Goal: Task Accomplishment & Management: Use online tool/utility

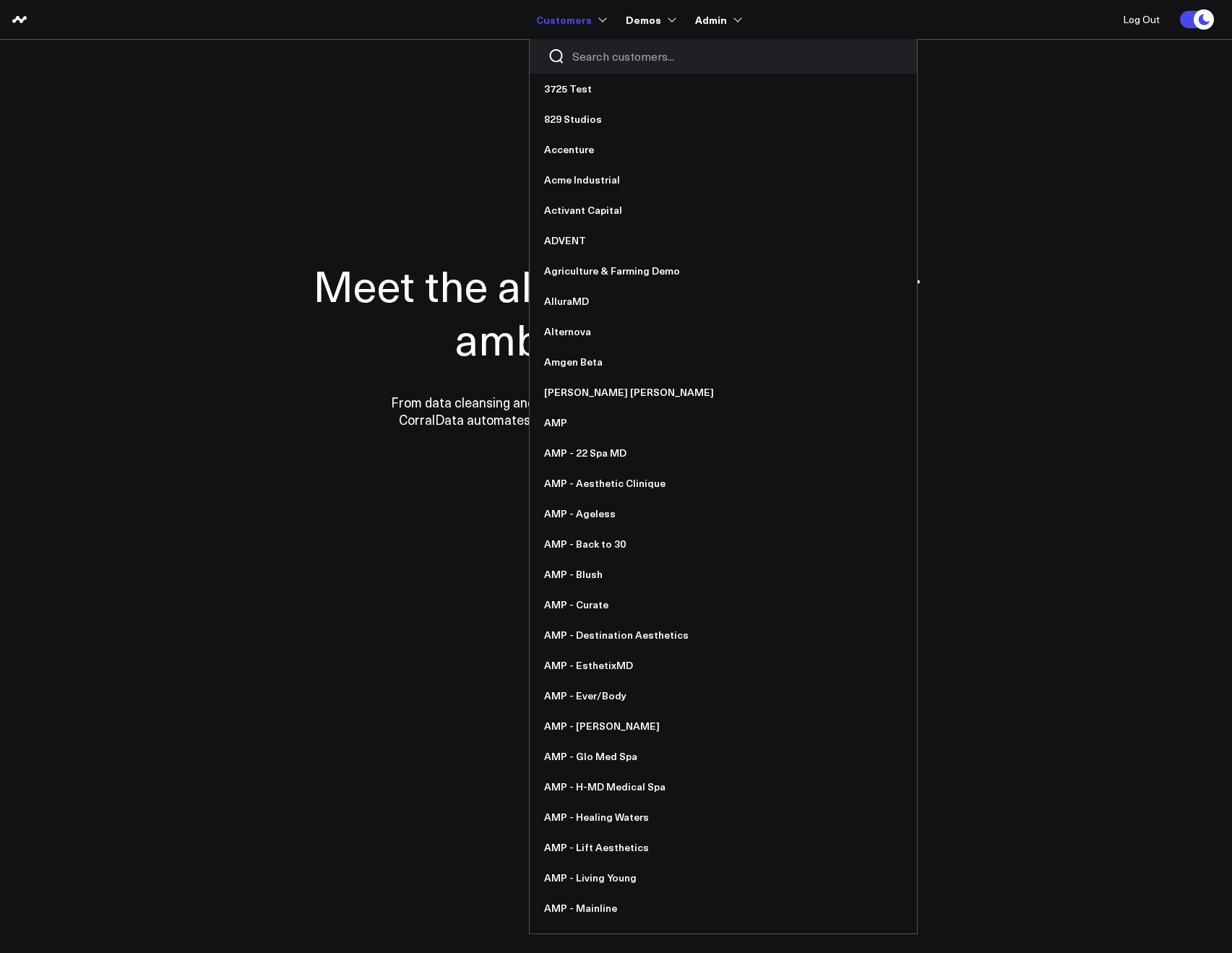
click at [598, 57] on input "Search customers input" at bounding box center [735, 56] width 326 height 16
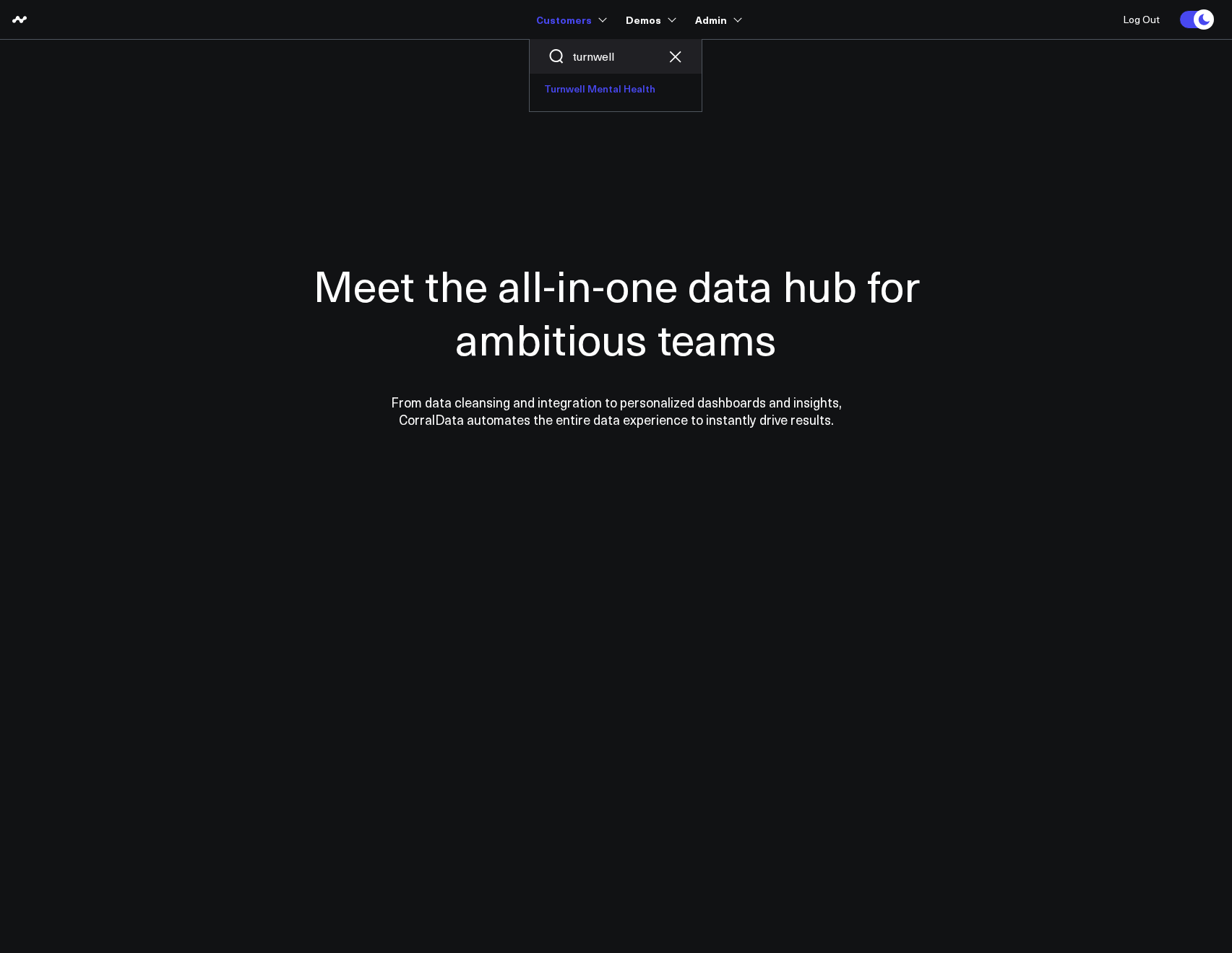
type input "turnwell"
click at [603, 81] on link "Turnwell Mental Health" at bounding box center [616, 89] width 172 height 30
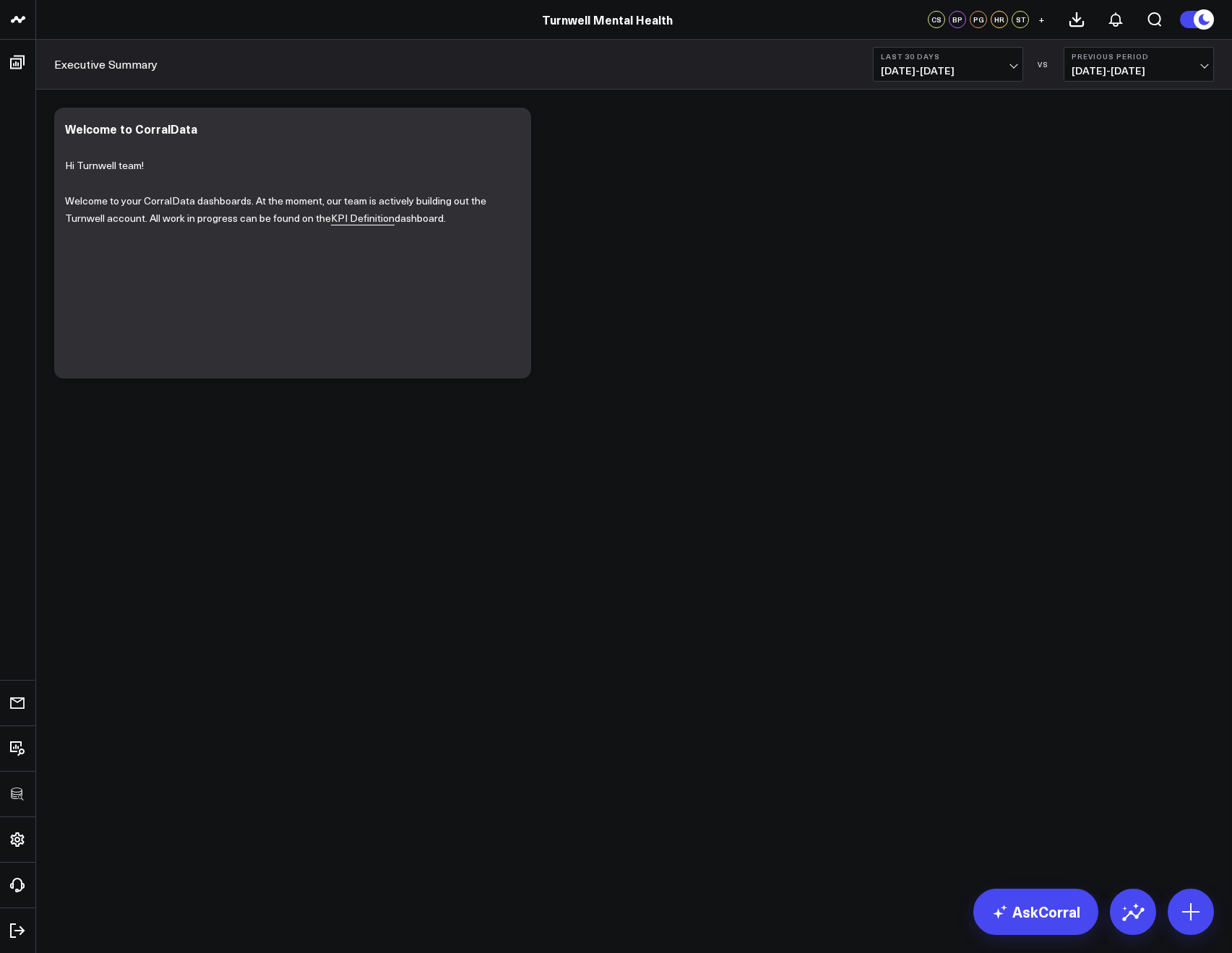
click at [703, 259] on div "Modify via AI Copy link to widget Ask support Remove Create linked copy Executi…" at bounding box center [634, 243] width 1174 height 286
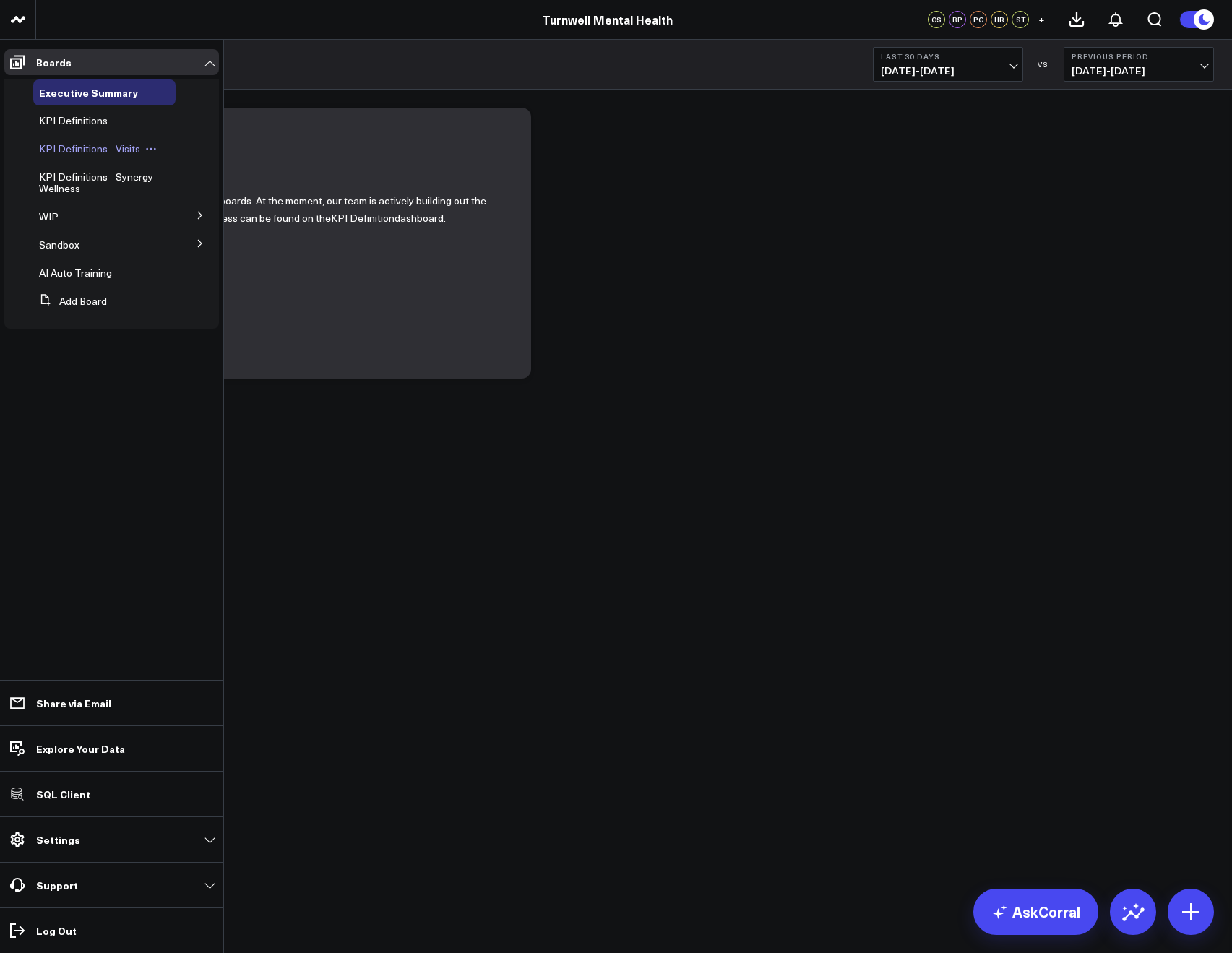
click at [75, 147] on span "KPI Definitions - Visits" at bounding box center [90, 148] width 101 height 14
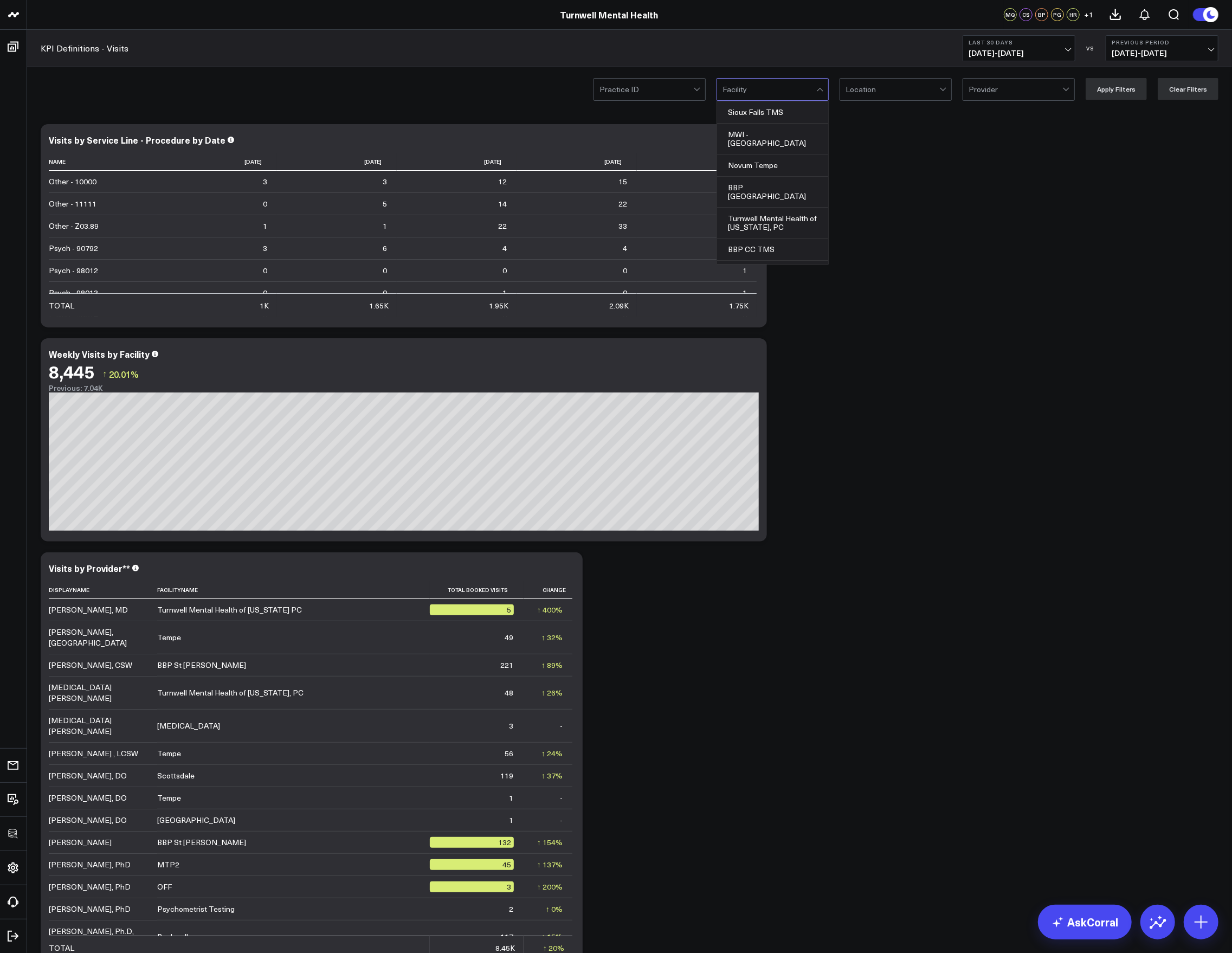
click at [777, 100] on div at bounding box center [769, 90] width 94 height 22
click at [861, 98] on div at bounding box center [892, 90] width 94 height 22
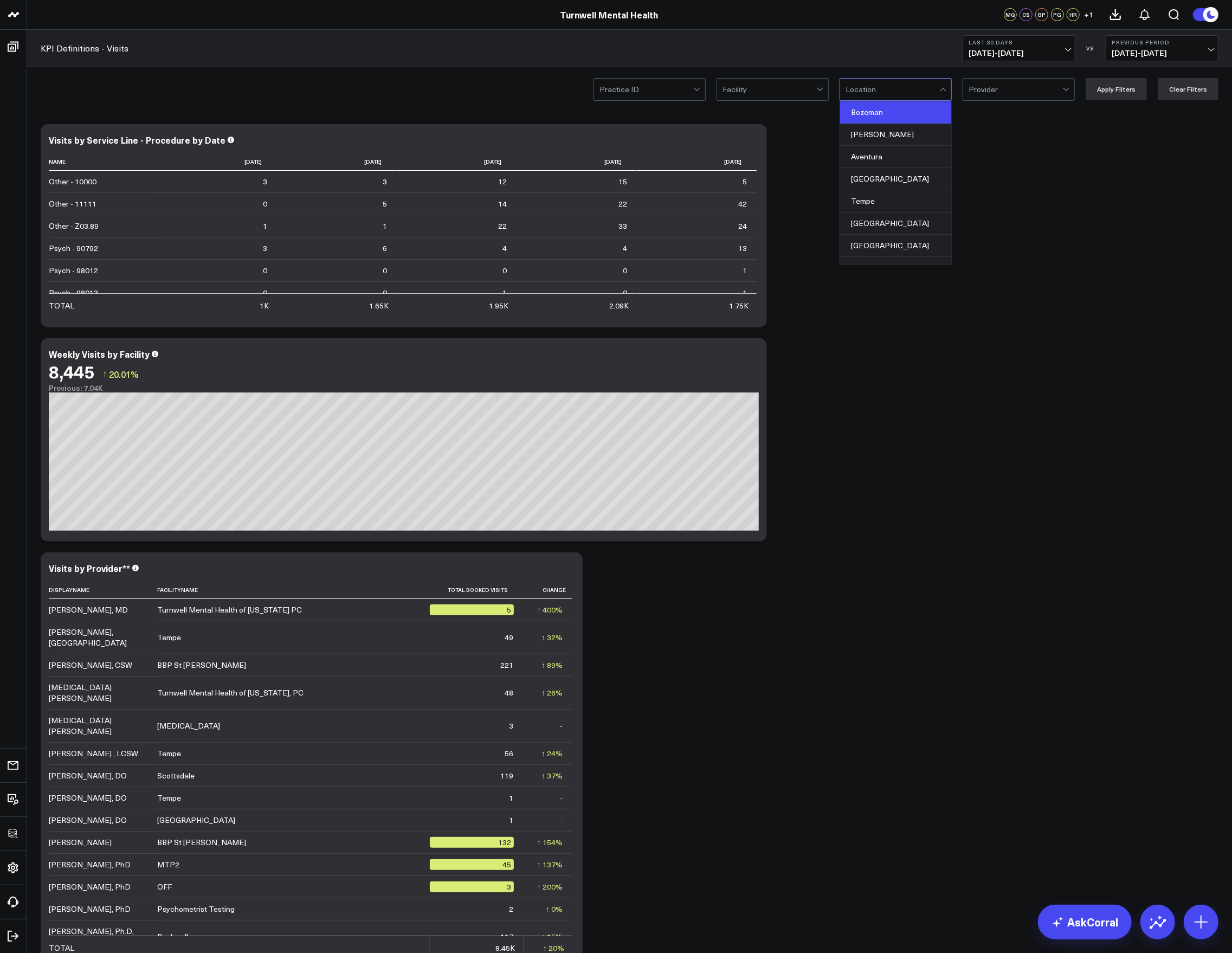
click at [875, 120] on div "Bozeman" at bounding box center [895, 112] width 111 height 22
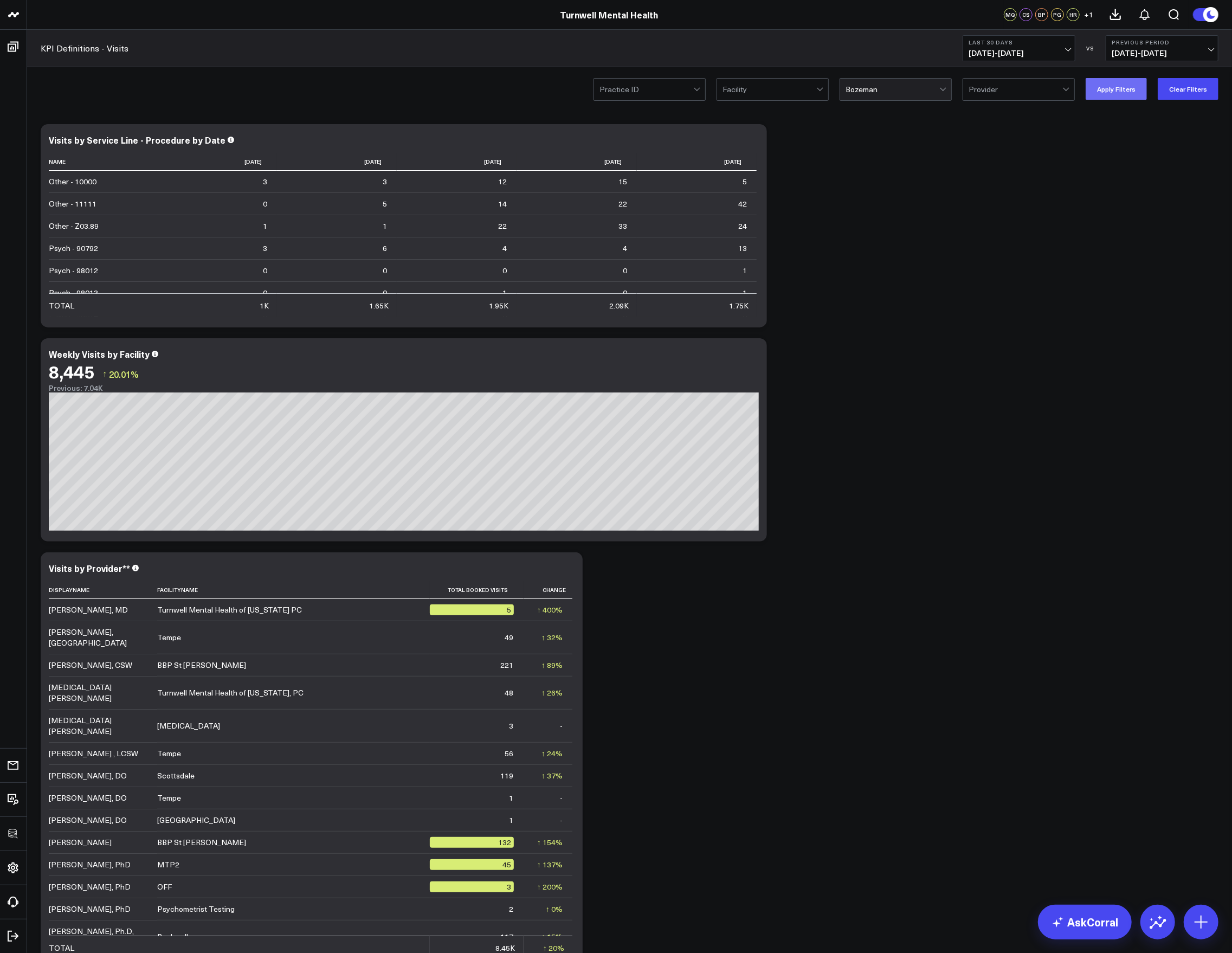
click at [924, 92] on button "Apply Filters" at bounding box center [1116, 89] width 61 height 22
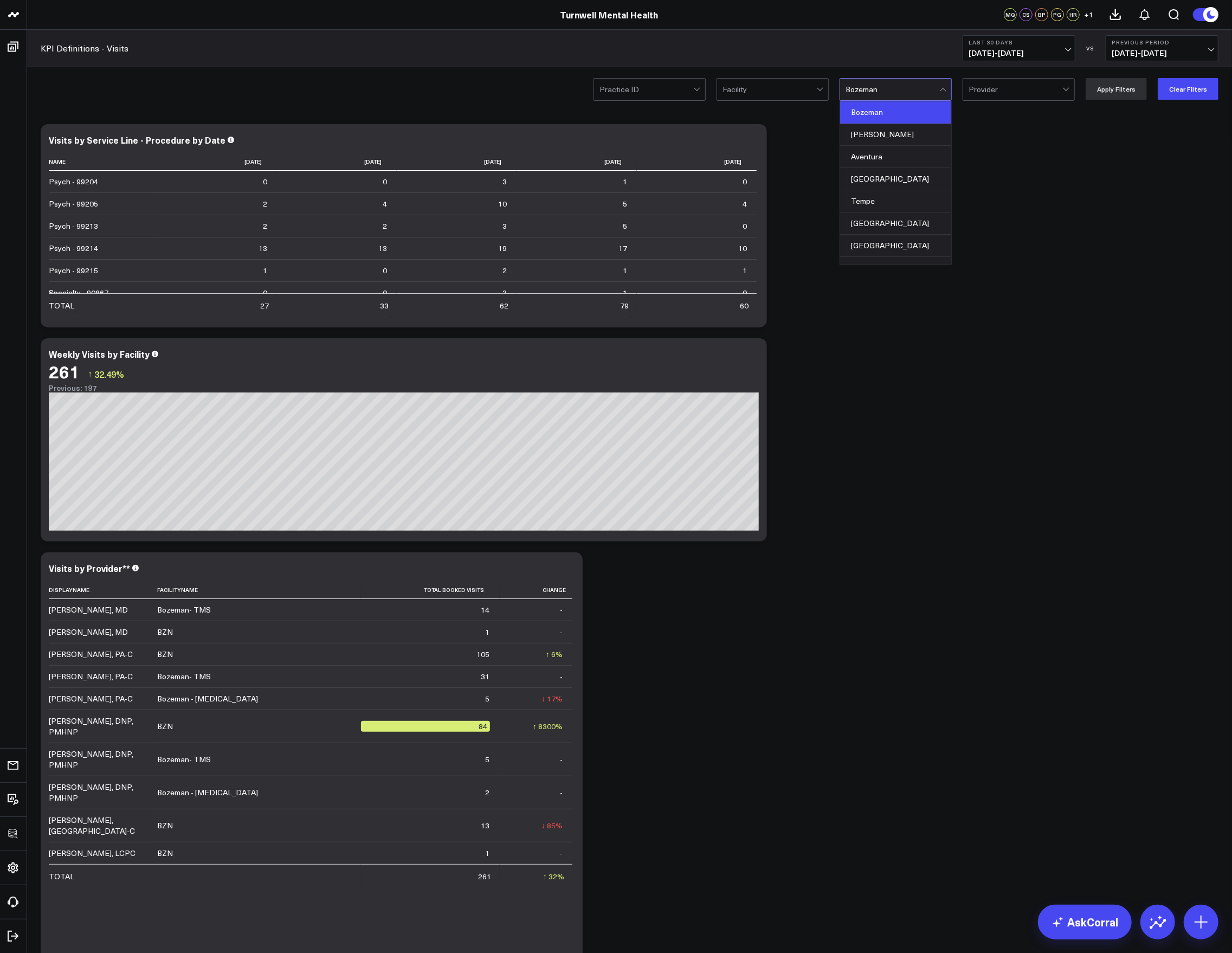
click at [855, 85] on div at bounding box center [892, 90] width 94 height 22
click at [924, 90] on button "Clear Filters" at bounding box center [1188, 89] width 61 height 22
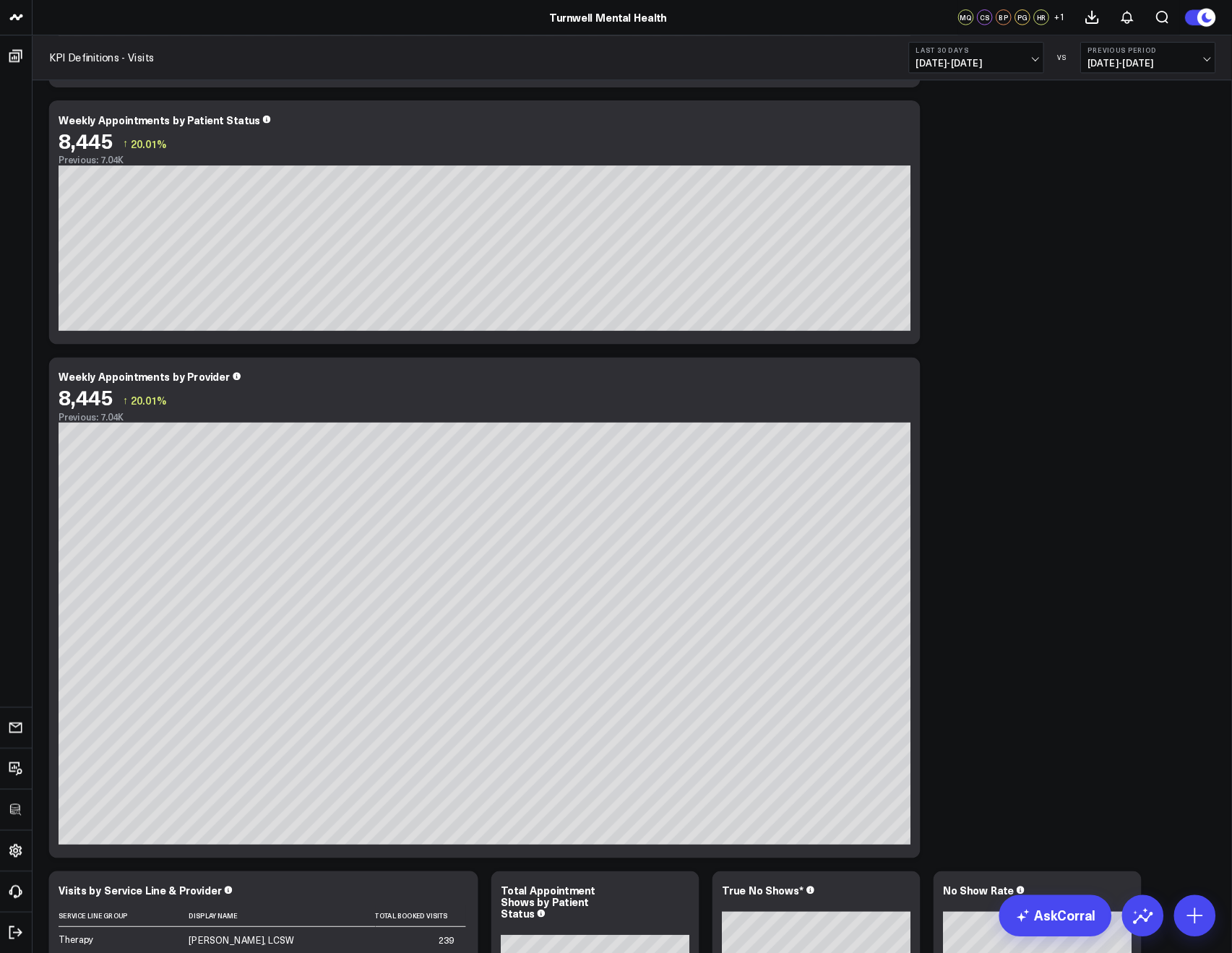
scroll to position [1766, 0]
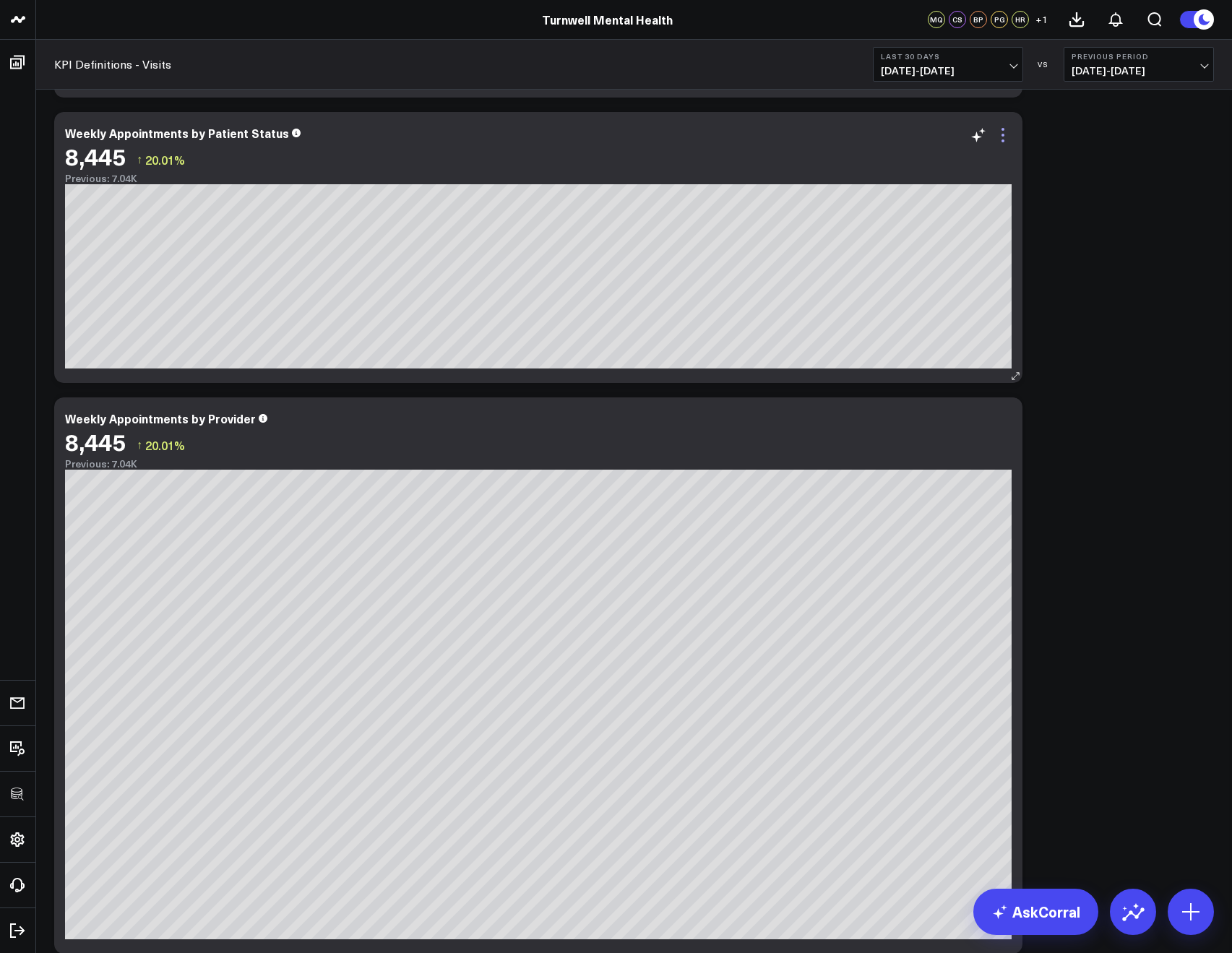
click at [1001, 128] on icon at bounding box center [1002, 135] width 17 height 17
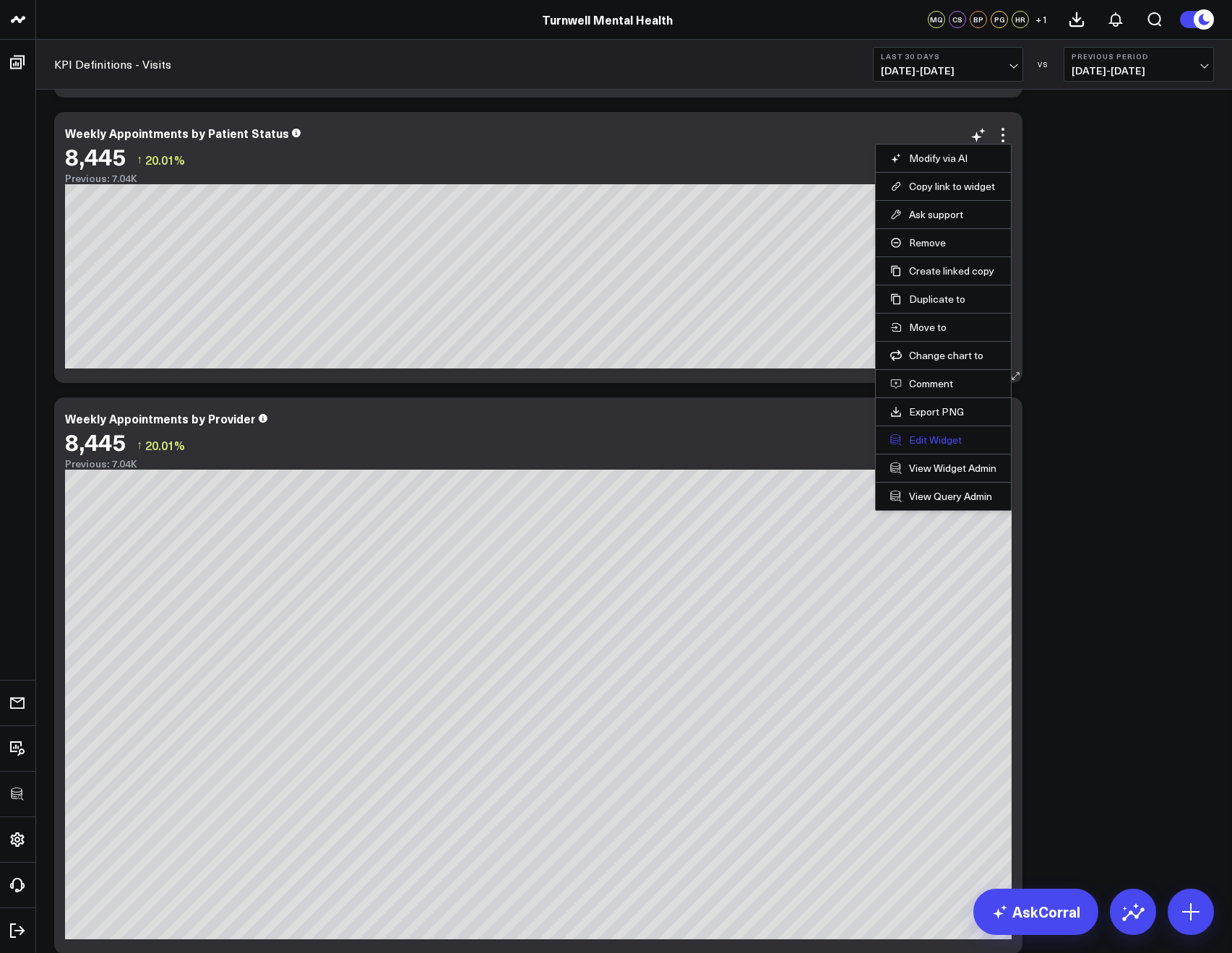
click at [935, 438] on button "Edit Widget" at bounding box center [943, 440] width 107 height 13
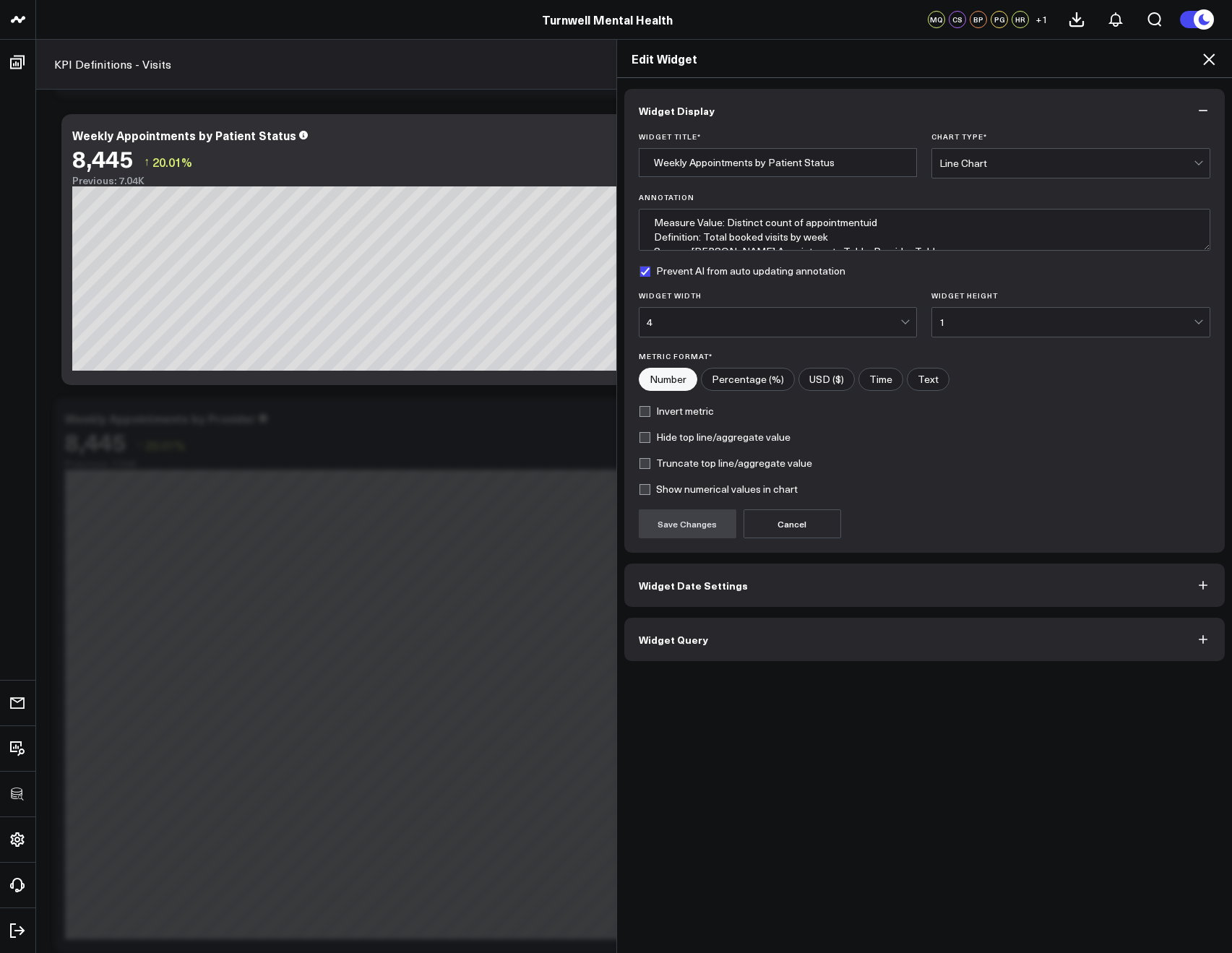
click at [777, 638] on button "Widget Query" at bounding box center [925, 639] width 601 height 43
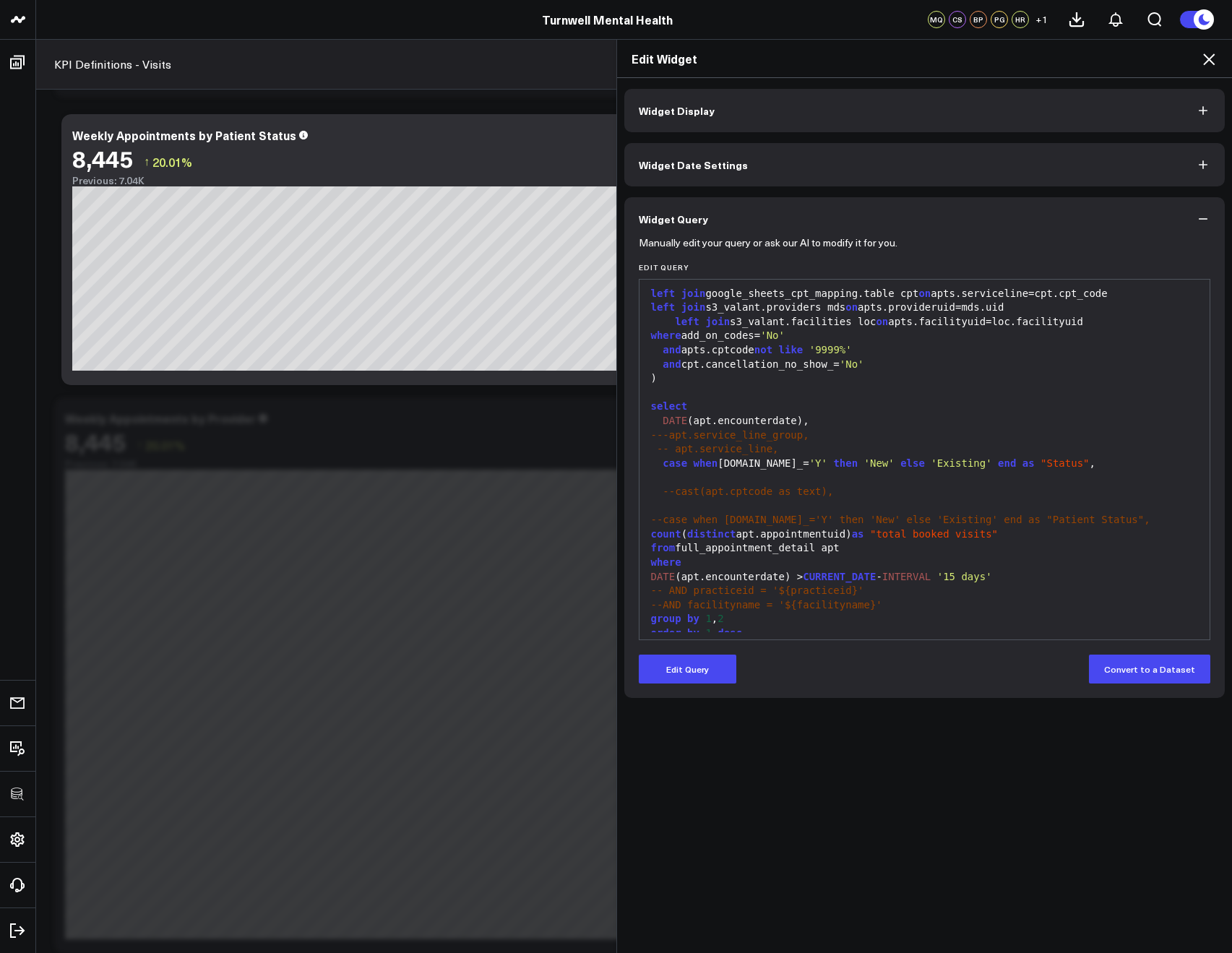
scroll to position [453, 0]
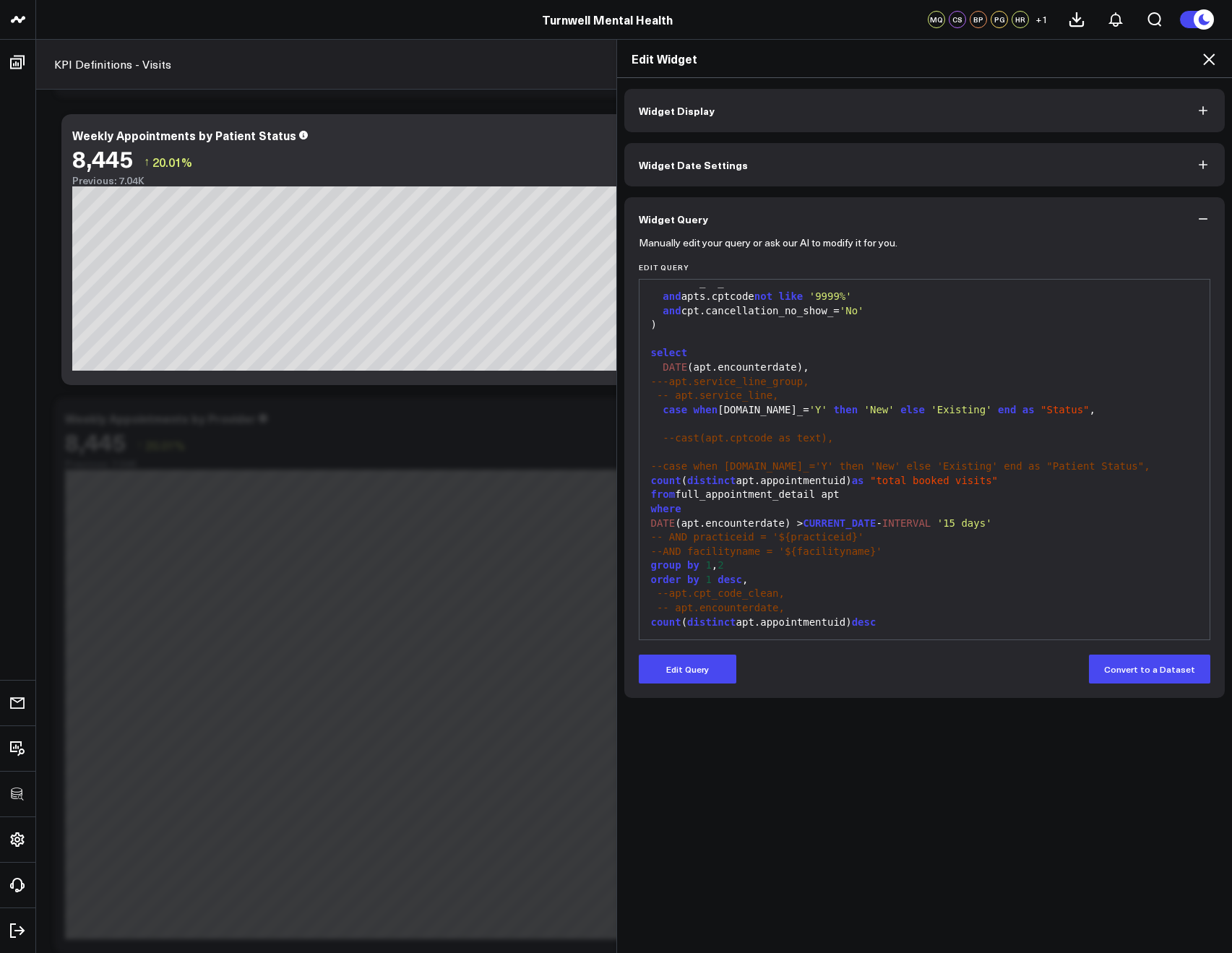
click at [1214, 62] on icon at bounding box center [1208, 59] width 17 height 17
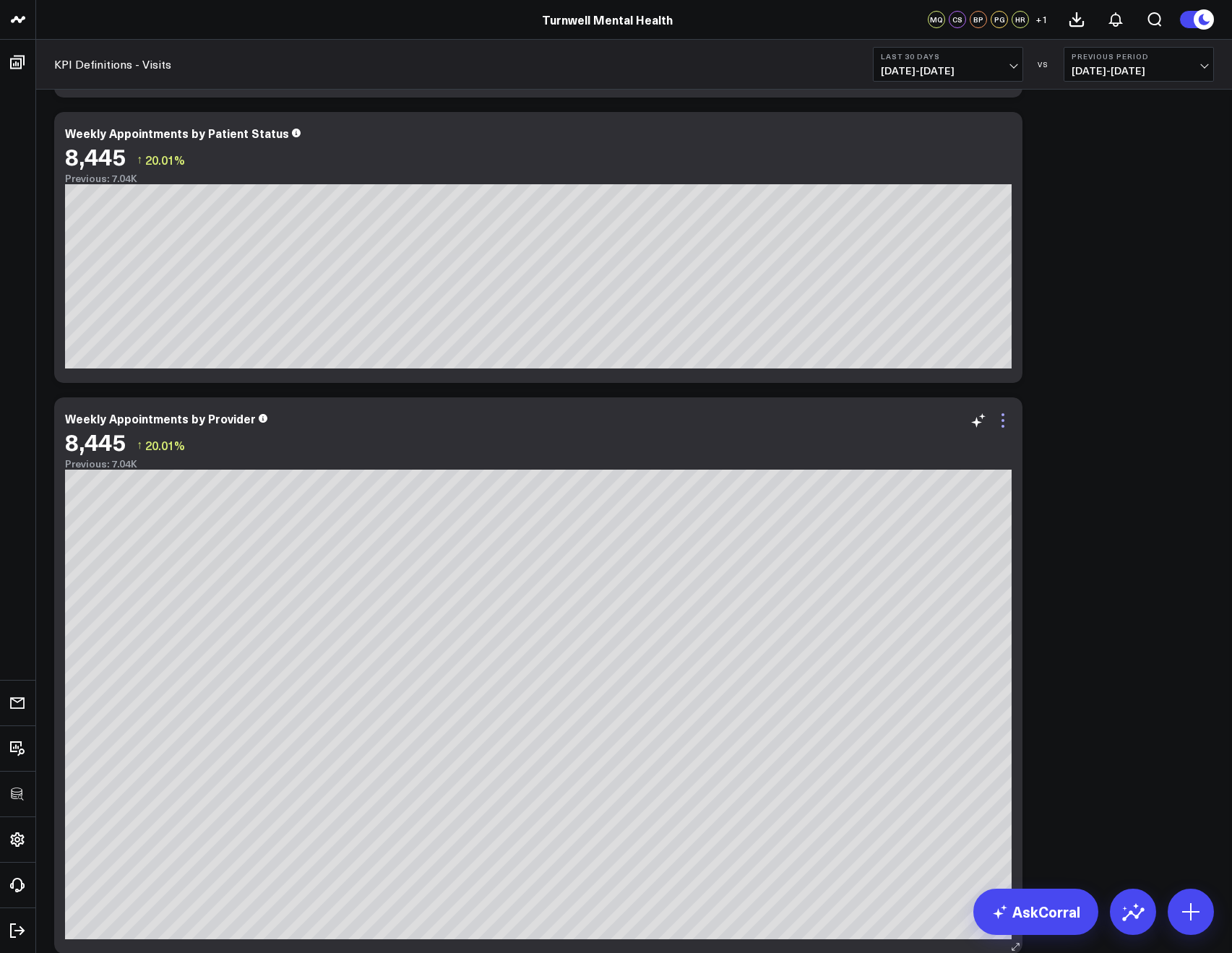
click at [1002, 416] on icon at bounding box center [1002, 415] width 3 height 3
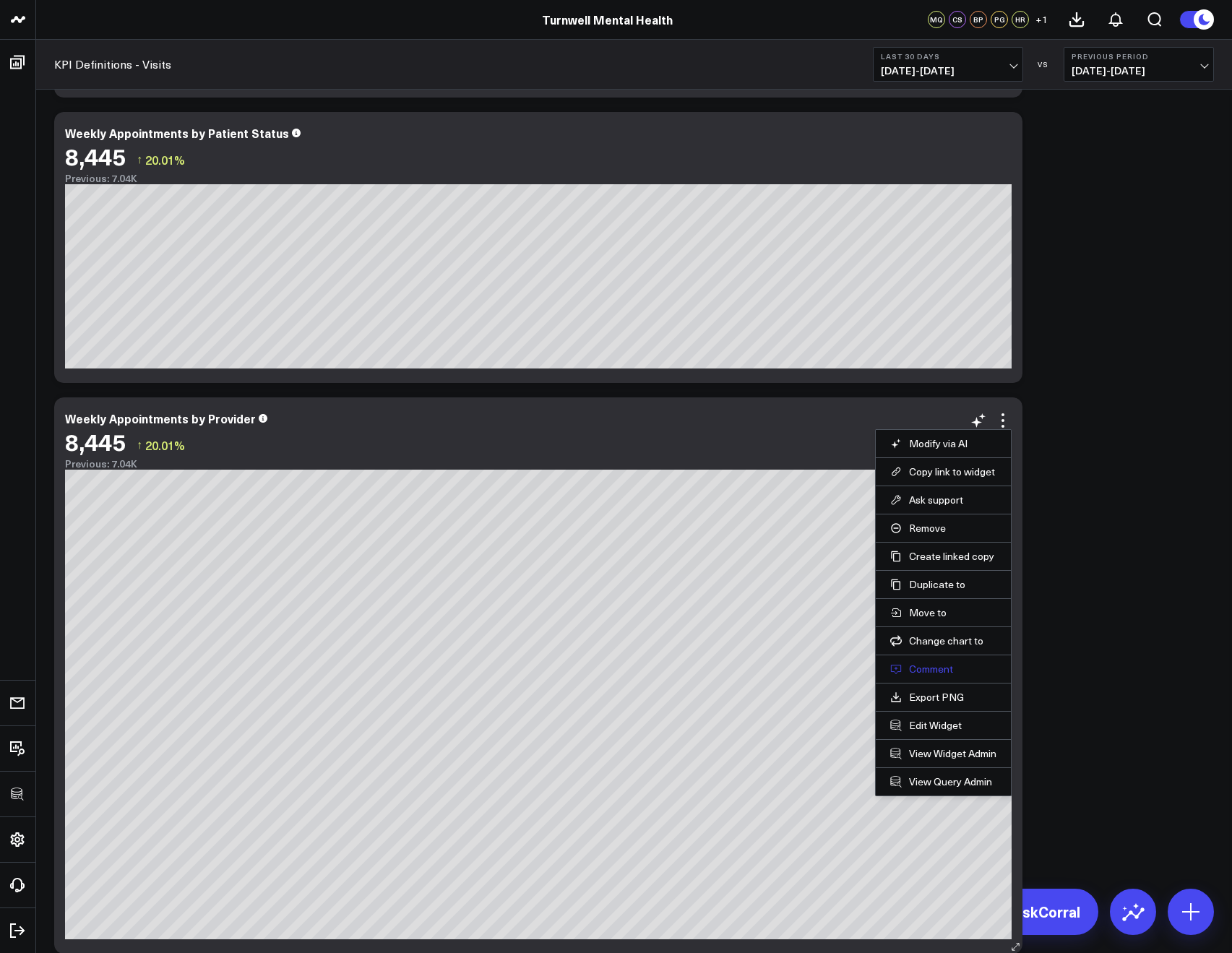
scroll to position [1769, 0]
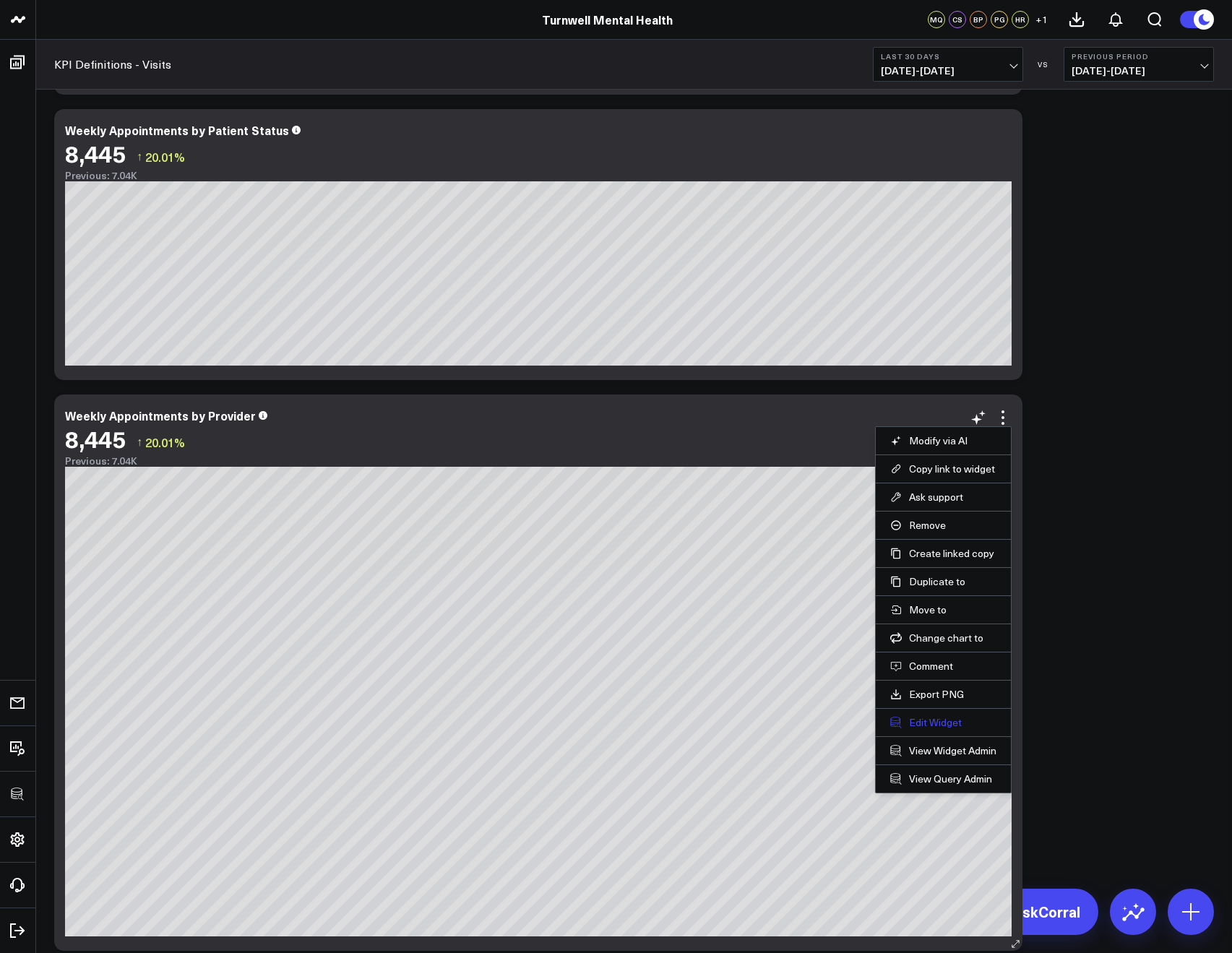
click at [936, 722] on button "Edit Widget" at bounding box center [943, 722] width 107 height 13
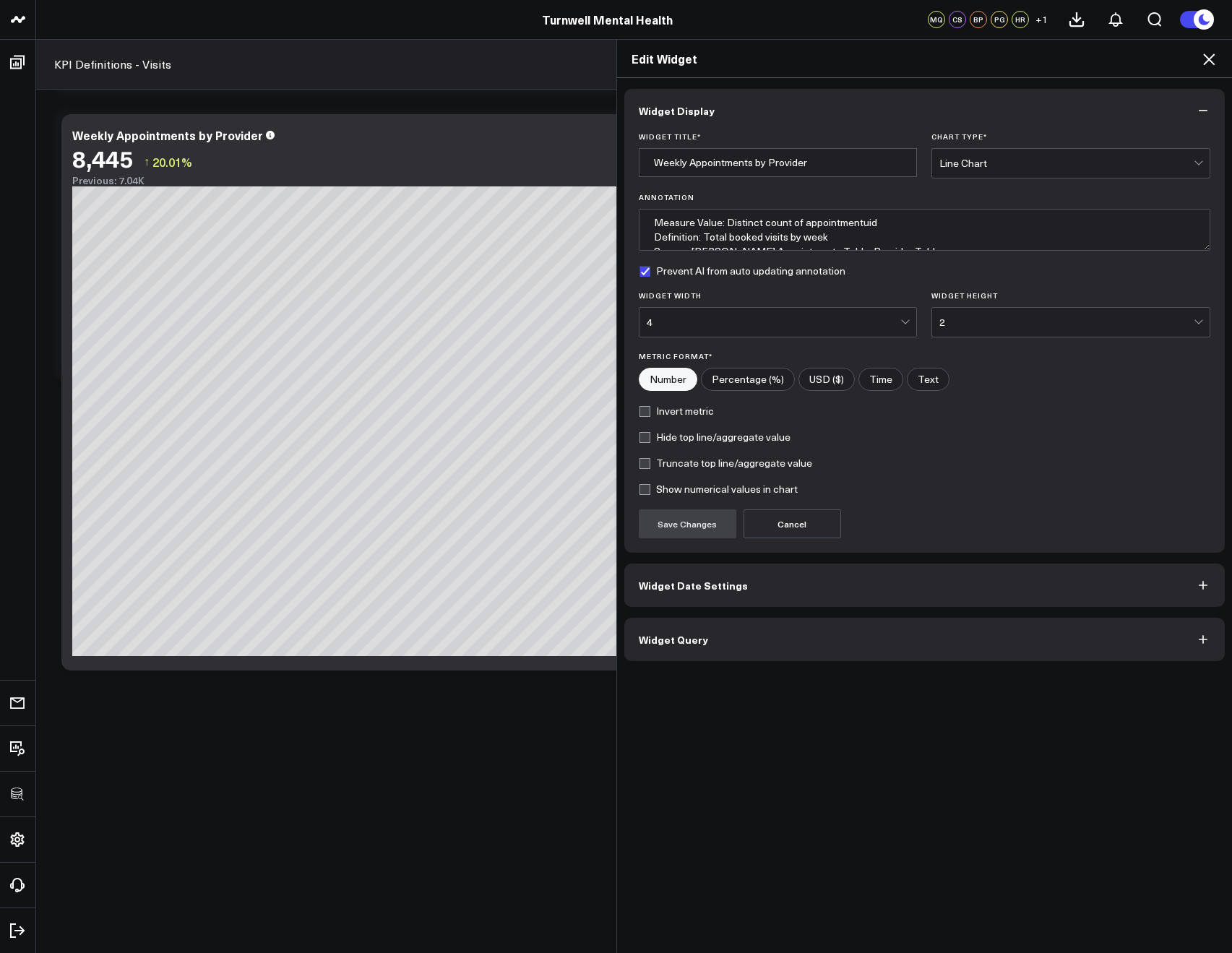
drag, startPoint x: 701, startPoint y: 672, endPoint x: 690, endPoint y: 654, distance: 21.1
click at [701, 672] on div "Widget Display Widget Title * Weekly Appointments by Provider Chart Type * Line…" at bounding box center [925, 515] width 616 height 876
click at [690, 653] on button "Widget Query" at bounding box center [925, 639] width 601 height 43
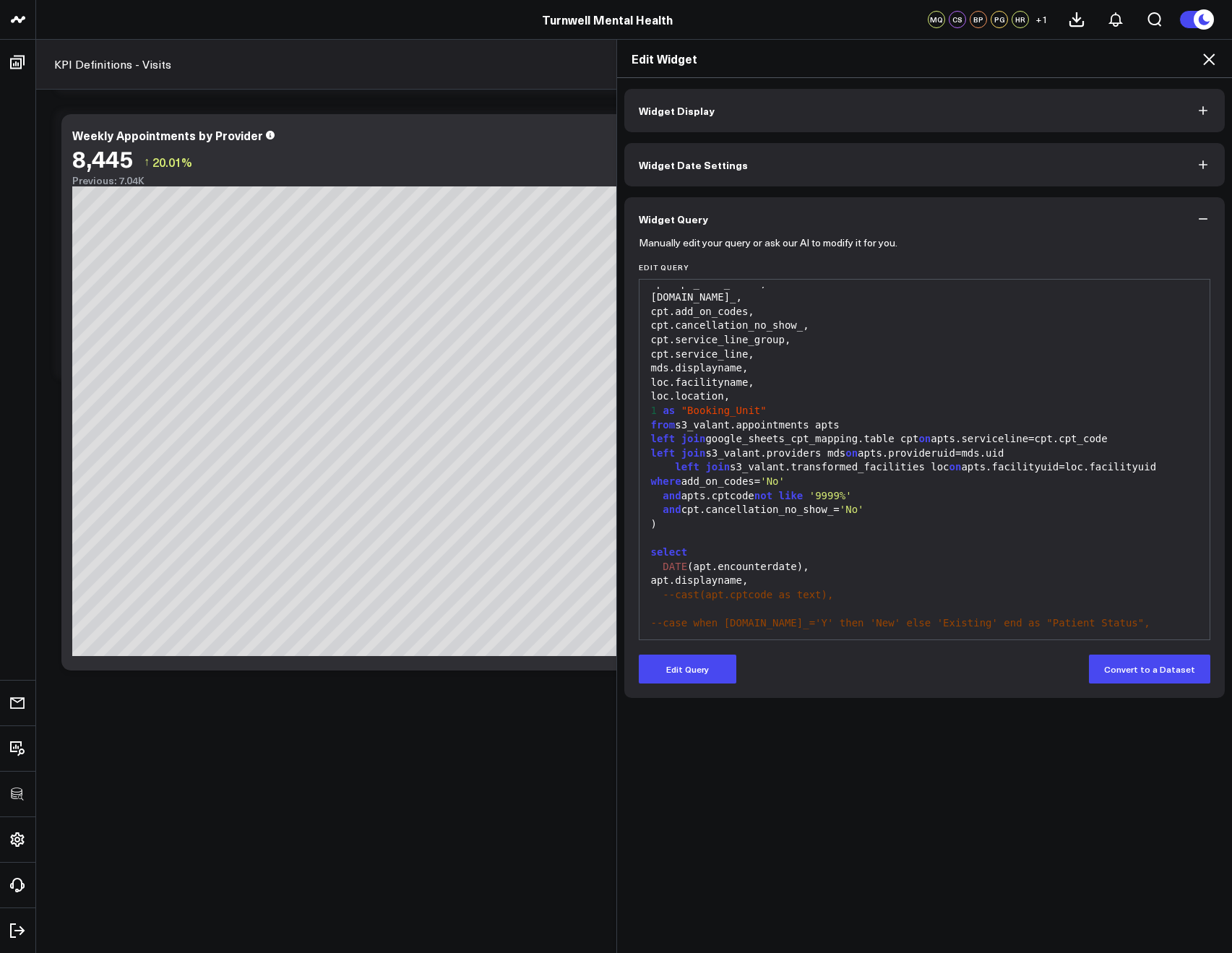
scroll to position [453, 0]
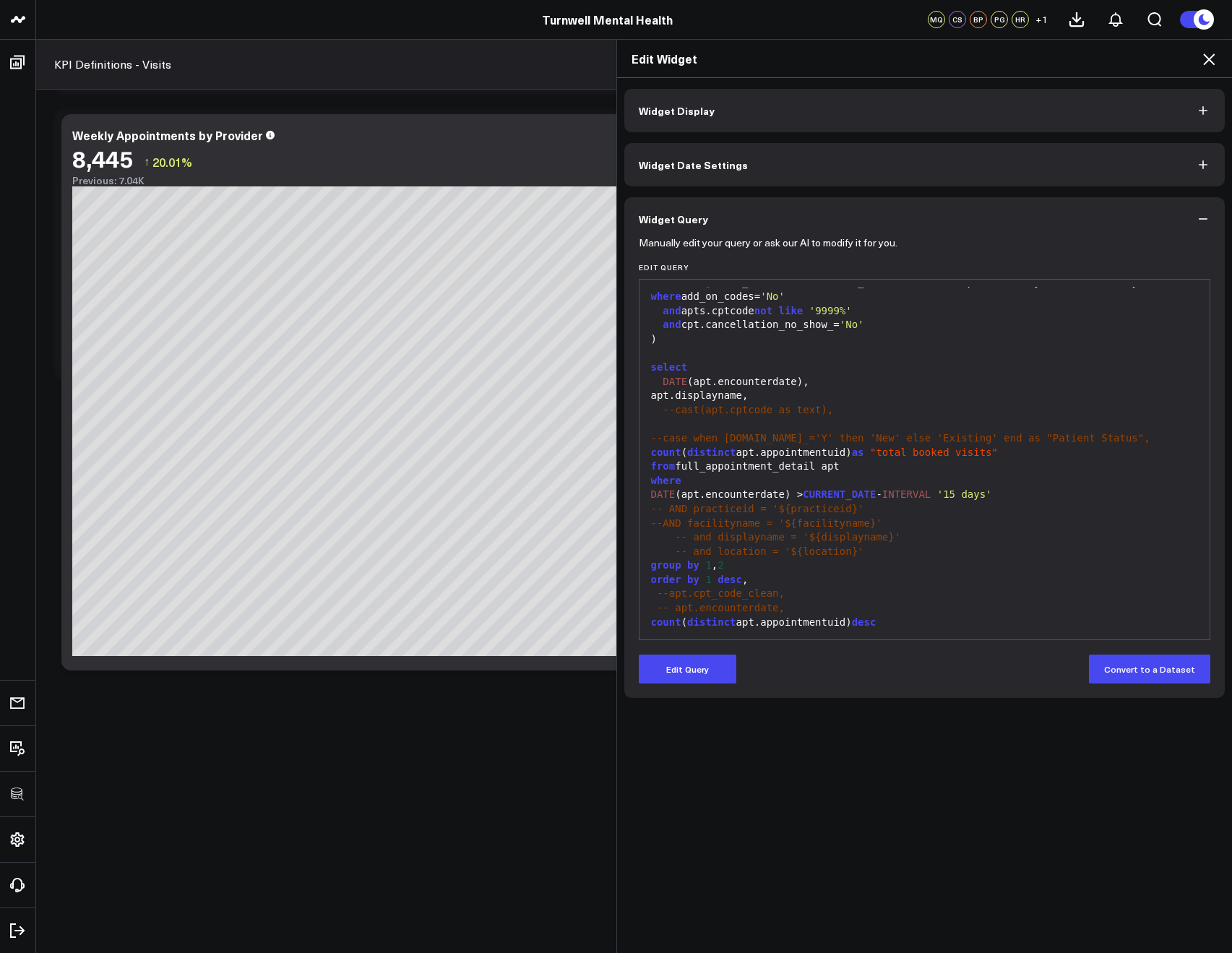
click at [861, 543] on div "-- and displayname = '${displayname}'" at bounding box center [925, 537] width 556 height 14
drag, startPoint x: 875, startPoint y: 546, endPoint x: 670, endPoint y: 551, distance: 205.1
click at [670, 551] on div "-- and location = '${location}'" at bounding box center [925, 552] width 556 height 14
copy div "-- and location = '${location}'"
click at [1203, 57] on icon at bounding box center [1208, 59] width 17 height 17
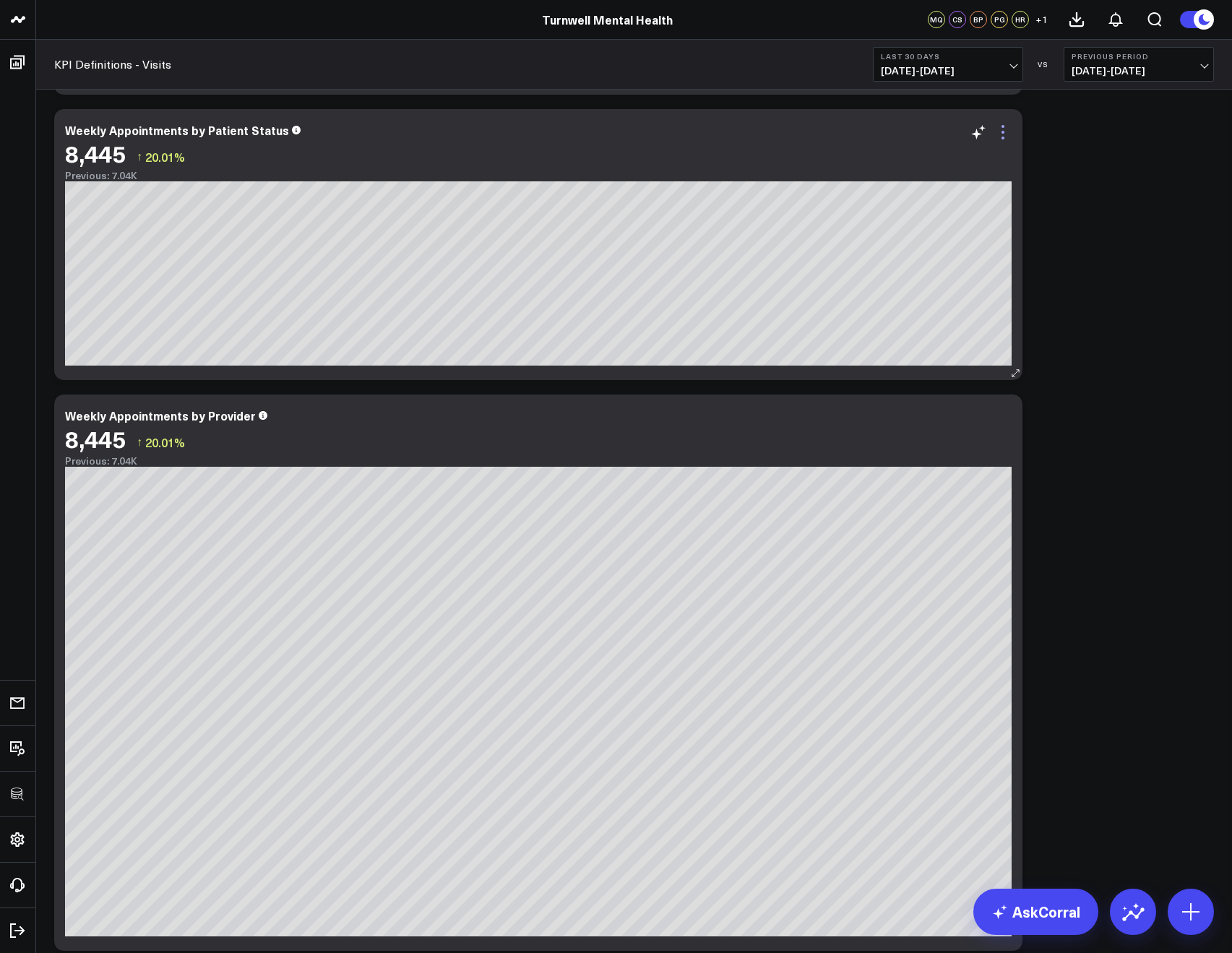
click at [1001, 132] on icon at bounding box center [1002, 132] width 17 height 17
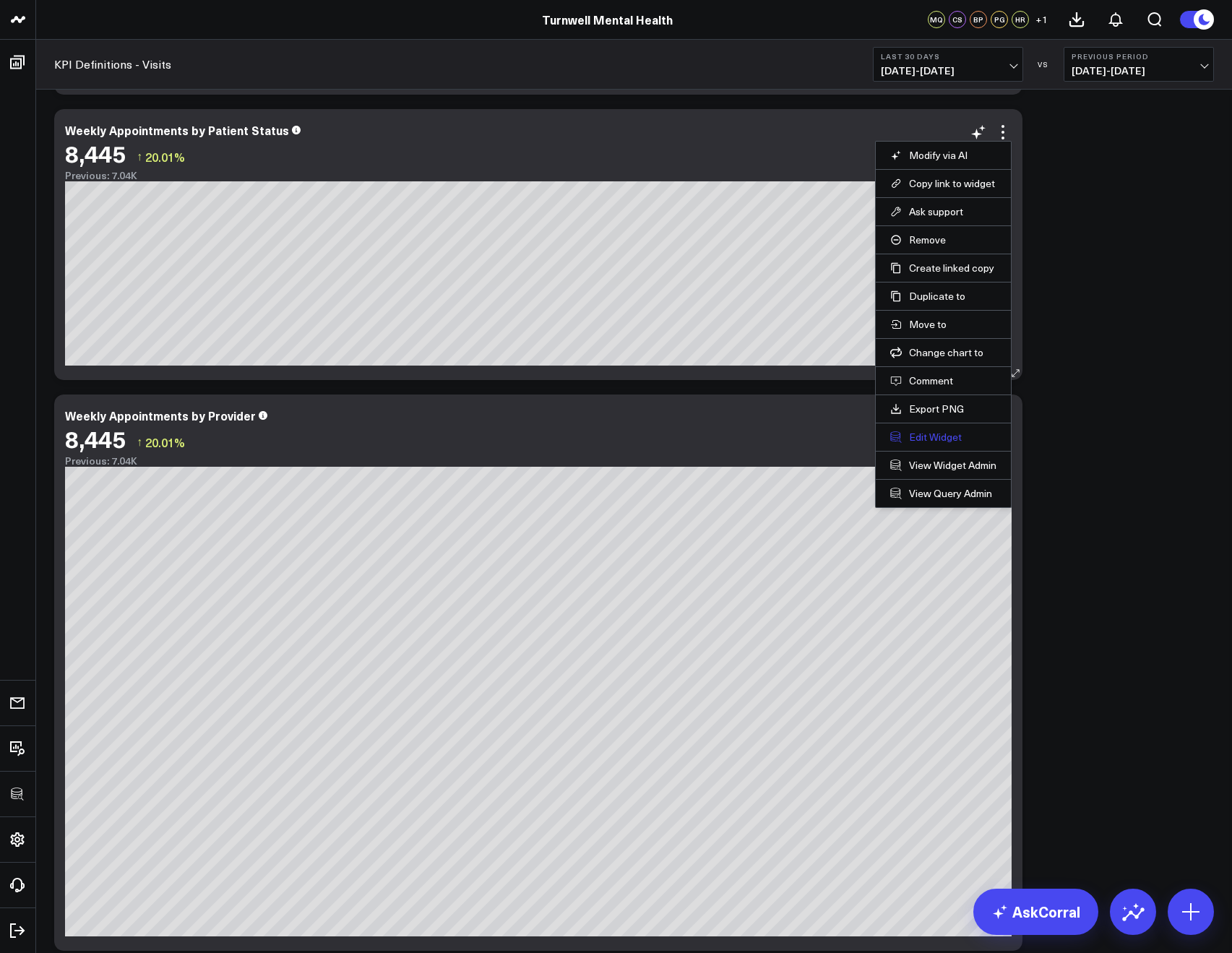
click at [933, 434] on button "Edit Widget" at bounding box center [943, 437] width 107 height 13
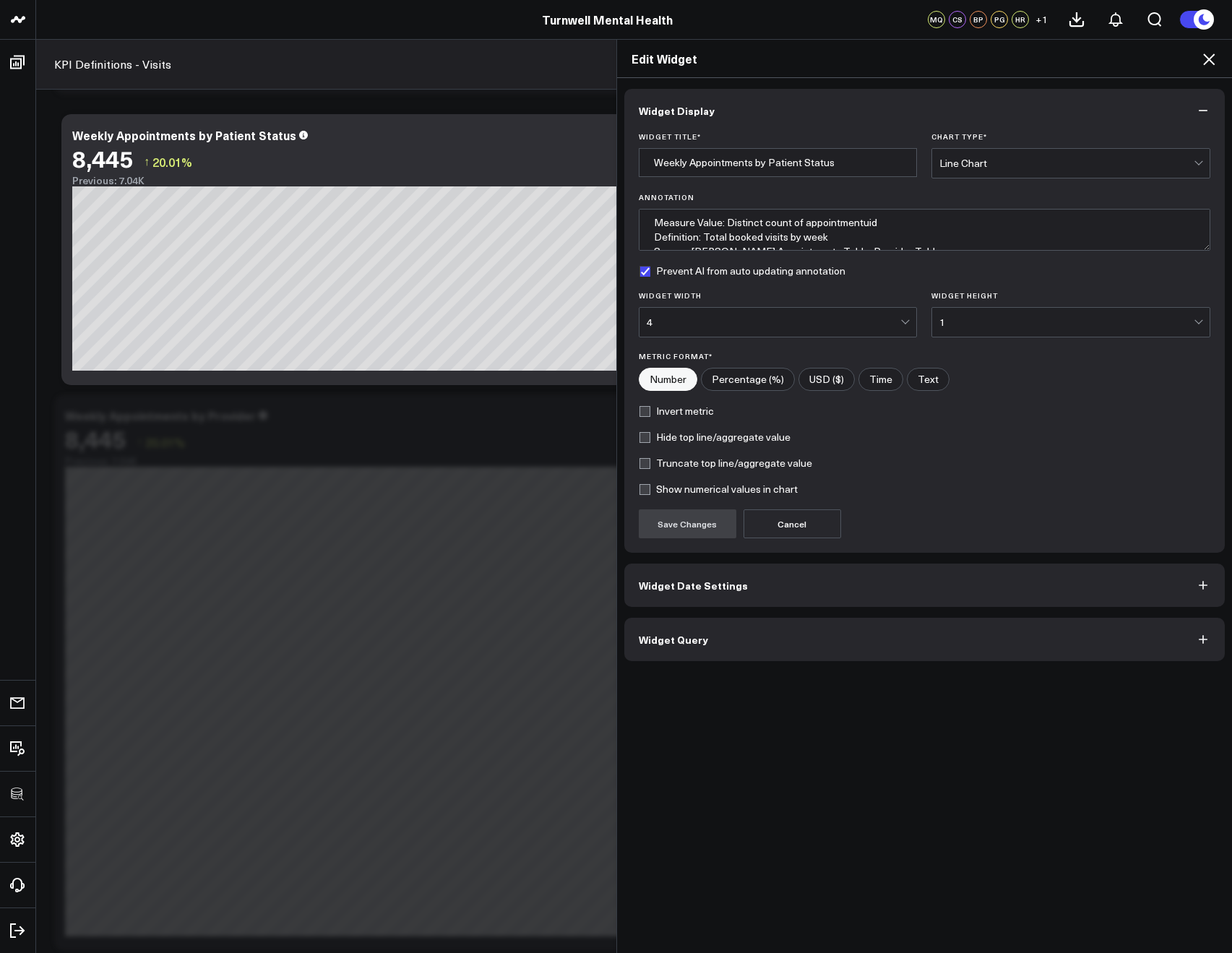
click at [681, 623] on button "Widget Query" at bounding box center [925, 639] width 601 height 43
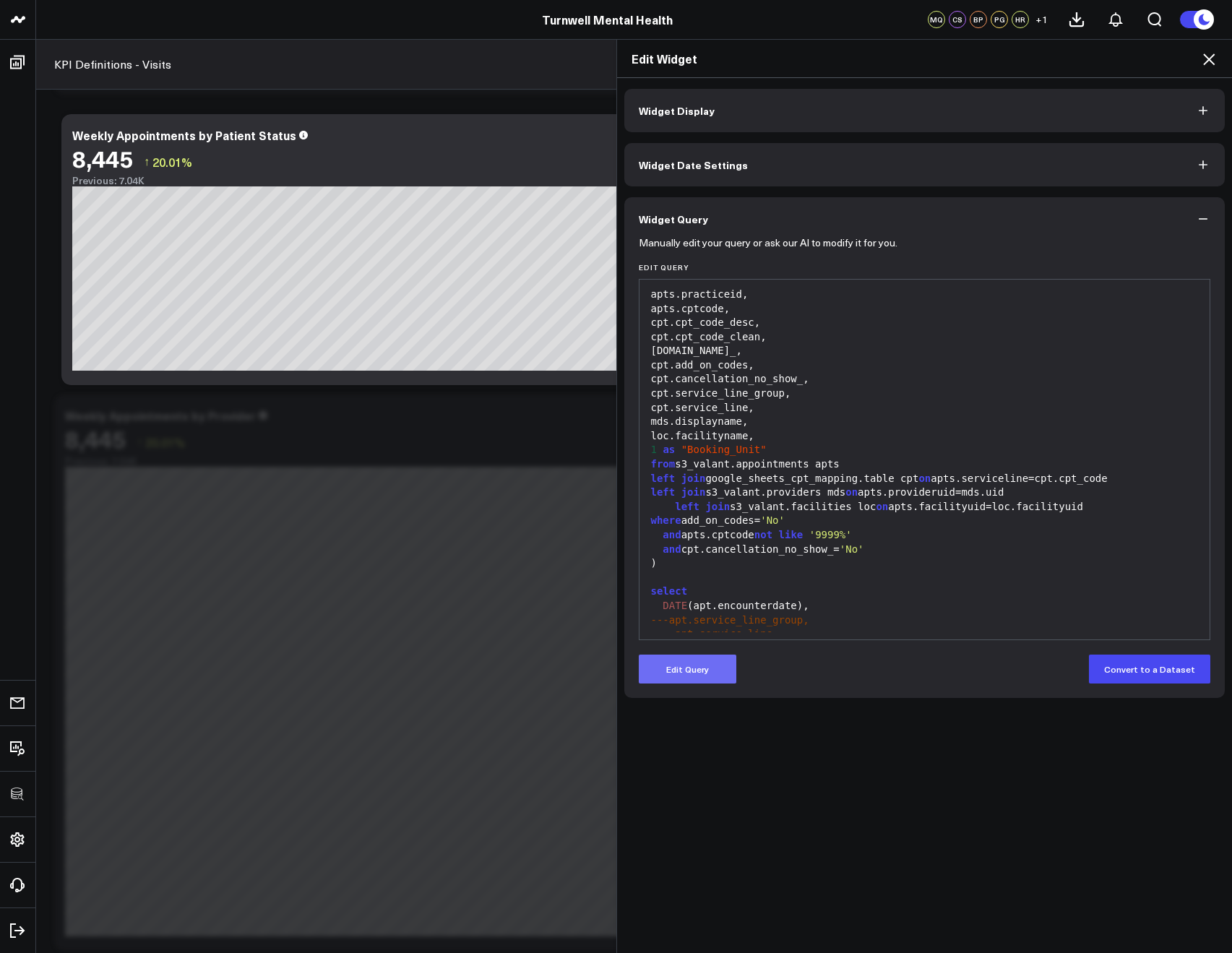
click at [675, 670] on button "Edit Query" at bounding box center [687, 669] width 97 height 29
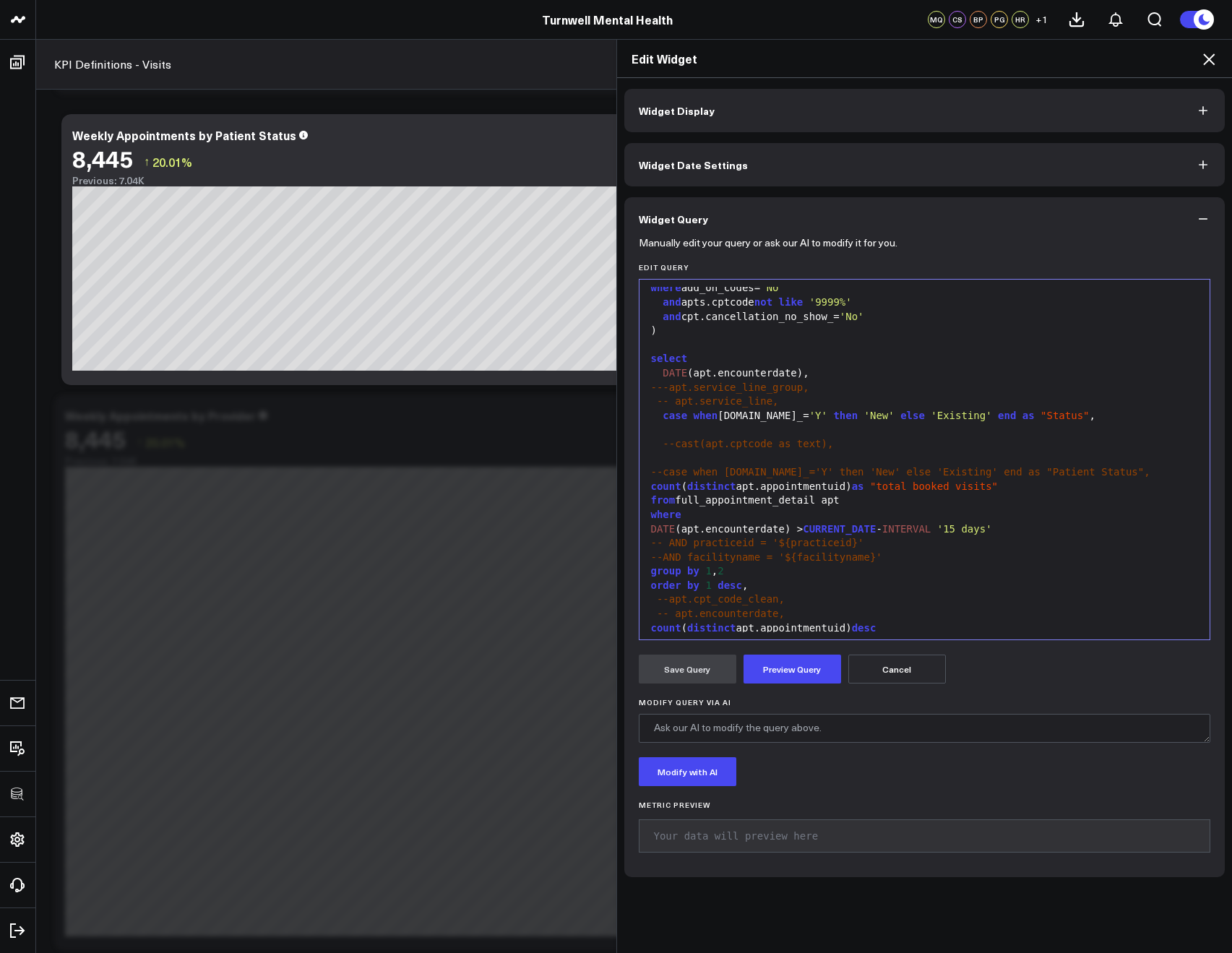
scroll to position [448, 0]
click at [880, 553] on div "--AND facilityname = '${facilityname}'" at bounding box center [925, 557] width 556 height 14
click at [789, 664] on button "Preview Query" at bounding box center [792, 669] width 97 height 29
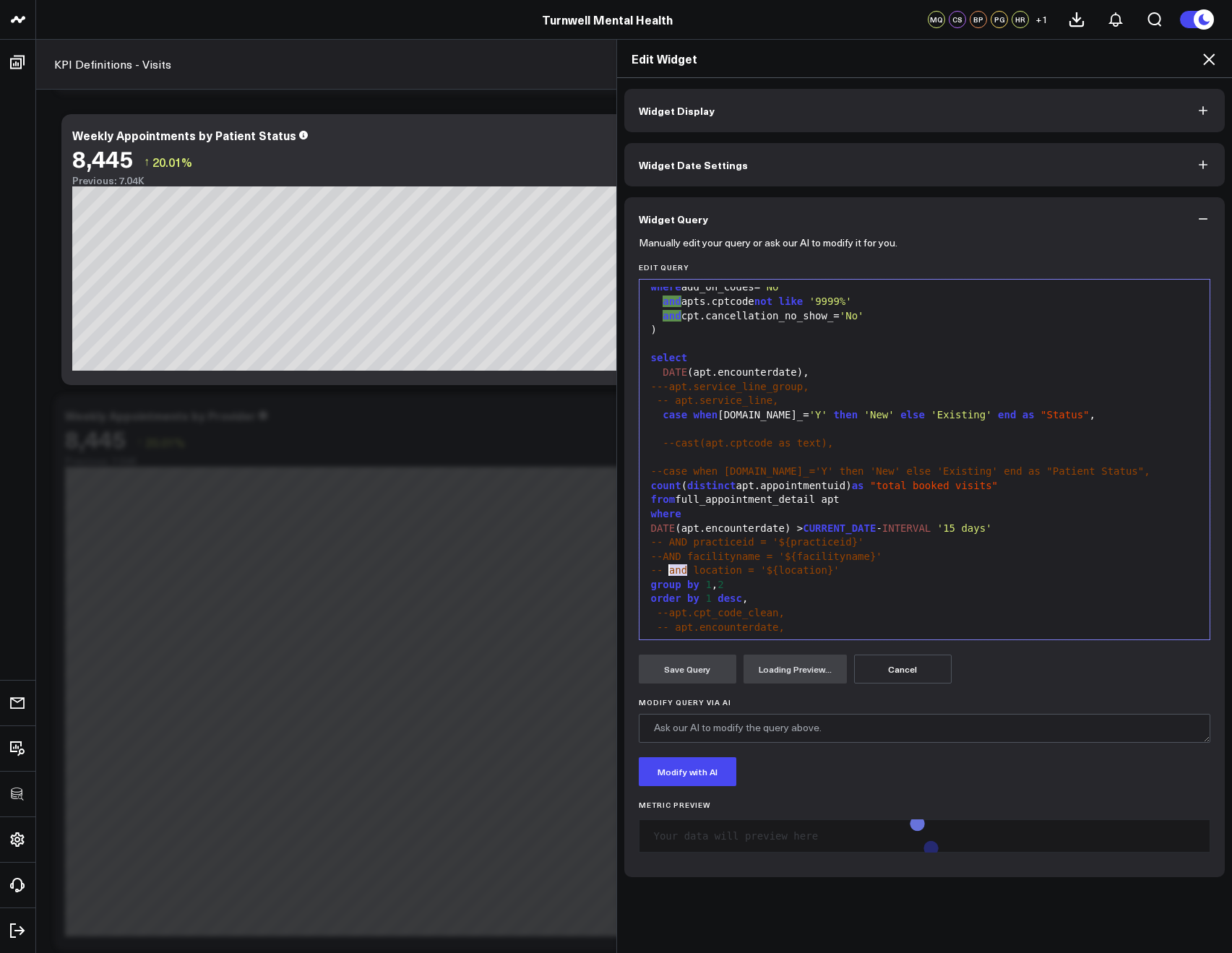
drag, startPoint x: 683, startPoint y: 568, endPoint x: 665, endPoint y: 568, distance: 18.0
click at [665, 568] on span "-- and location = '${location}'" at bounding box center [746, 570] width 189 height 11
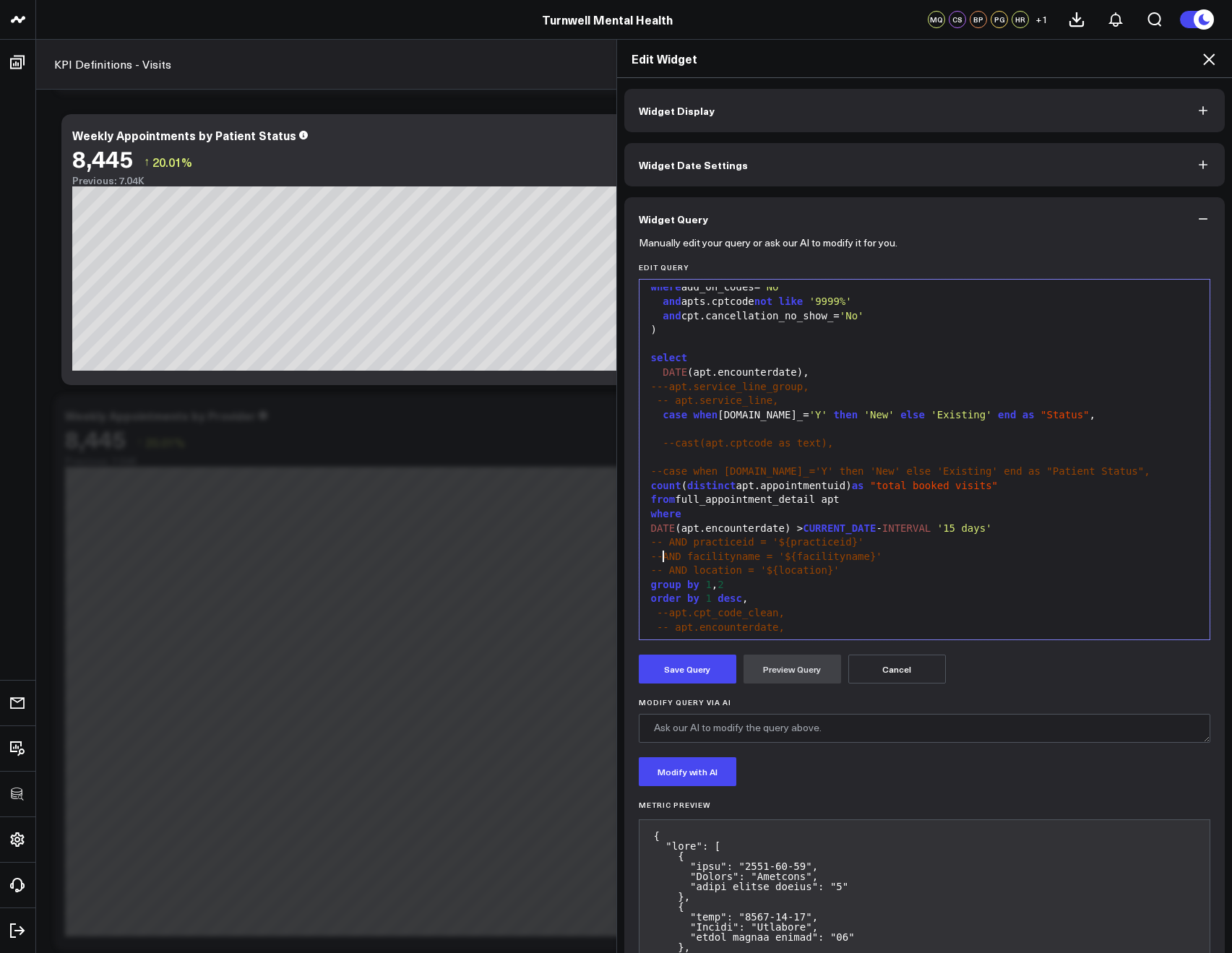
click at [659, 555] on span "--AND facilityname = '${facilityname}'" at bounding box center [767, 556] width 231 height 11
click at [784, 663] on button "Preview Query" at bounding box center [792, 669] width 97 height 29
click at [706, 670] on button "Save Query" at bounding box center [687, 669] width 97 height 29
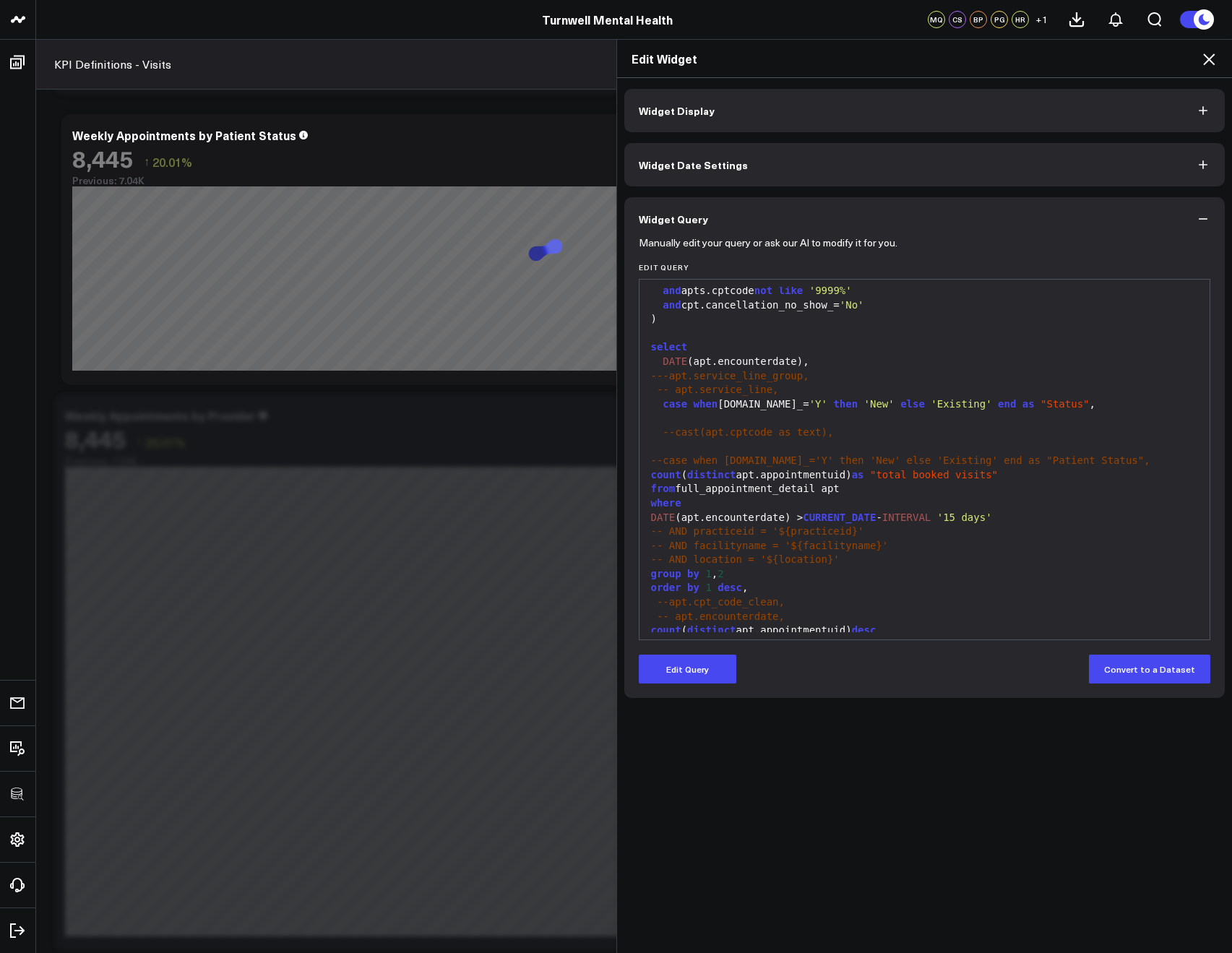
scroll to position [468, 0]
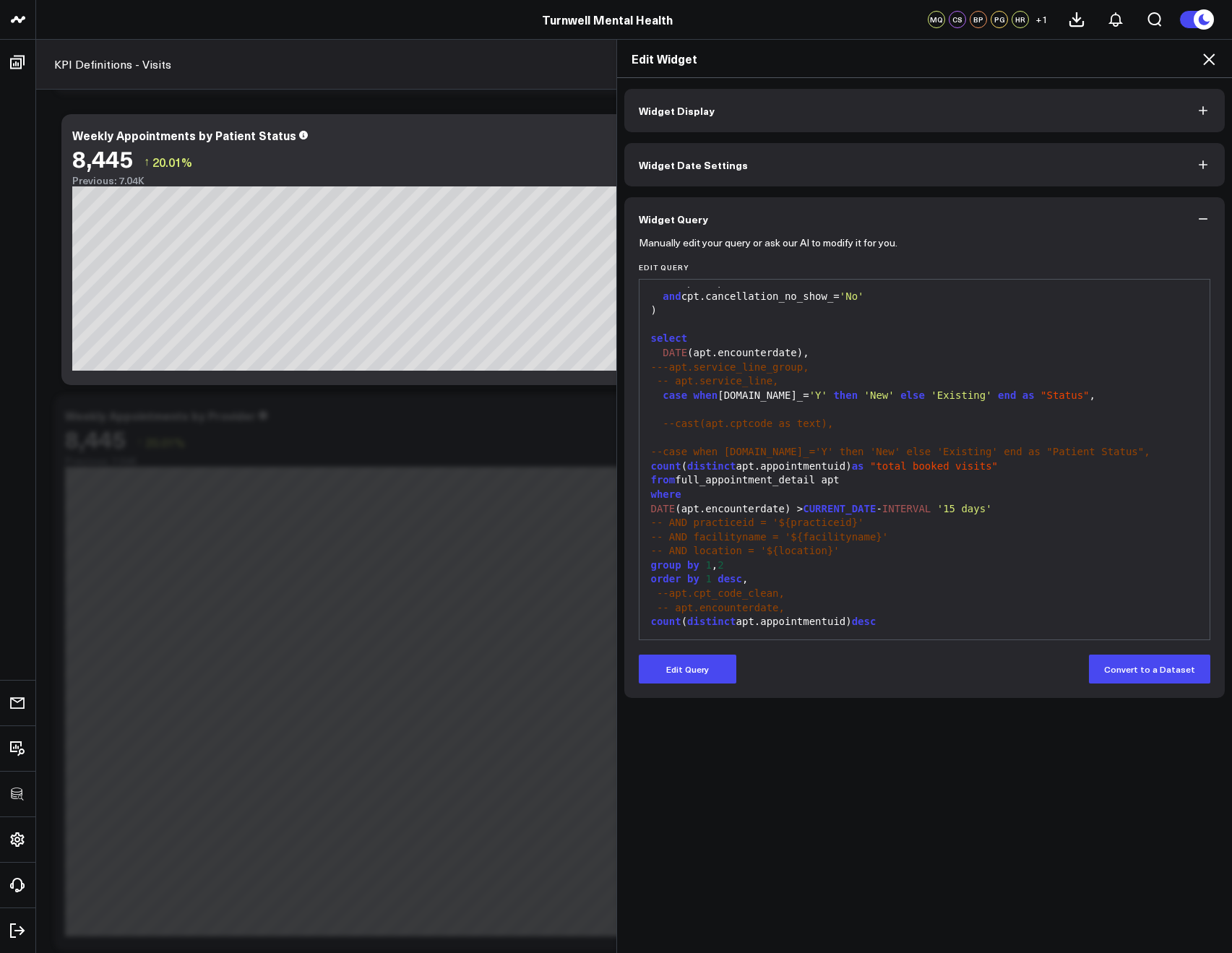
click at [1208, 56] on icon at bounding box center [1208, 59] width 17 height 17
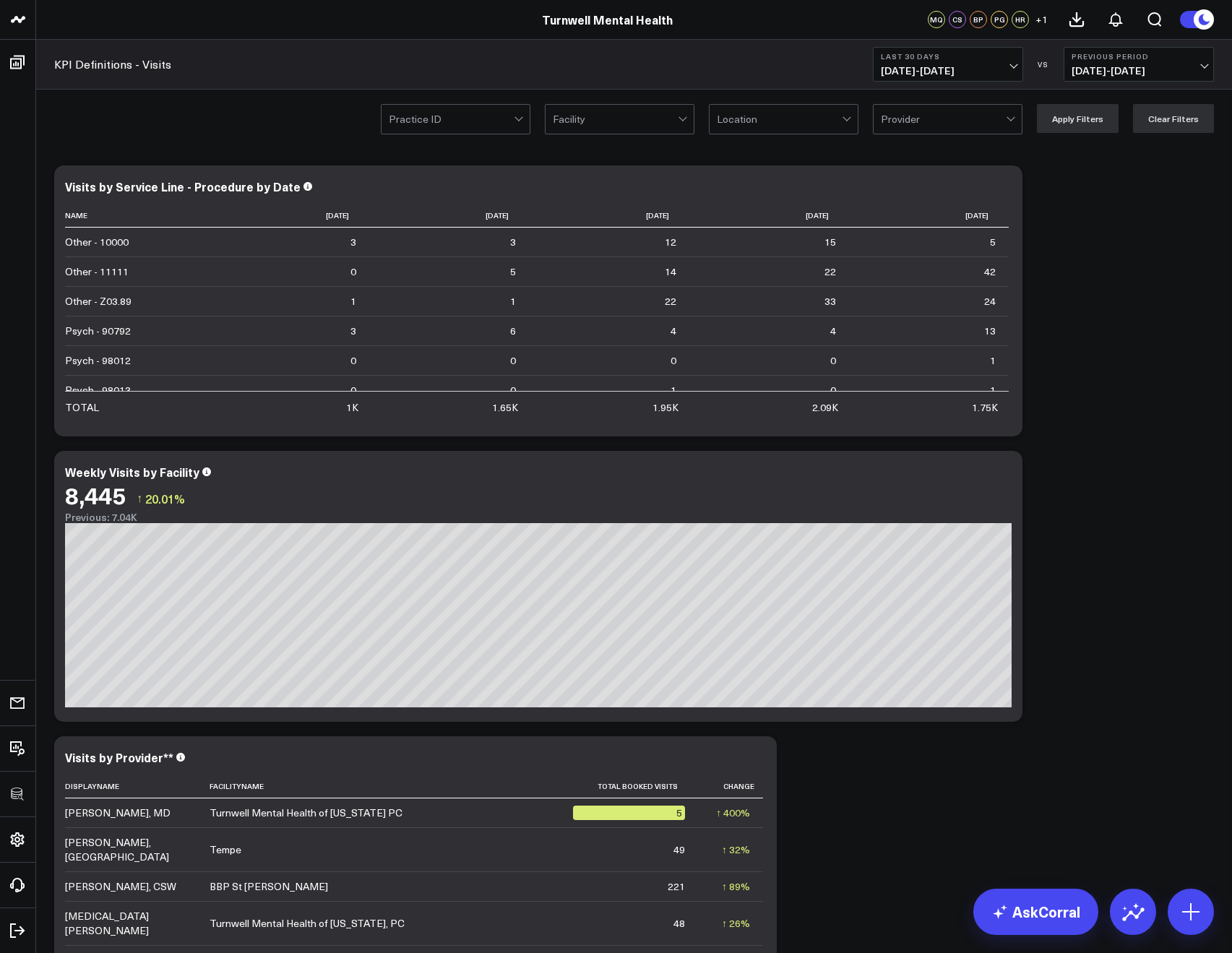
click at [707, 128] on div "Practice ID Facility Location Provider Apply Filters Clear Filters" at bounding box center [797, 119] width 833 height 29
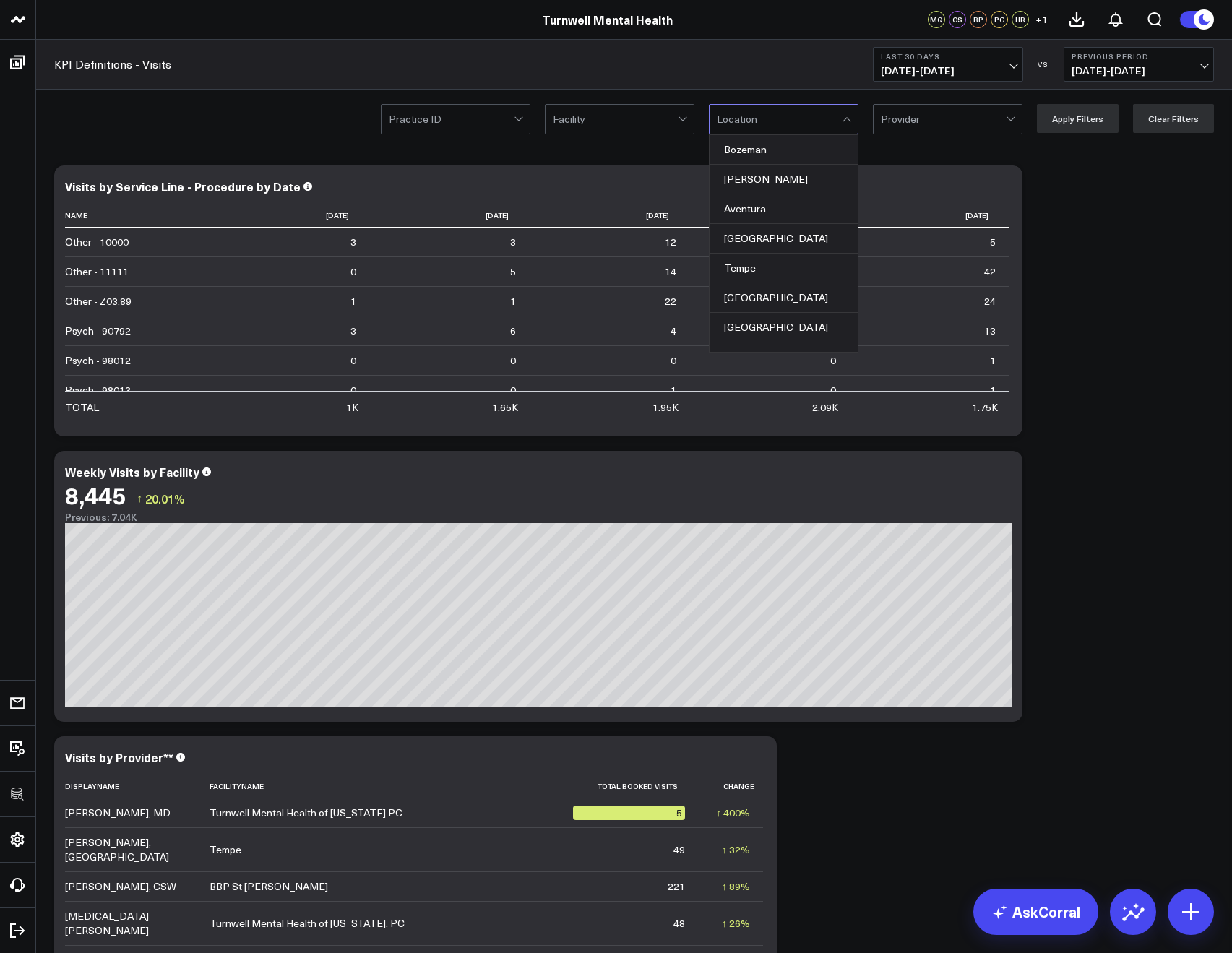
click at [725, 128] on div at bounding box center [779, 119] width 125 height 29
click at [745, 155] on div "Bozeman" at bounding box center [783, 150] width 148 height 29
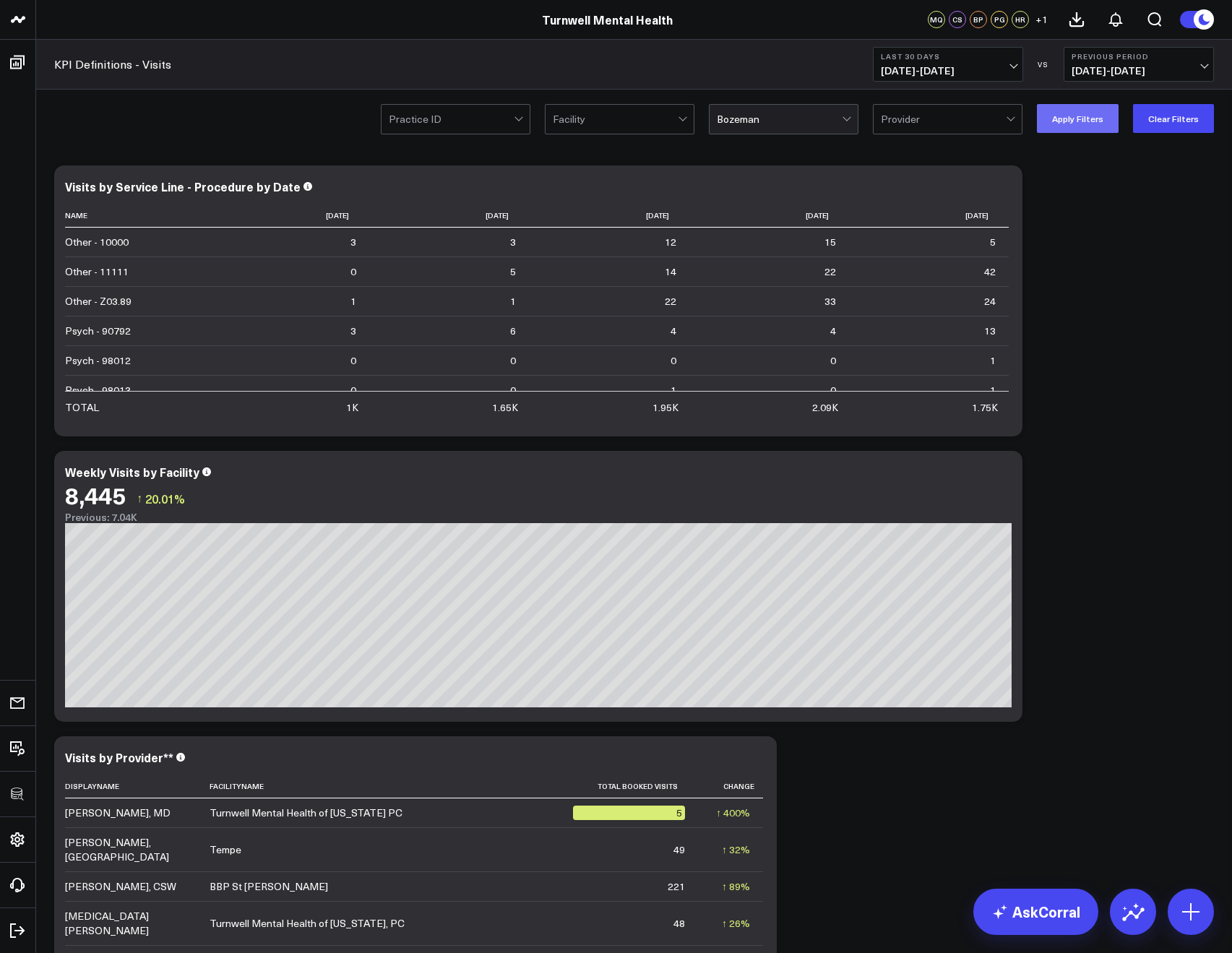
click at [1087, 124] on button "Apply Filters" at bounding box center [1077, 119] width 82 height 29
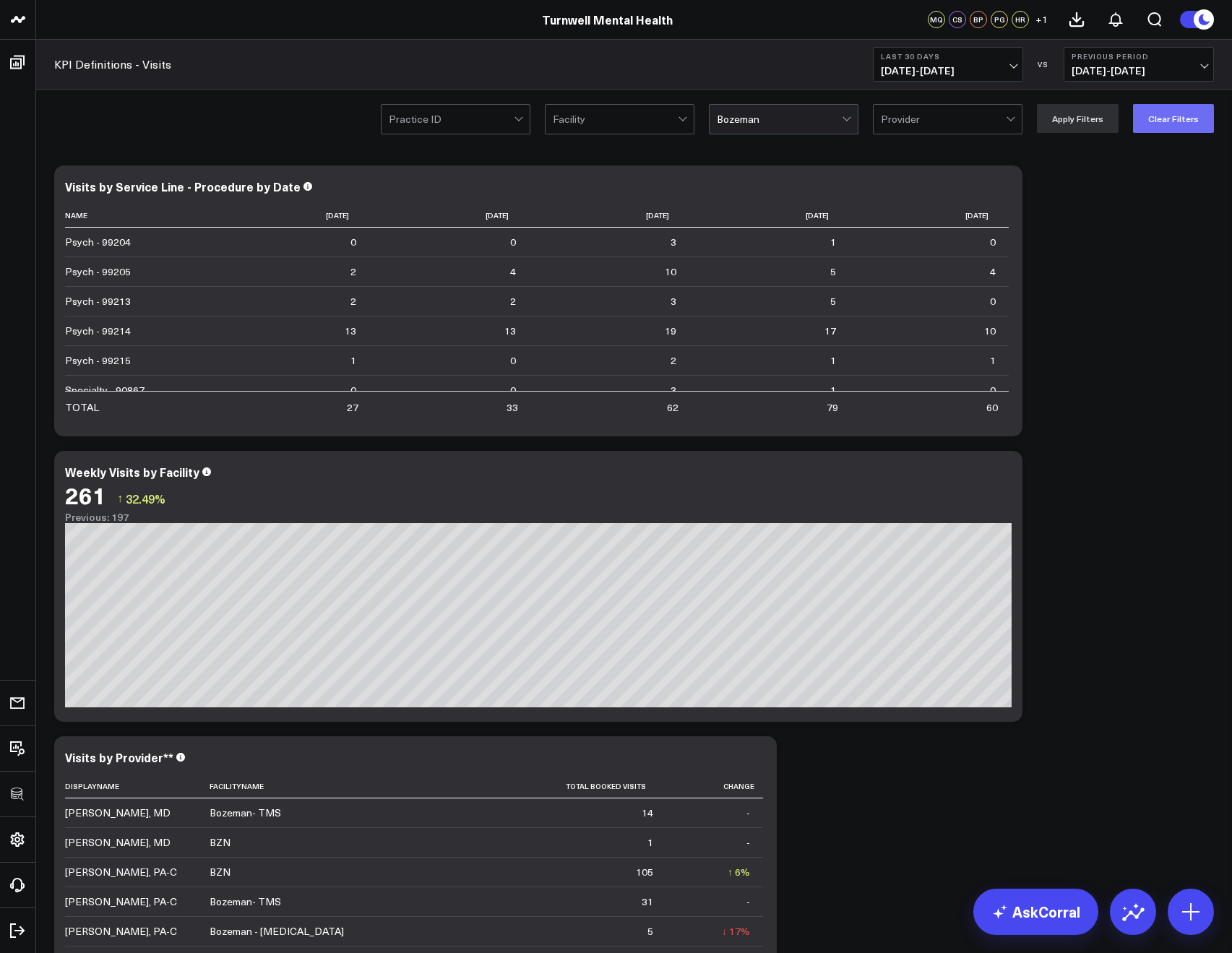
click at [1161, 128] on button "Clear Filters" at bounding box center [1173, 119] width 81 height 29
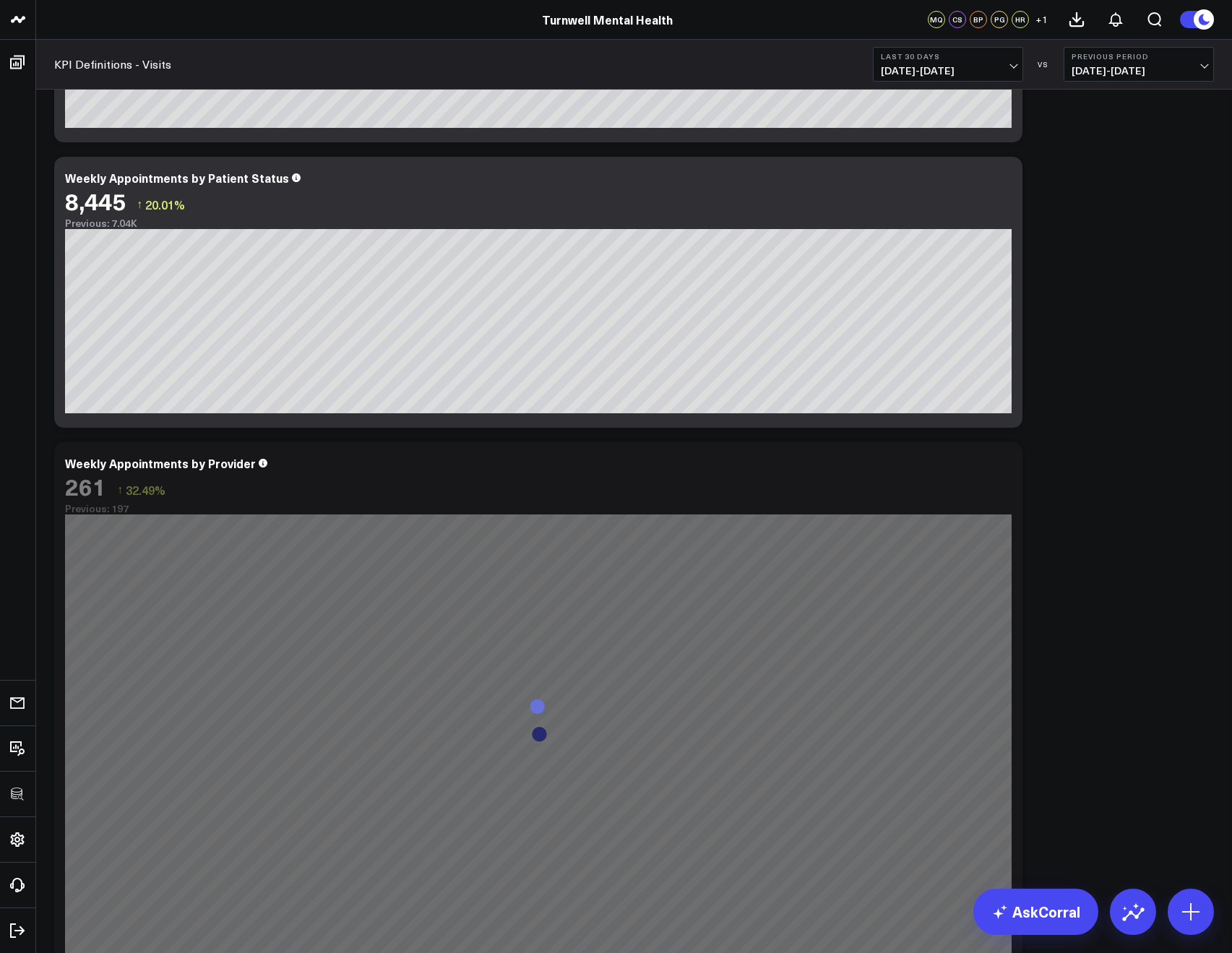
scroll to position [1484, 0]
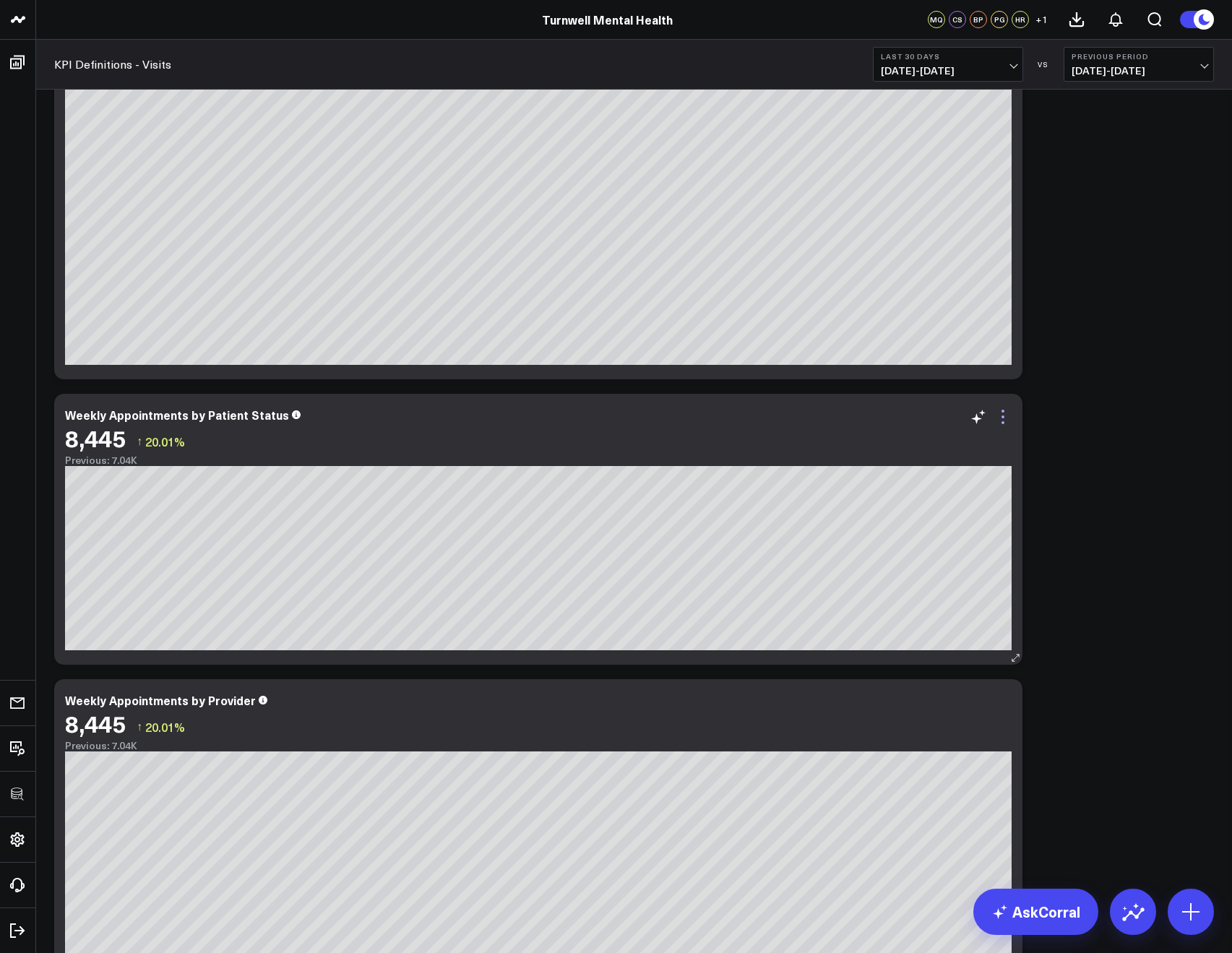
click at [999, 422] on icon at bounding box center [1002, 416] width 17 height 17
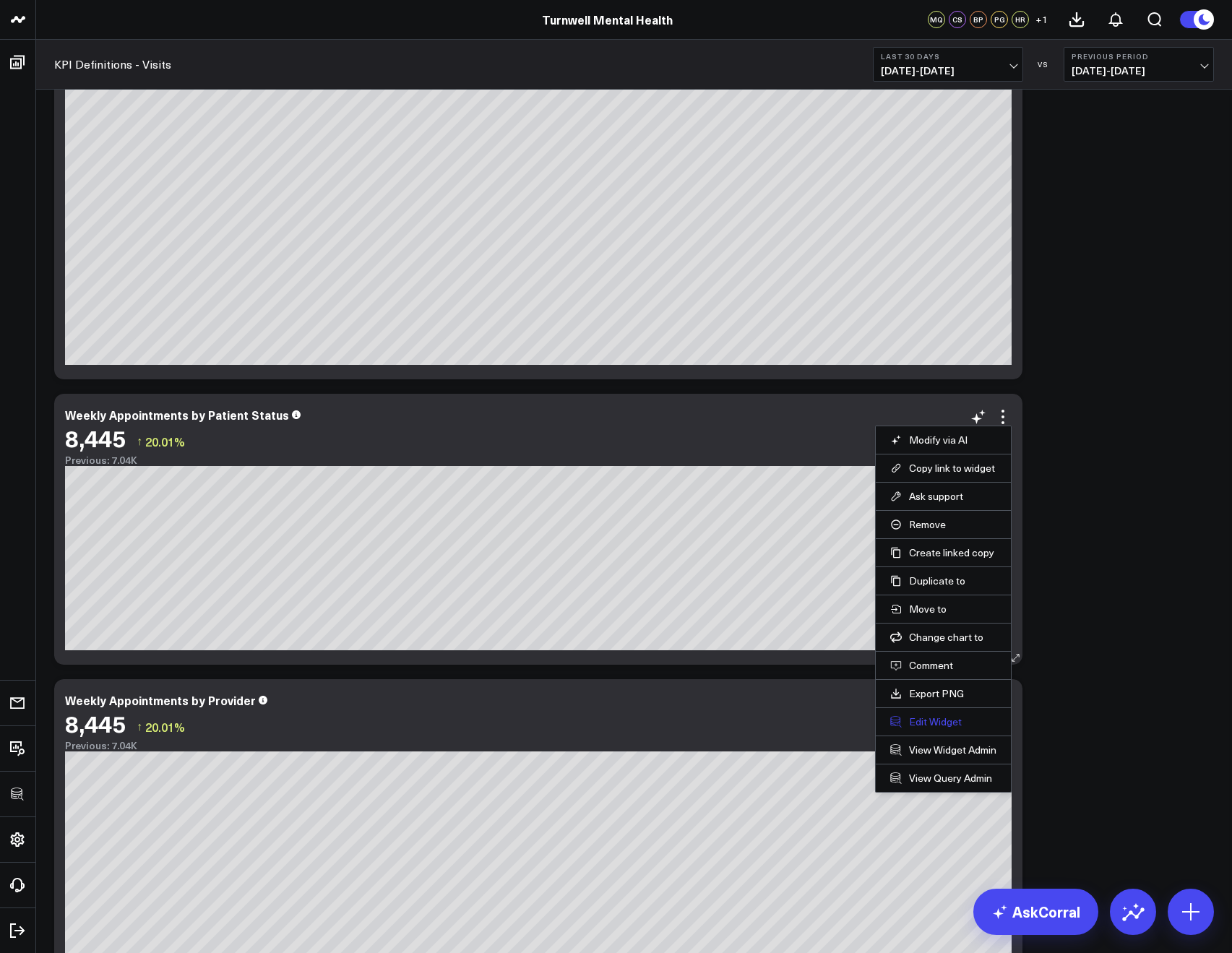
click at [943, 720] on button "Edit Widget" at bounding box center [943, 722] width 107 height 13
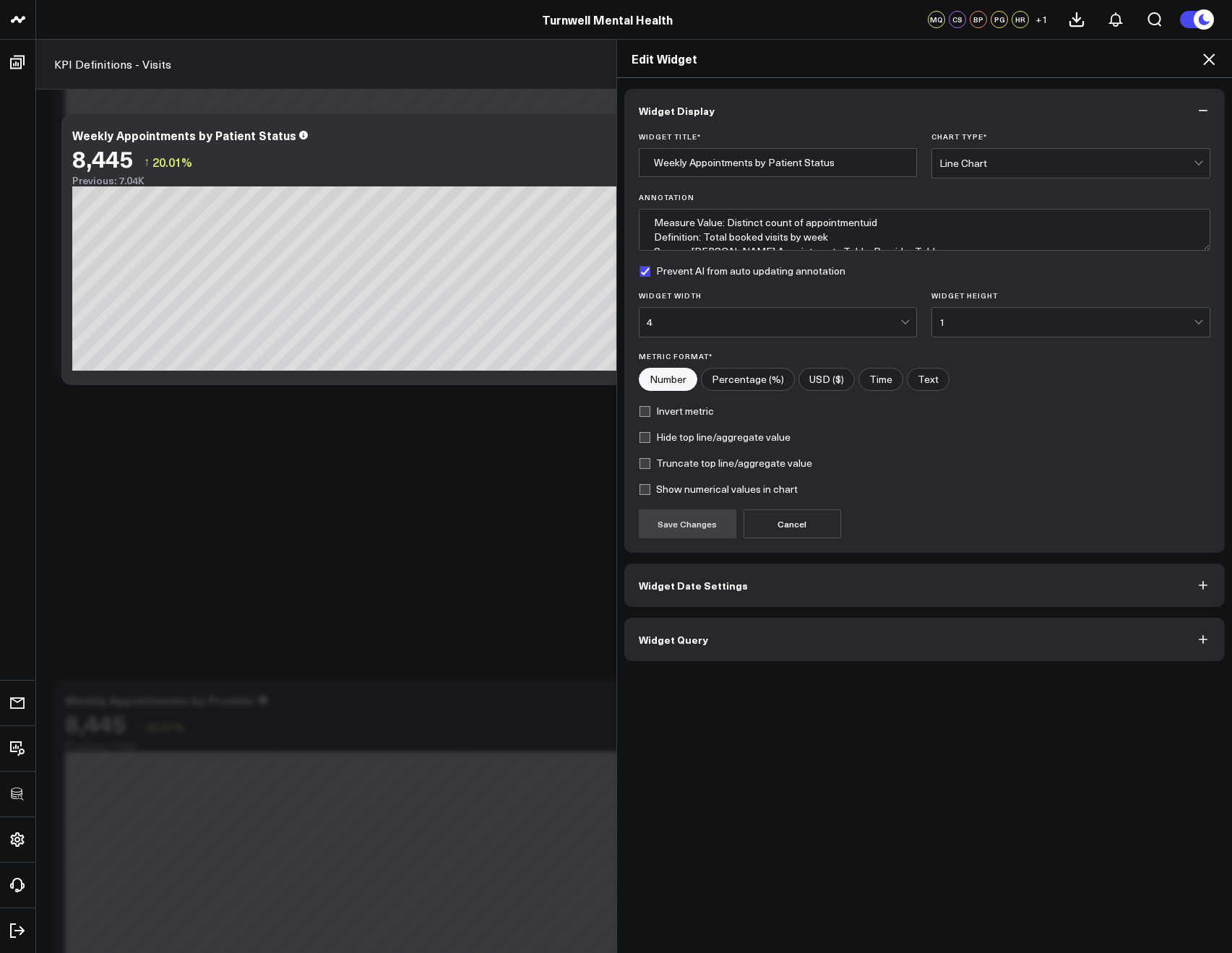
click at [1202, 66] on icon at bounding box center [1208, 59] width 17 height 17
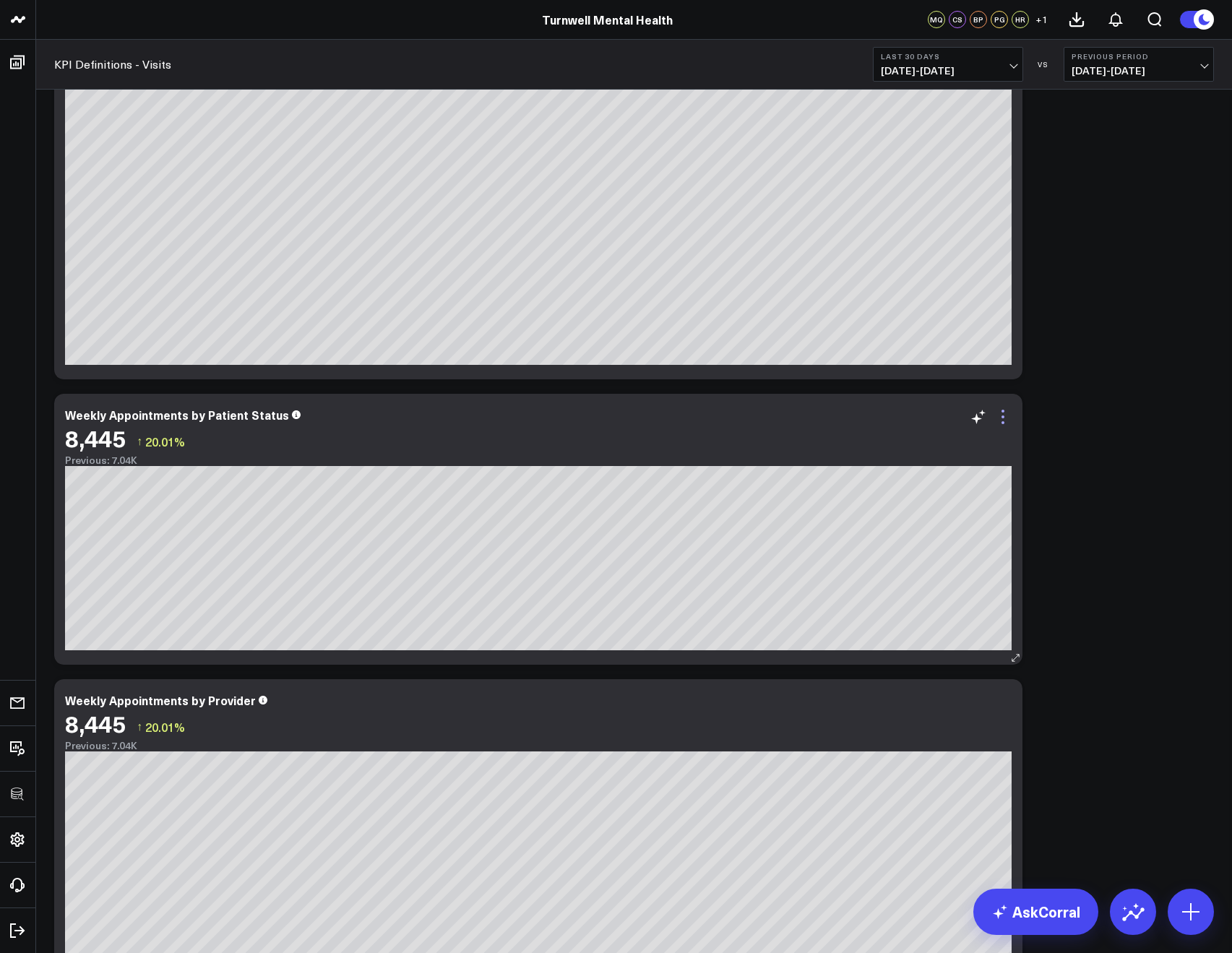
click at [1006, 416] on icon at bounding box center [1002, 416] width 17 height 17
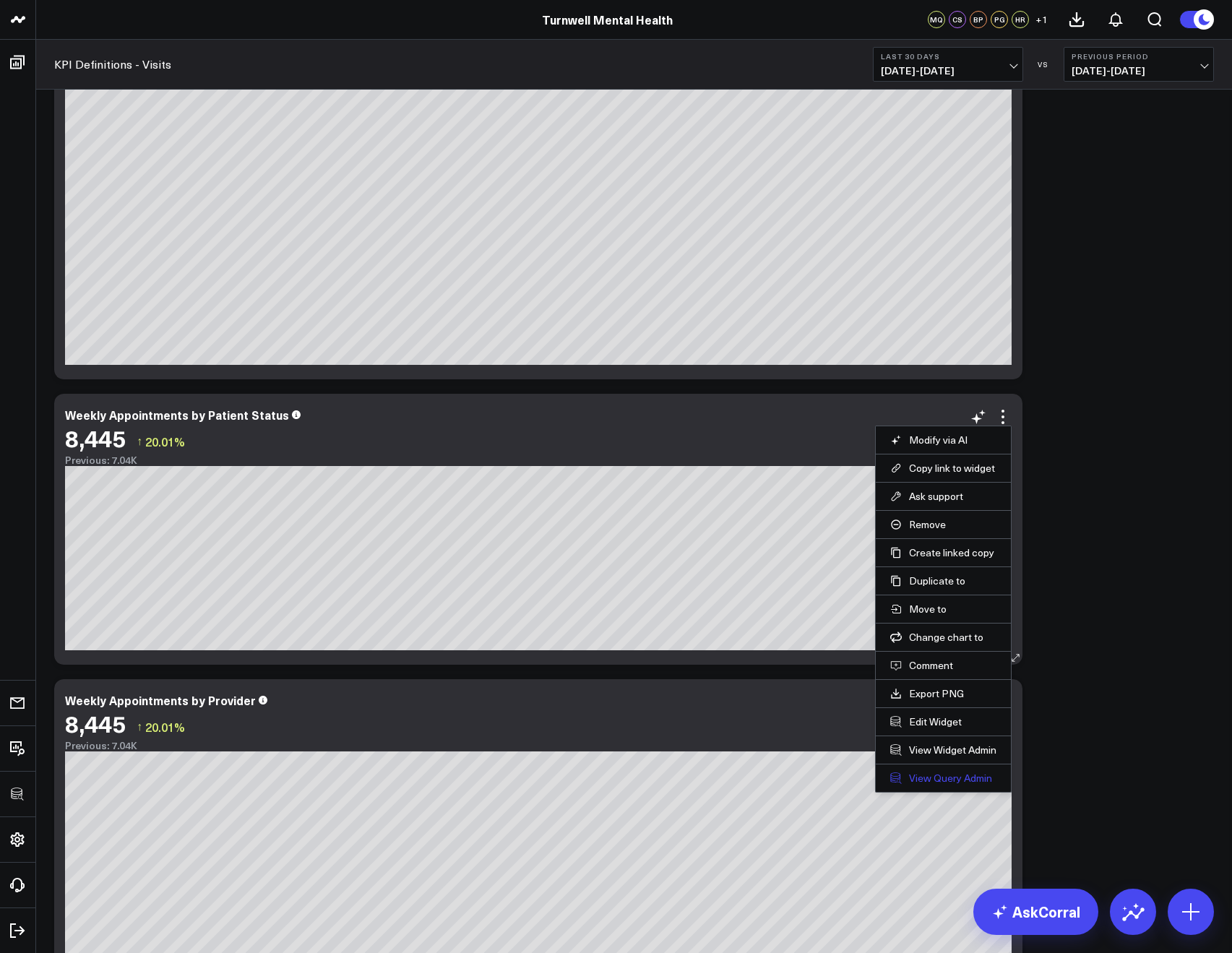
click at [930, 781] on link "View Query Admin" at bounding box center [943, 778] width 107 height 13
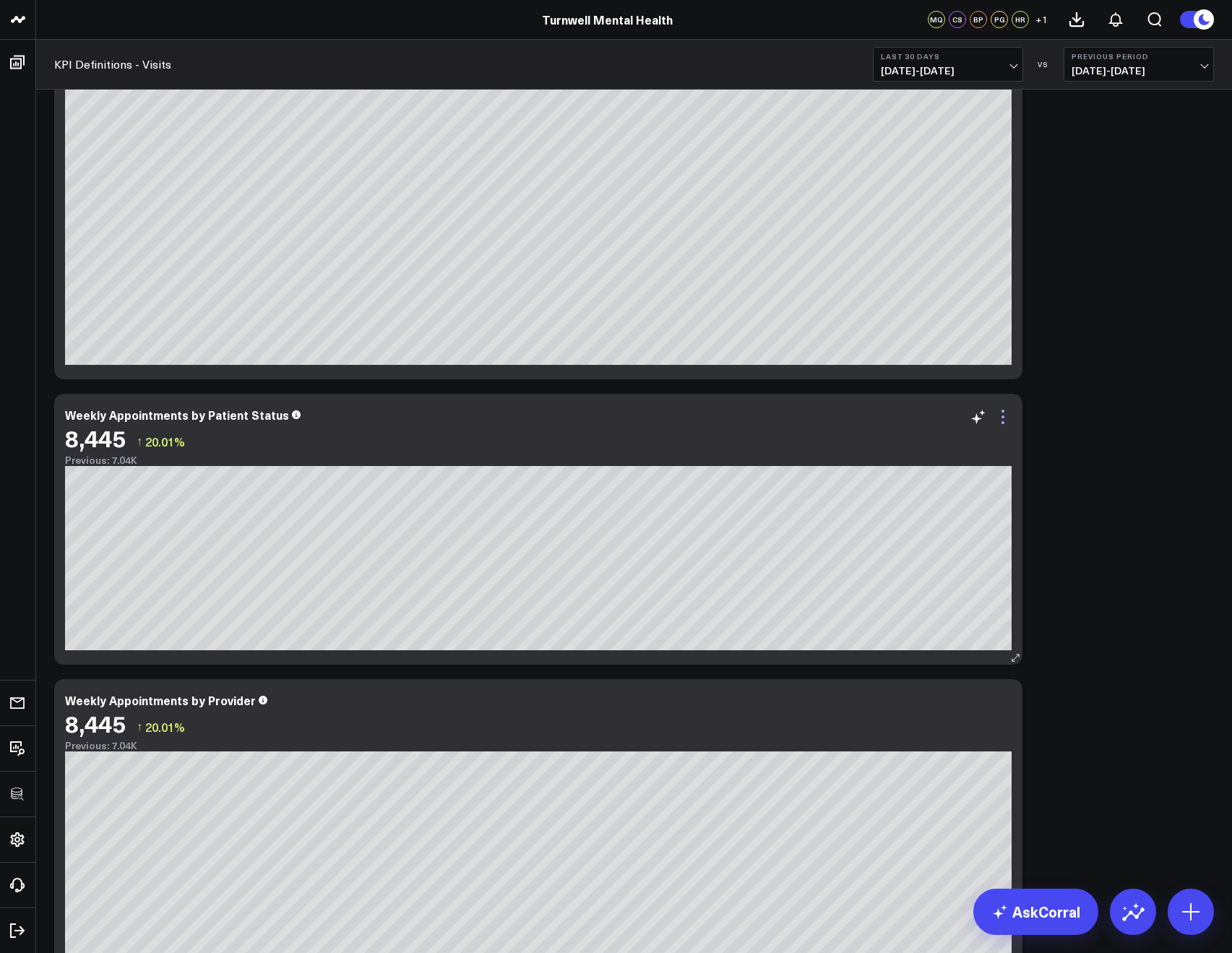
click at [1011, 419] on icon at bounding box center [1002, 416] width 17 height 17
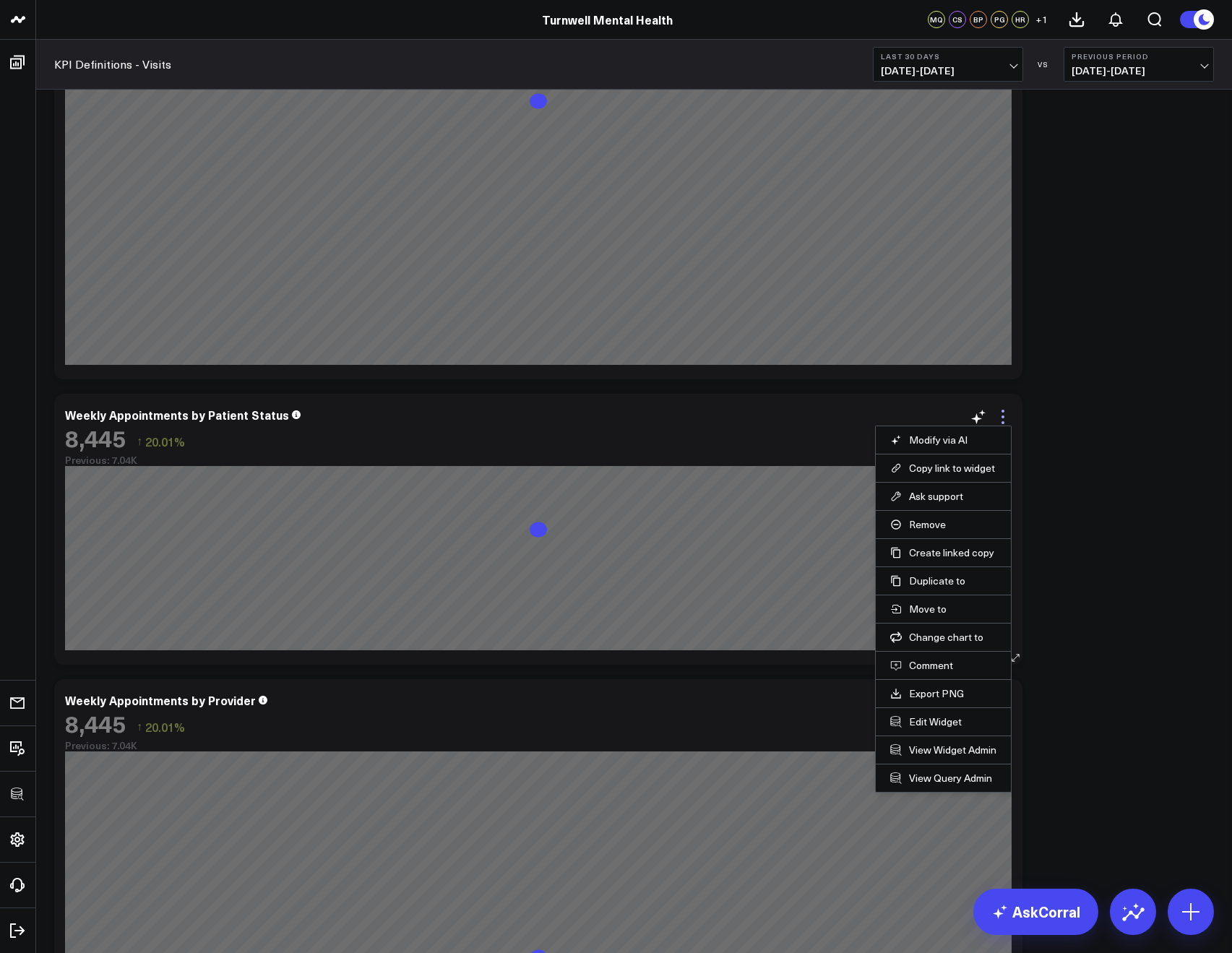
click at [1006, 419] on icon at bounding box center [1002, 416] width 17 height 17
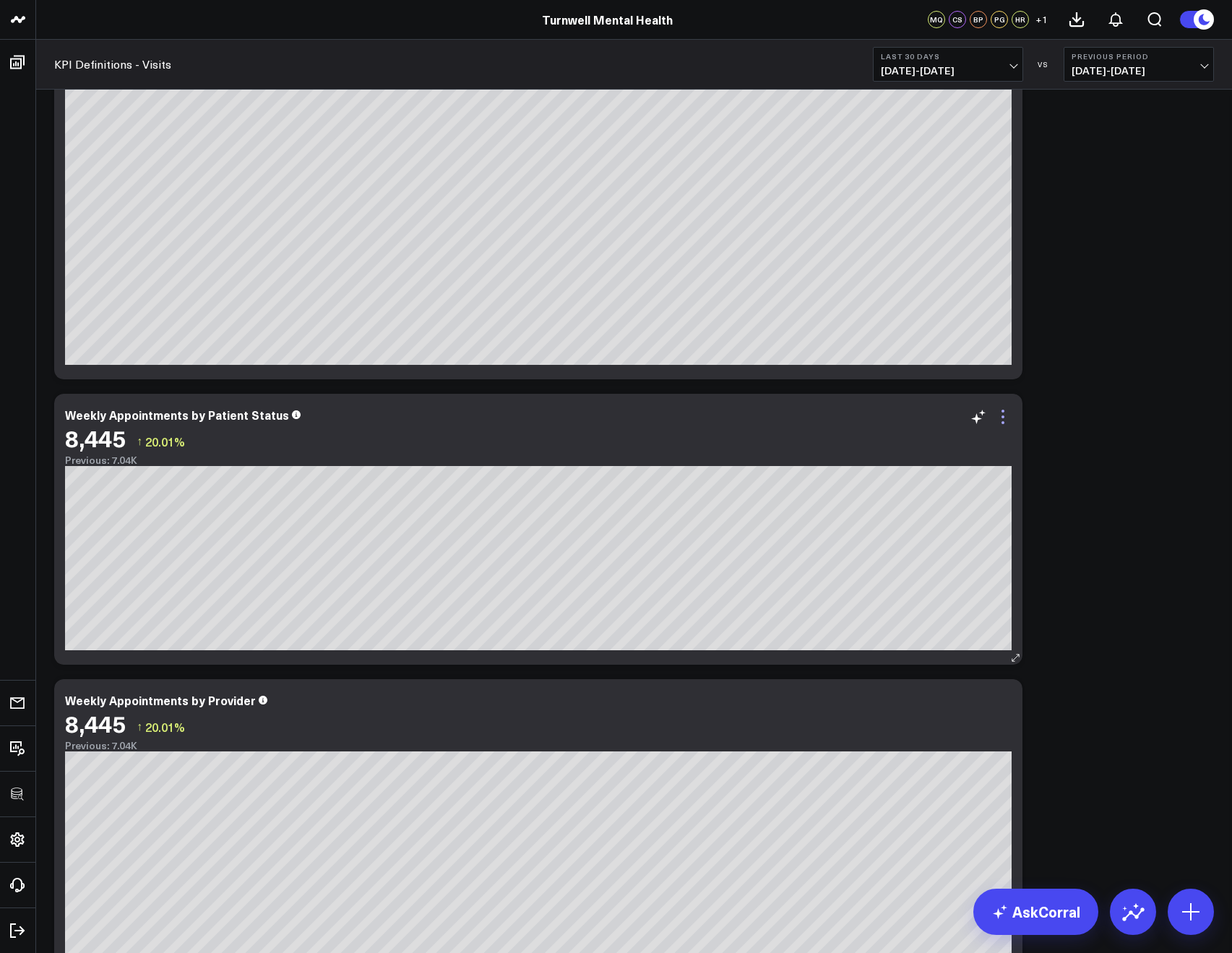
click at [1006, 419] on icon at bounding box center [1002, 416] width 17 height 17
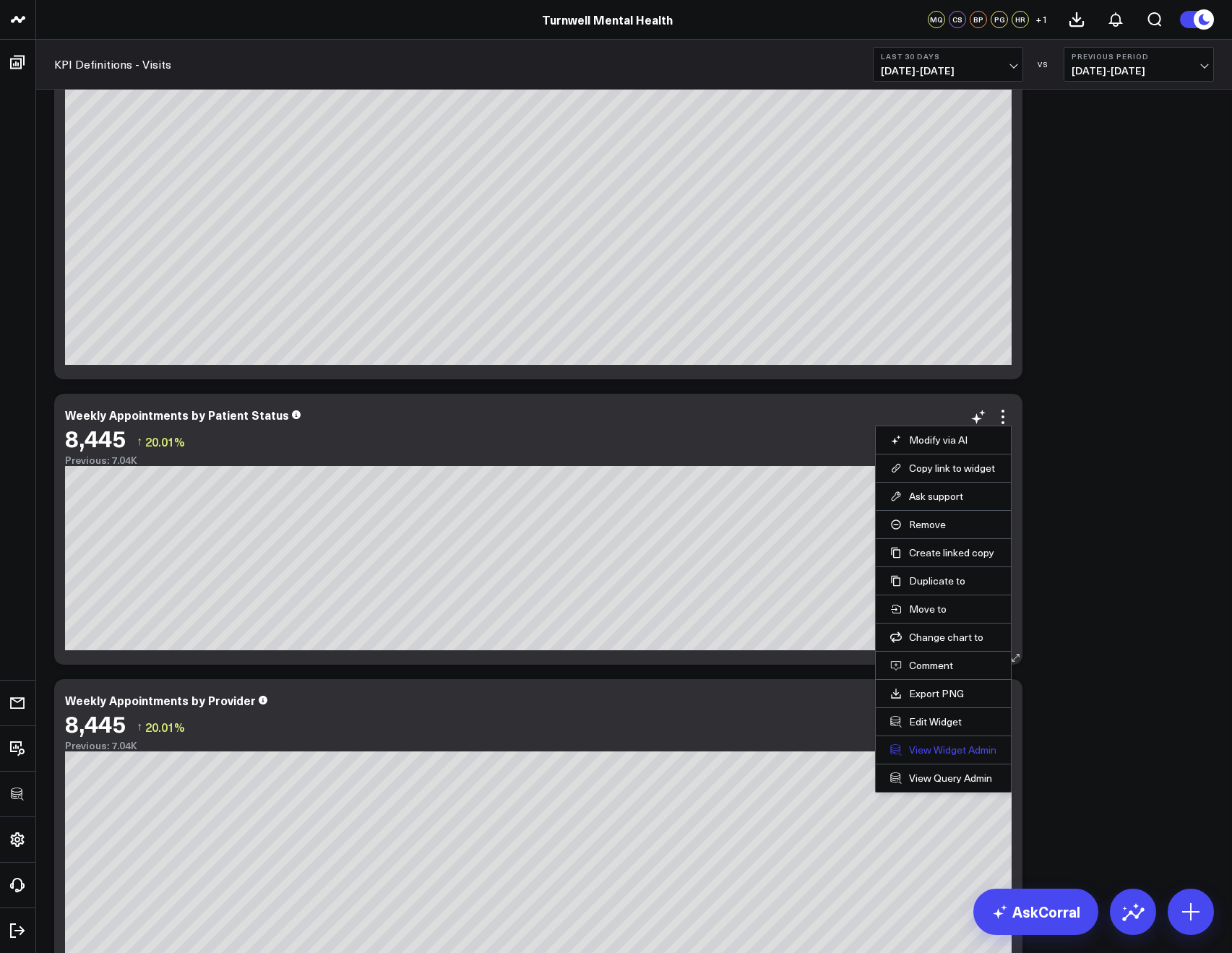
click at [928, 746] on link "View Widget Admin" at bounding box center [943, 750] width 107 height 13
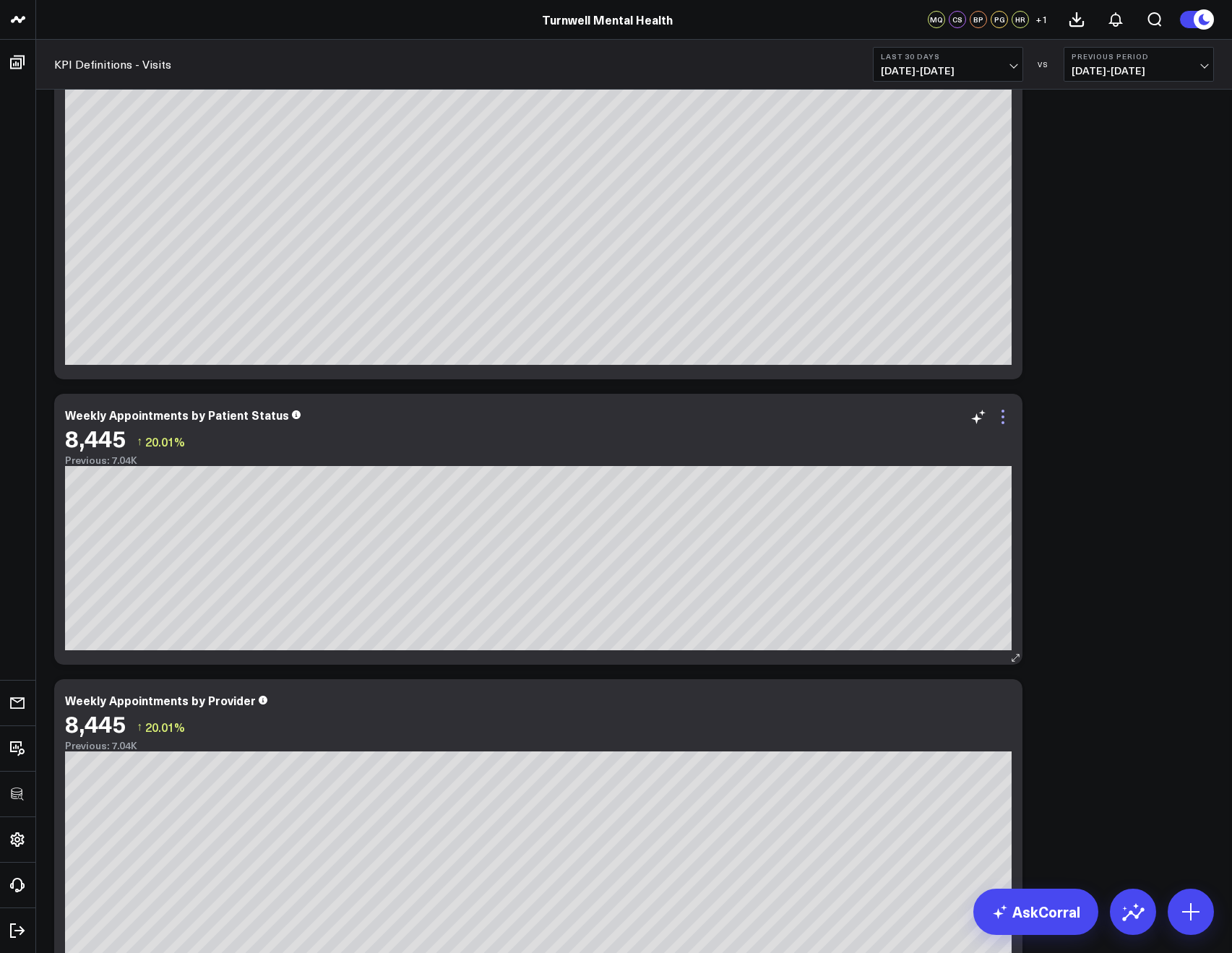
click at [1002, 417] on icon at bounding box center [1002, 417] width 3 height 3
click at [1093, 683] on div "Modify via AI Copy link to widget Ask support Remove Create linked copy Executi…" at bounding box center [634, 243] width 1174 height 3140
click at [1004, 704] on icon at bounding box center [1002, 702] width 17 height 17
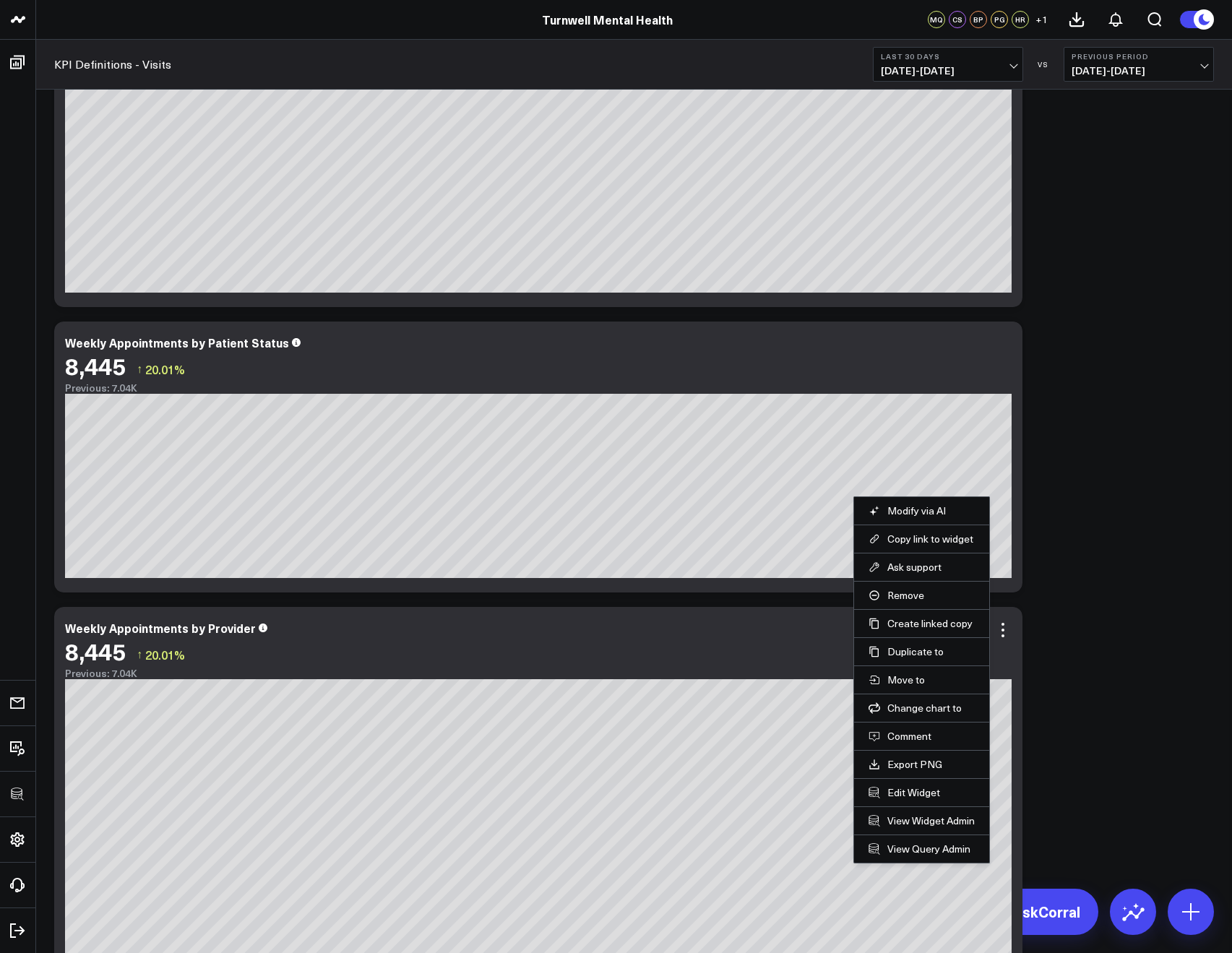
scroll to position [1558, 0]
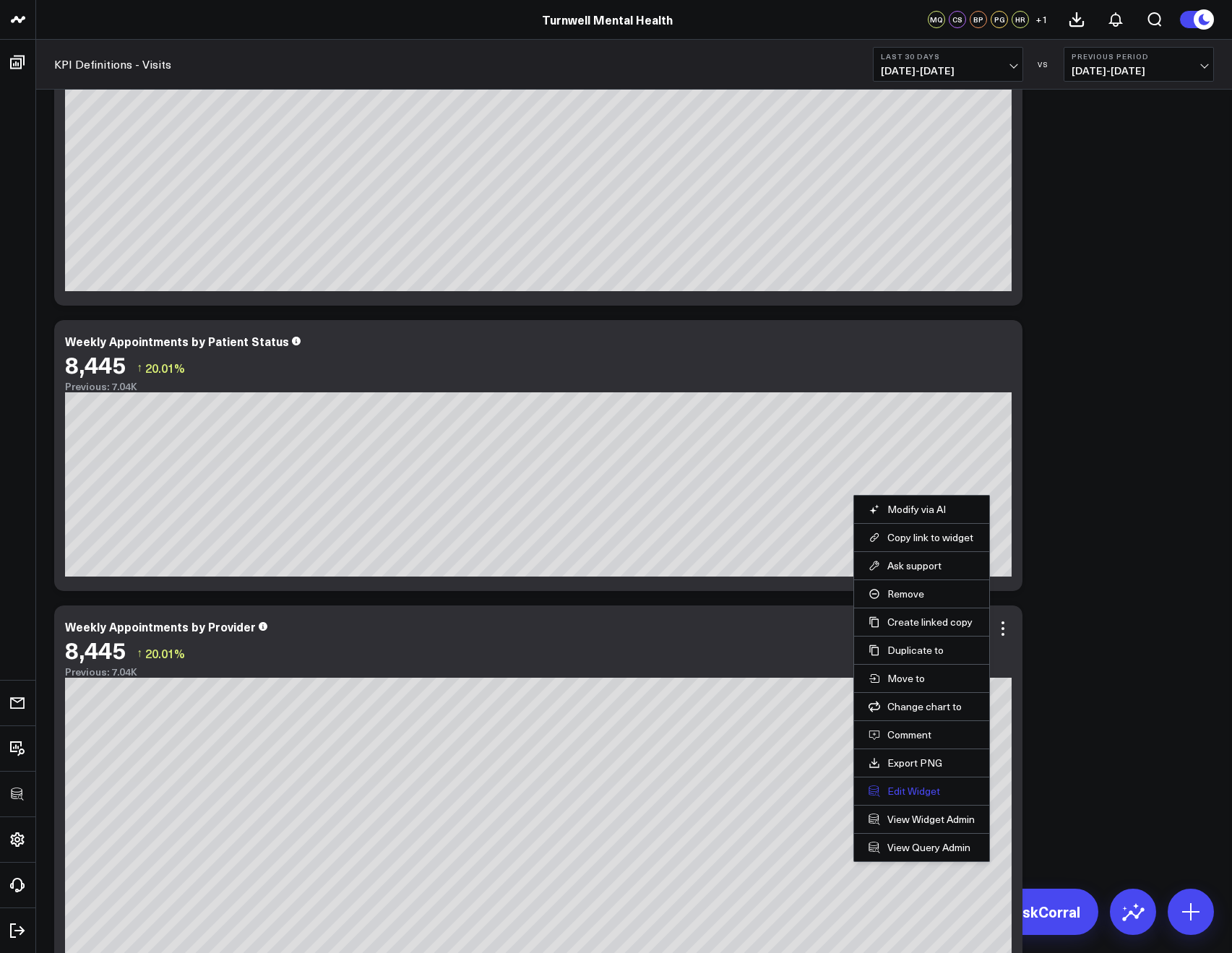
click at [914, 792] on button "Edit Widget" at bounding box center [922, 791] width 107 height 13
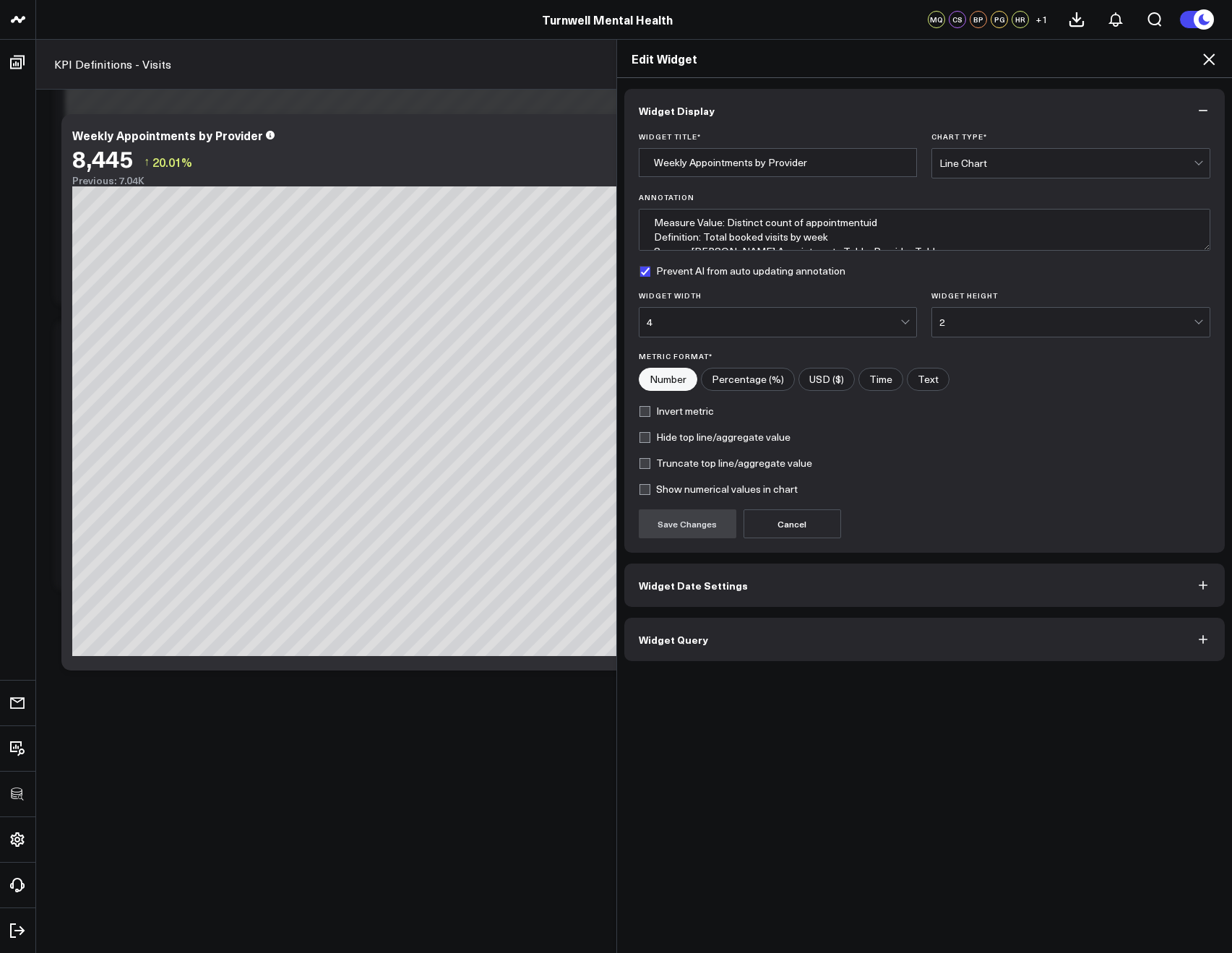
click at [659, 642] on span "Widget Query" at bounding box center [673, 639] width 69 height 11
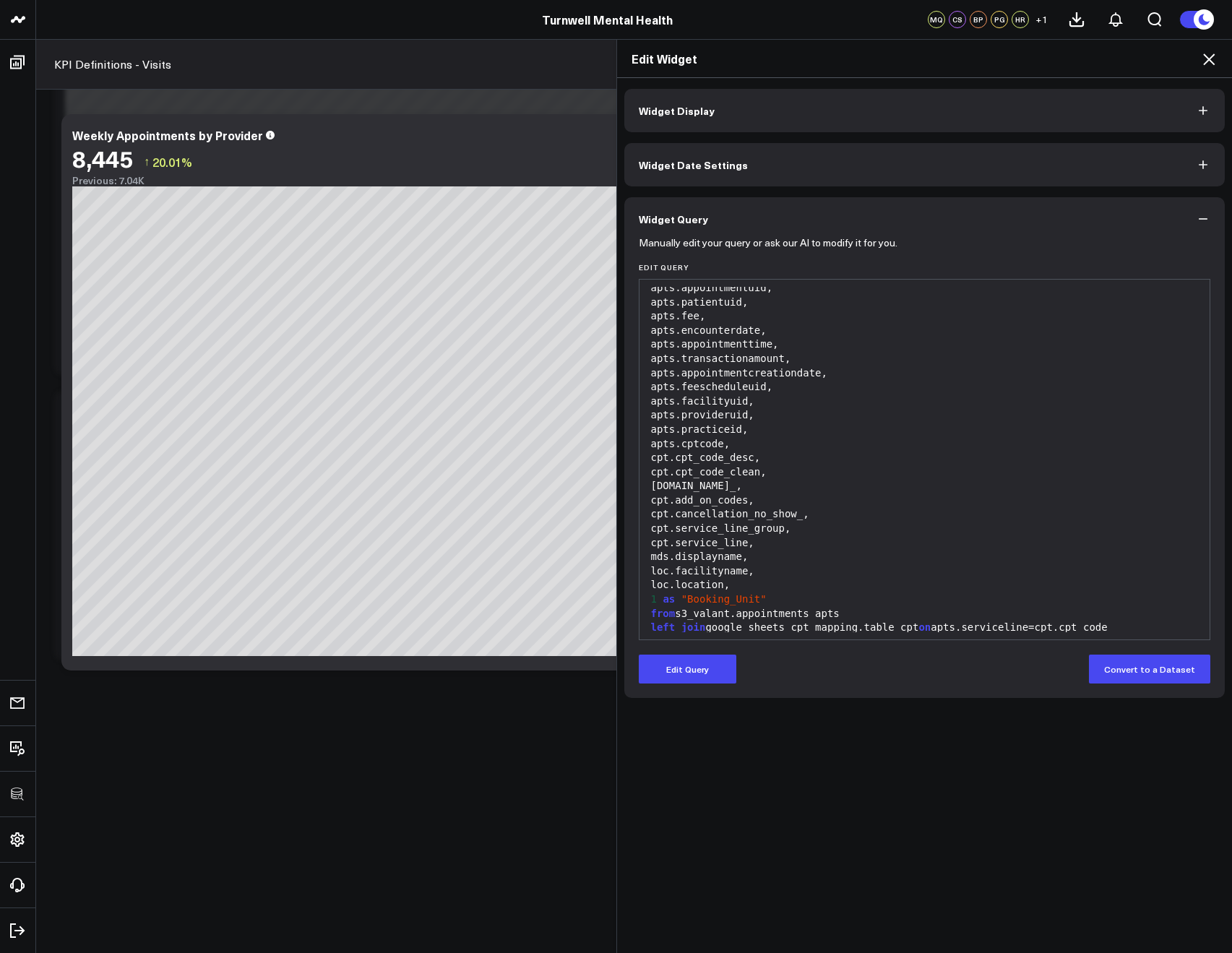
scroll to position [113, 0]
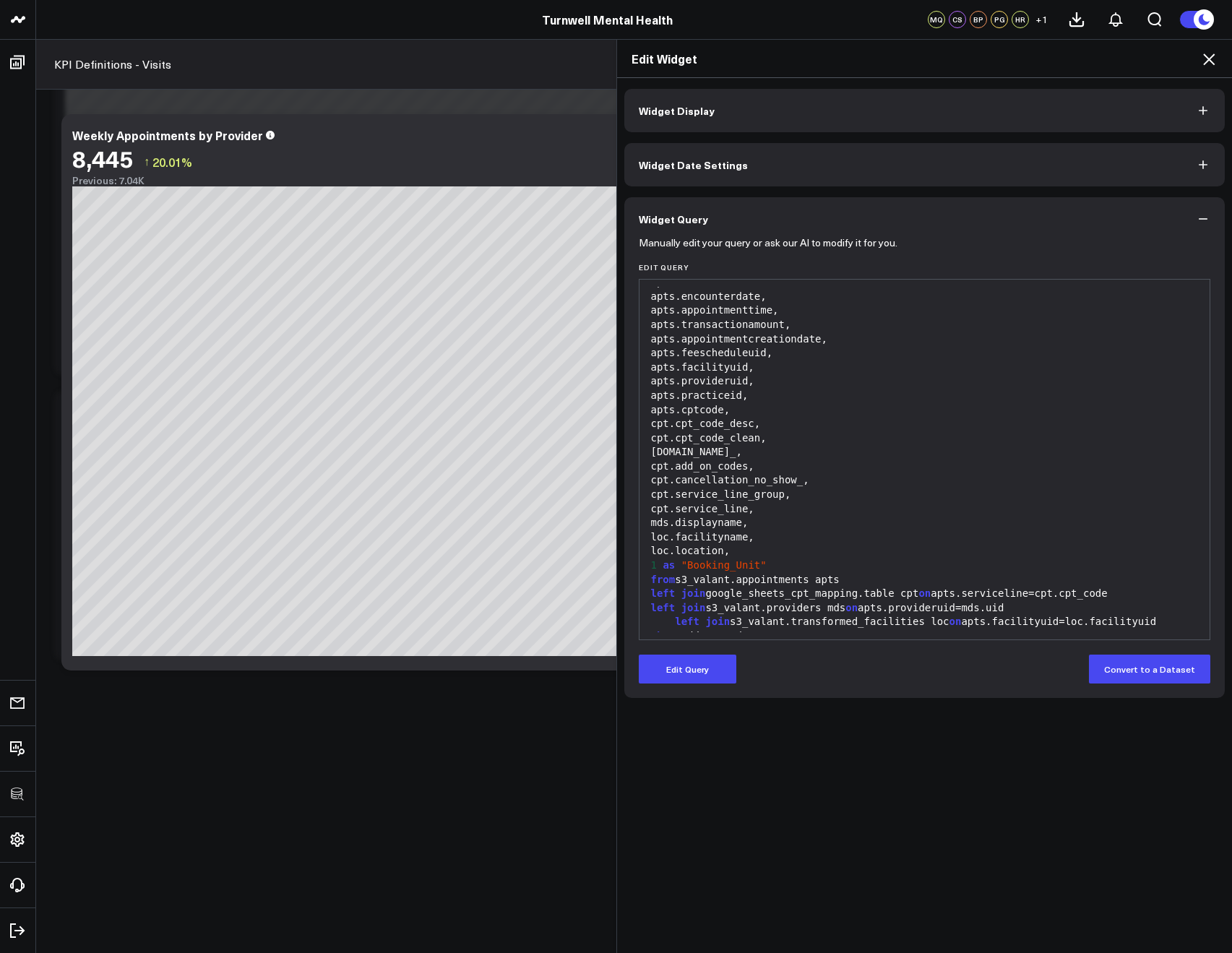
click at [1211, 57] on icon at bounding box center [1208, 59] width 11 height 11
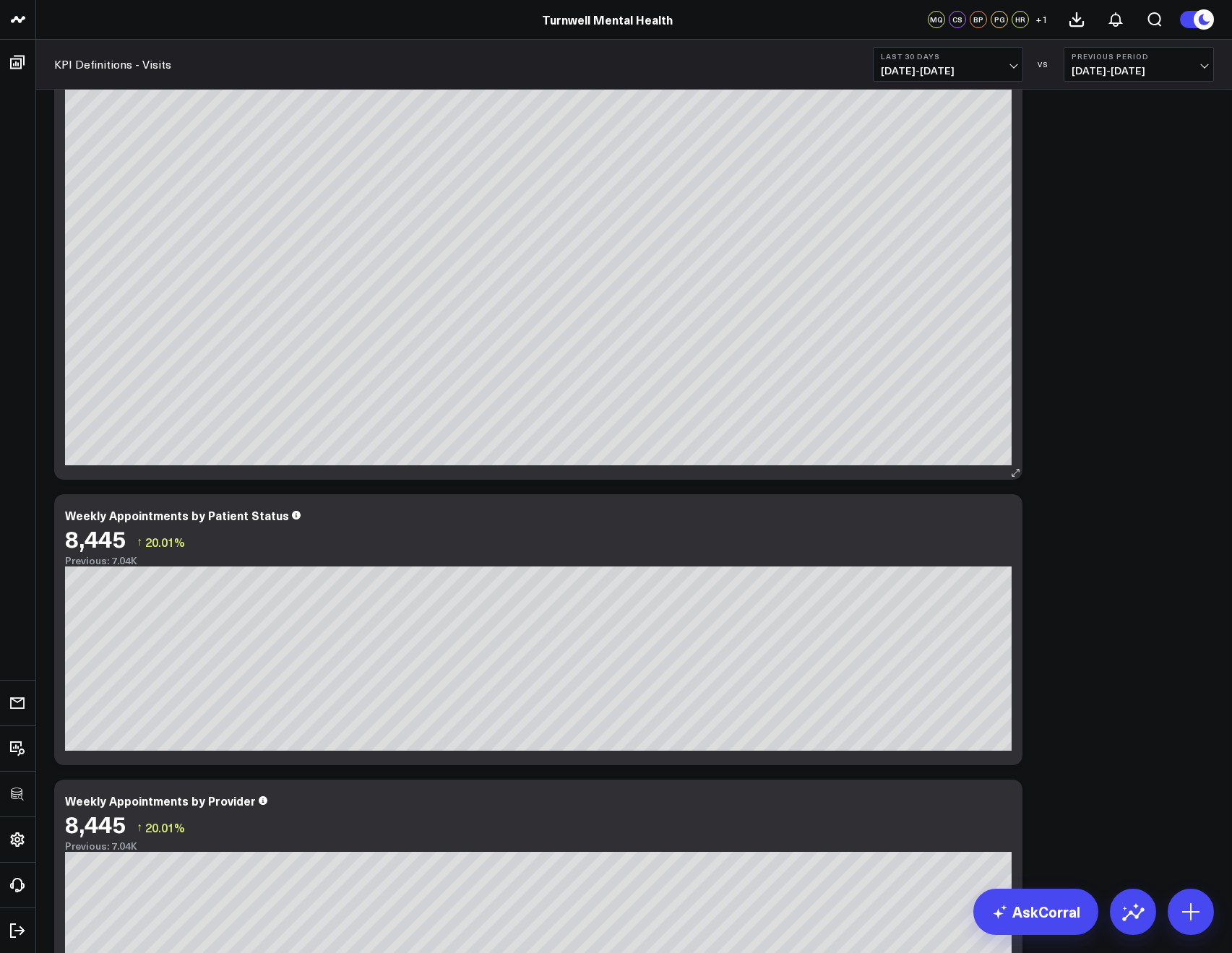
scroll to position [1351, 0]
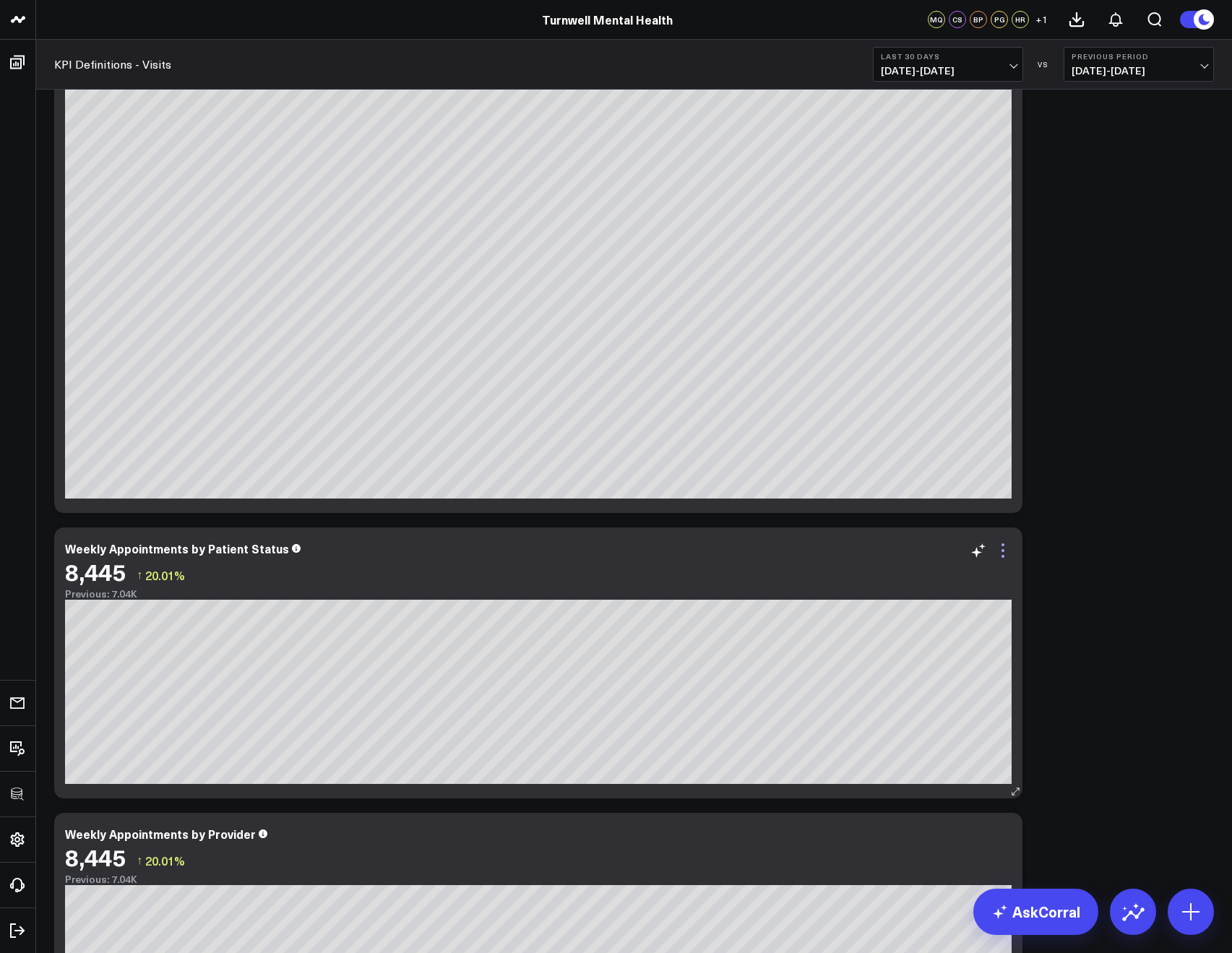
click at [1005, 549] on icon at bounding box center [1002, 550] width 17 height 17
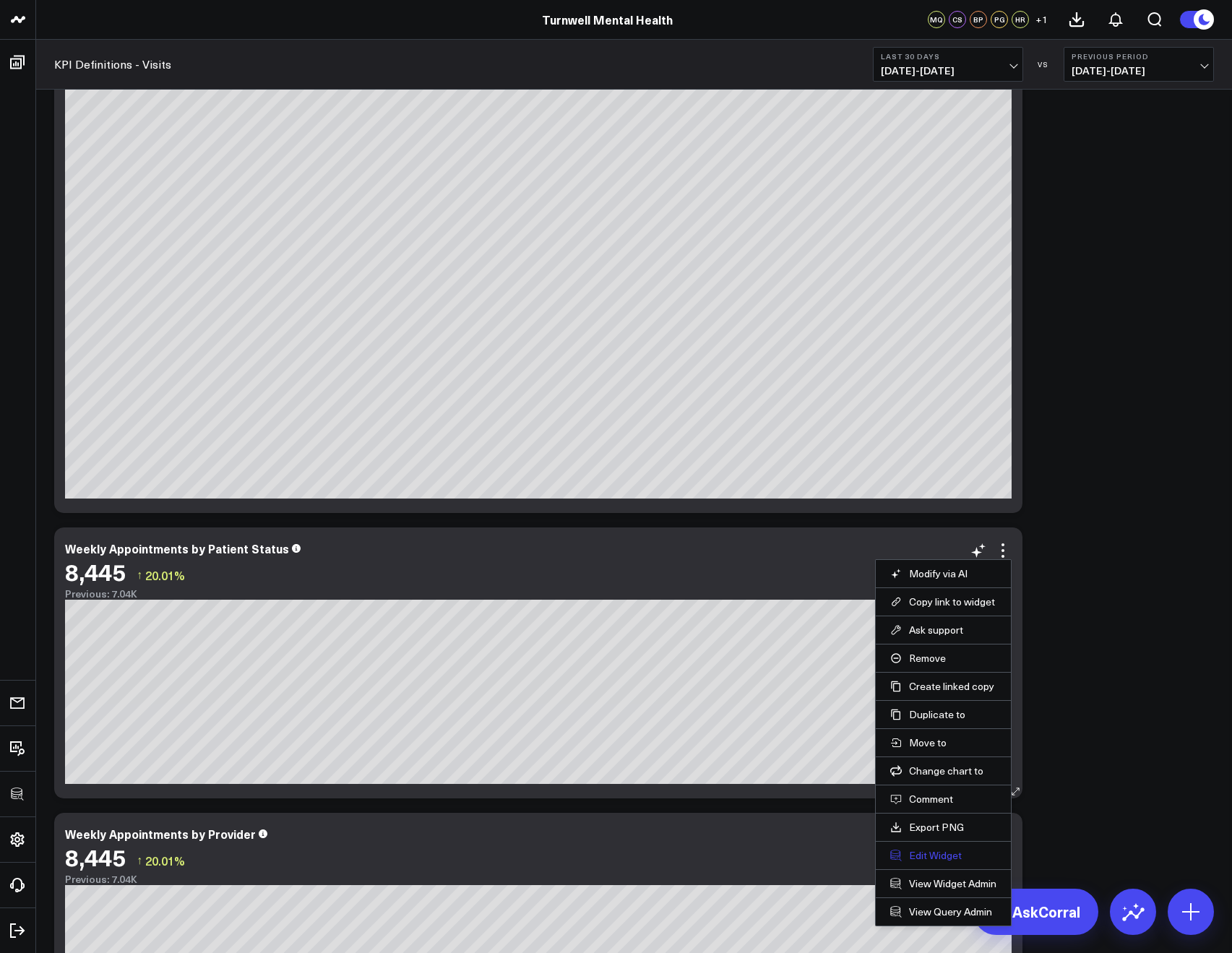
click at [951, 849] on button "Edit Widget" at bounding box center [943, 856] width 107 height 13
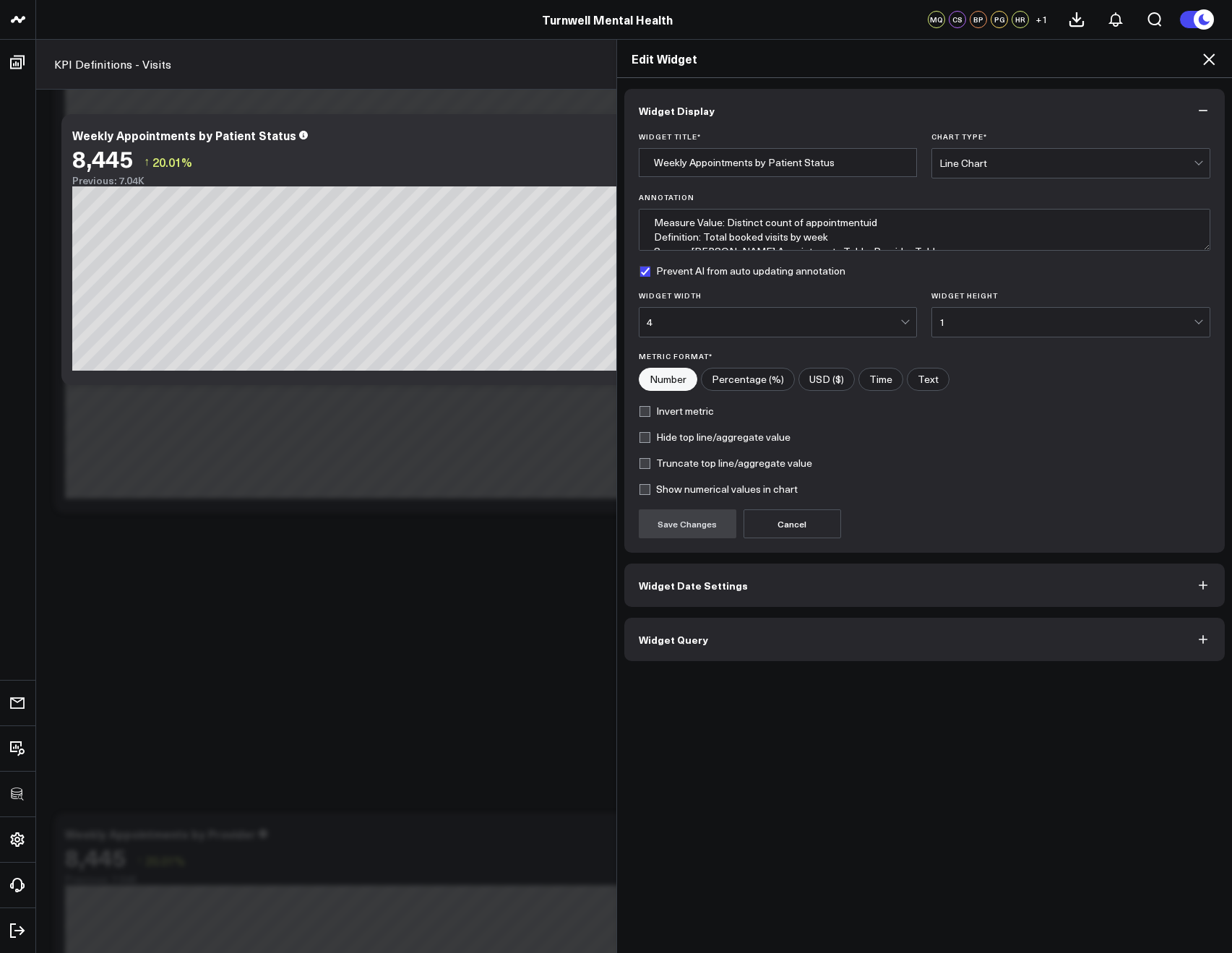
click at [638, 644] on span "Widget Query" at bounding box center [673, 639] width 69 height 11
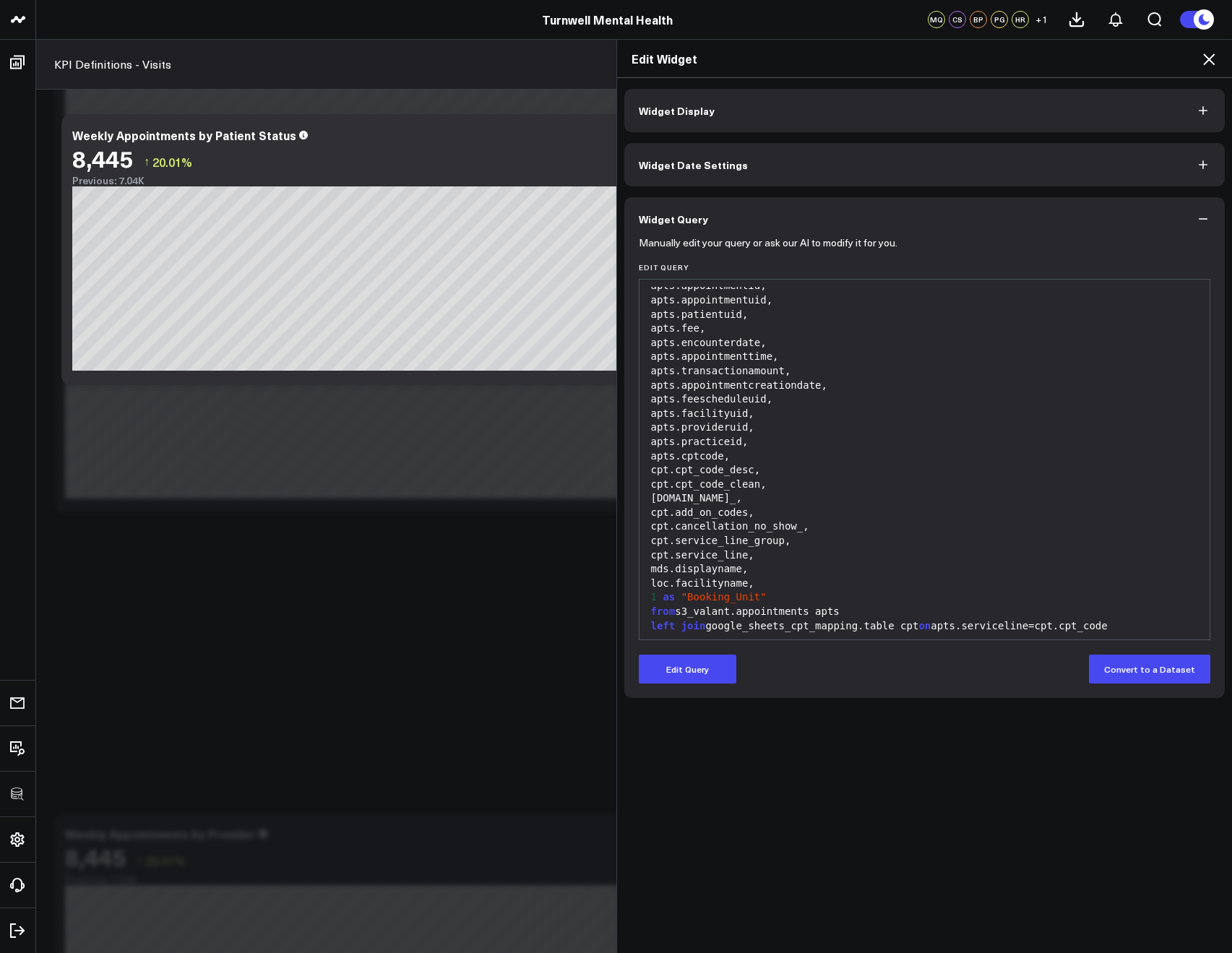
scroll to position [68, 0]
click at [702, 669] on button "Edit Query" at bounding box center [687, 669] width 97 height 29
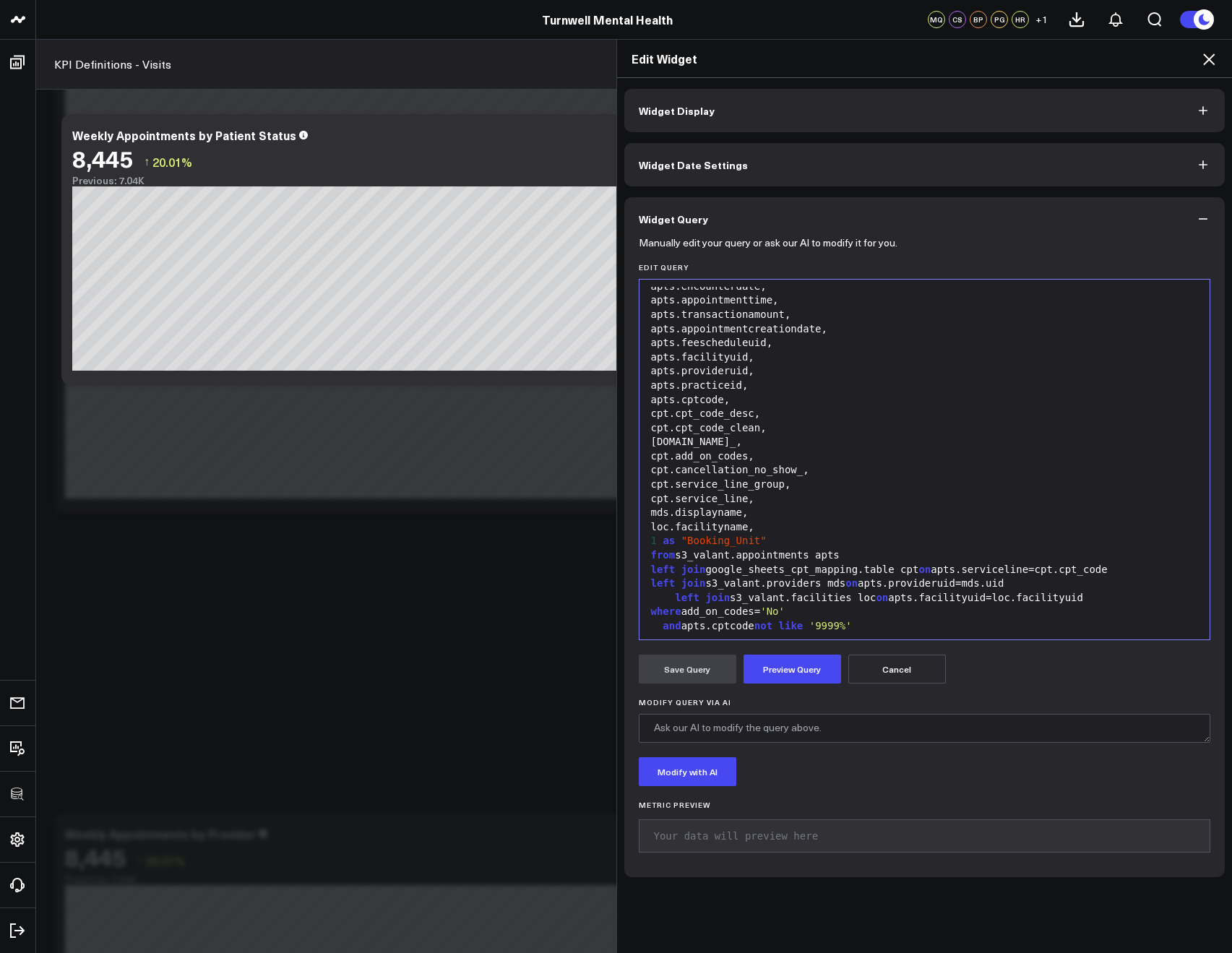
scroll to position [159, 0]
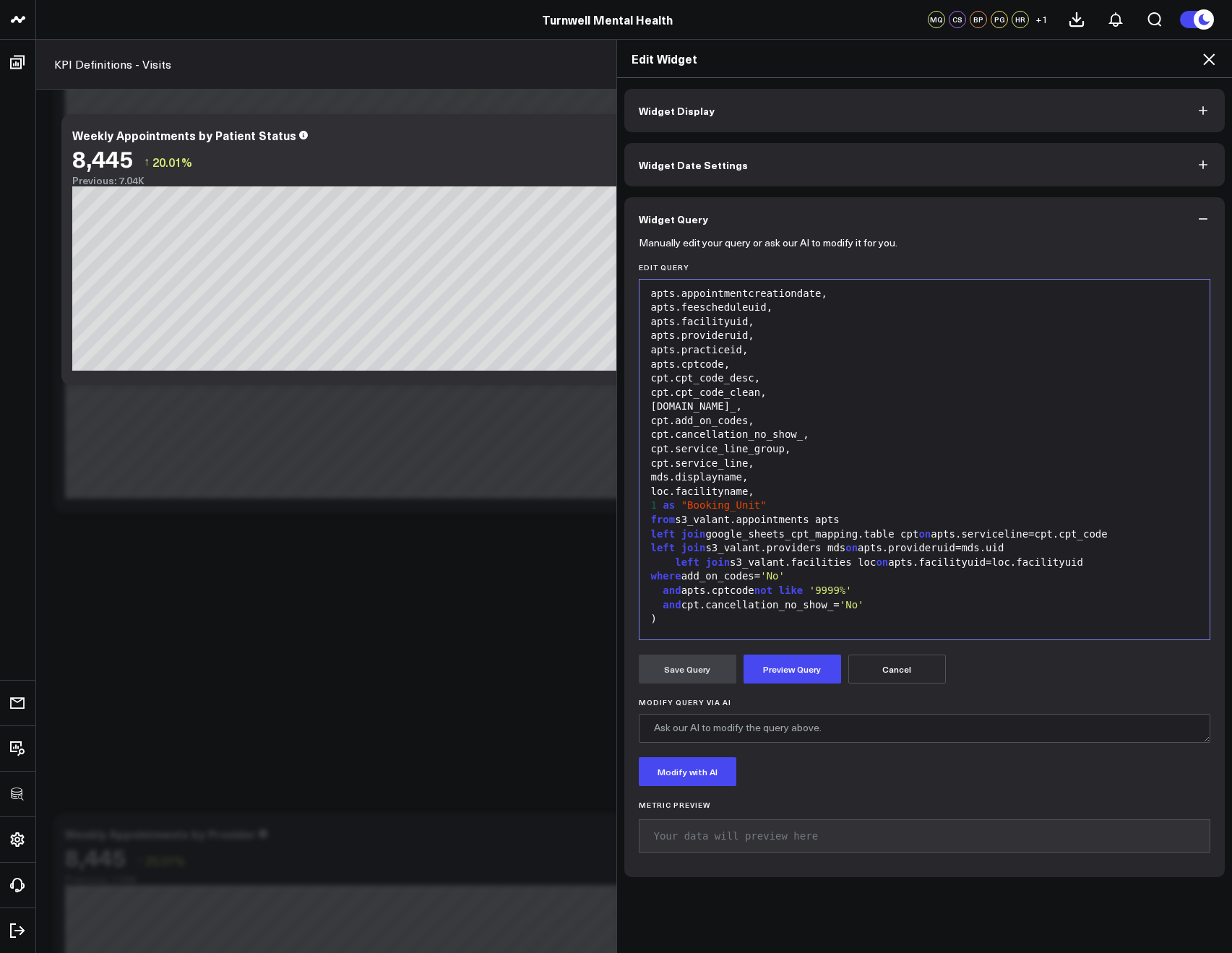
click at [769, 494] on div "loc.facilityname," at bounding box center [925, 492] width 556 height 14
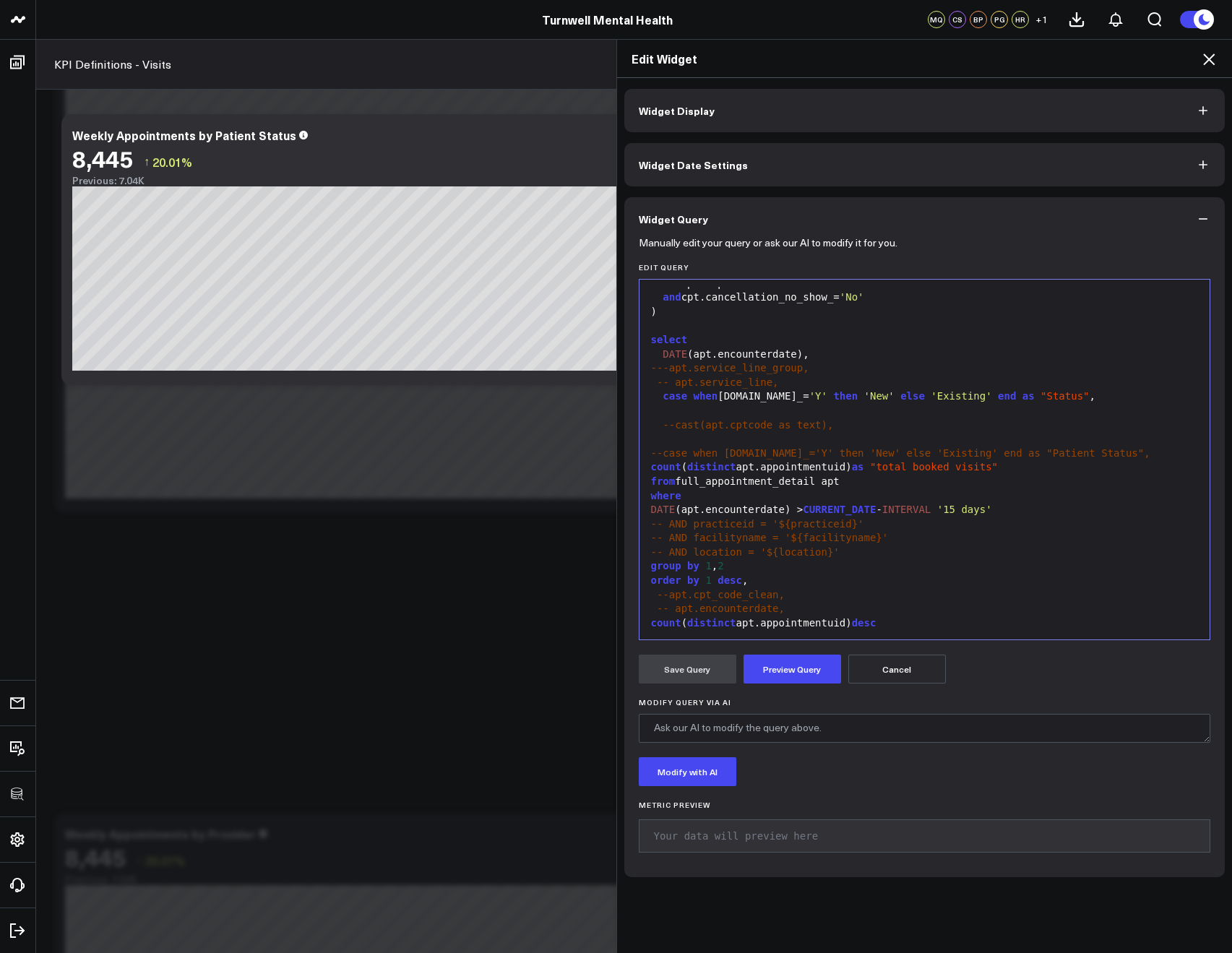
scroll to position [481, 0]
click at [791, 677] on button "Preview Query" at bounding box center [792, 669] width 97 height 29
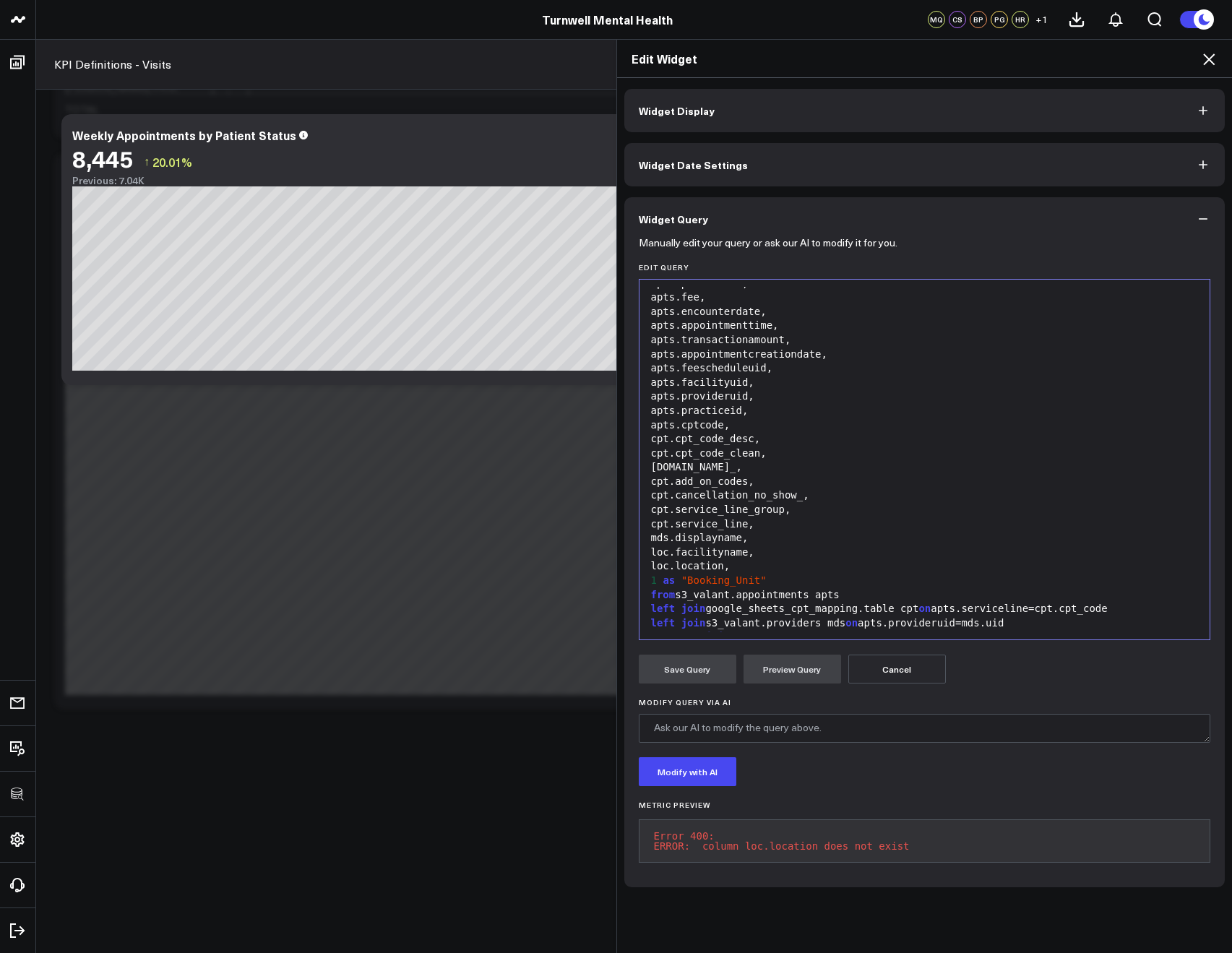
scroll to position [112, 0]
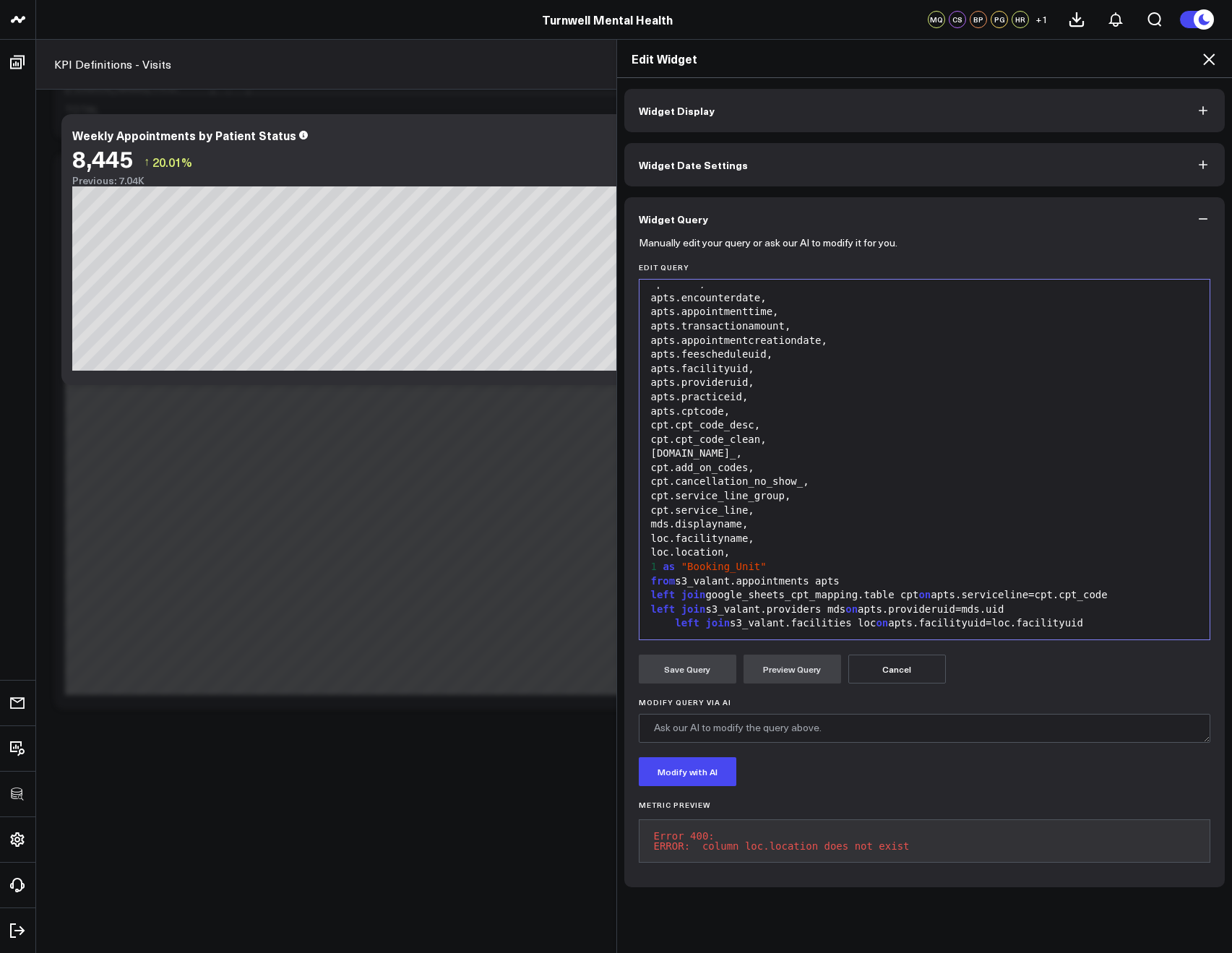
click at [877, 663] on button "Cancel" at bounding box center [897, 669] width 97 height 29
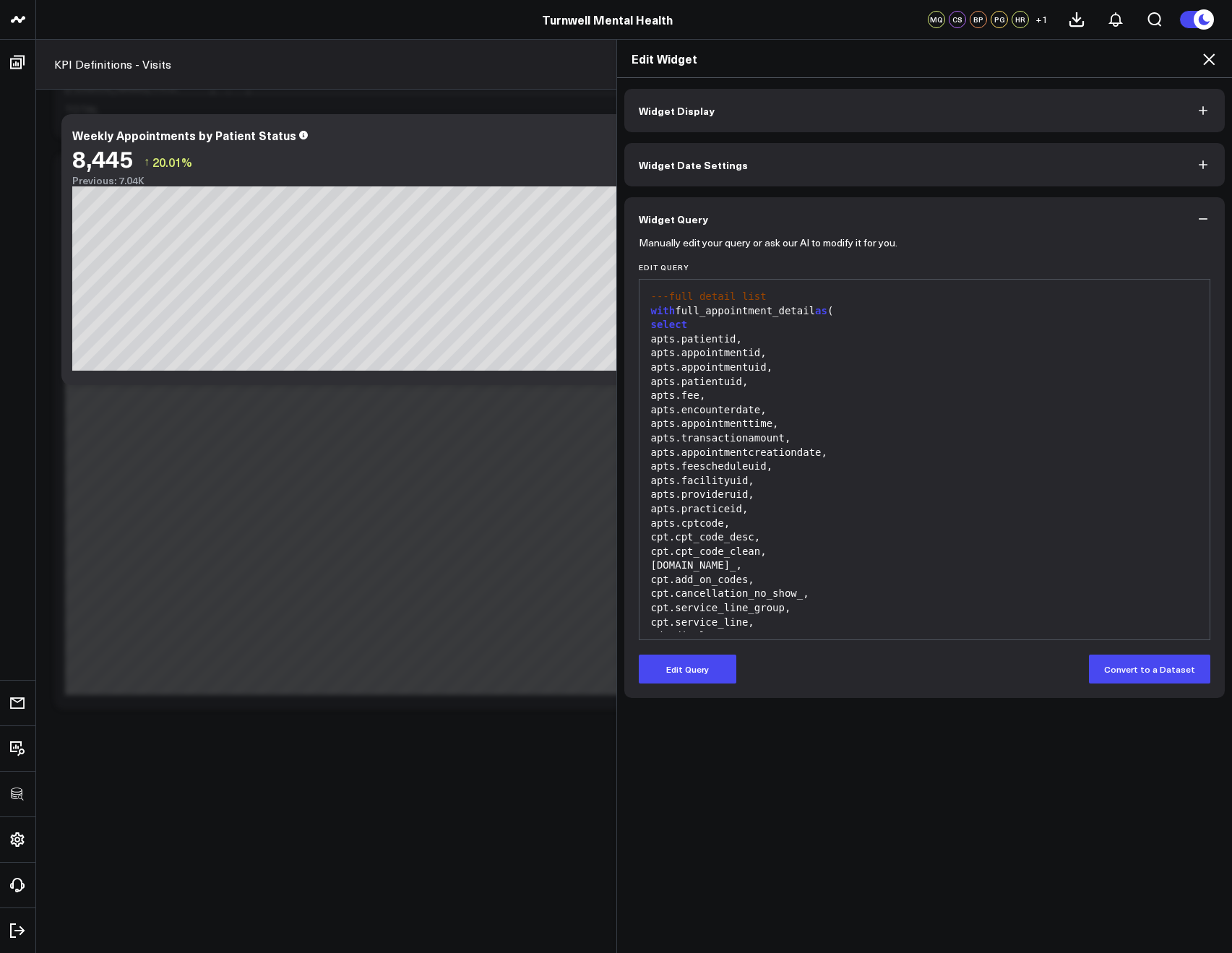
click at [1203, 62] on icon at bounding box center [1208, 59] width 17 height 17
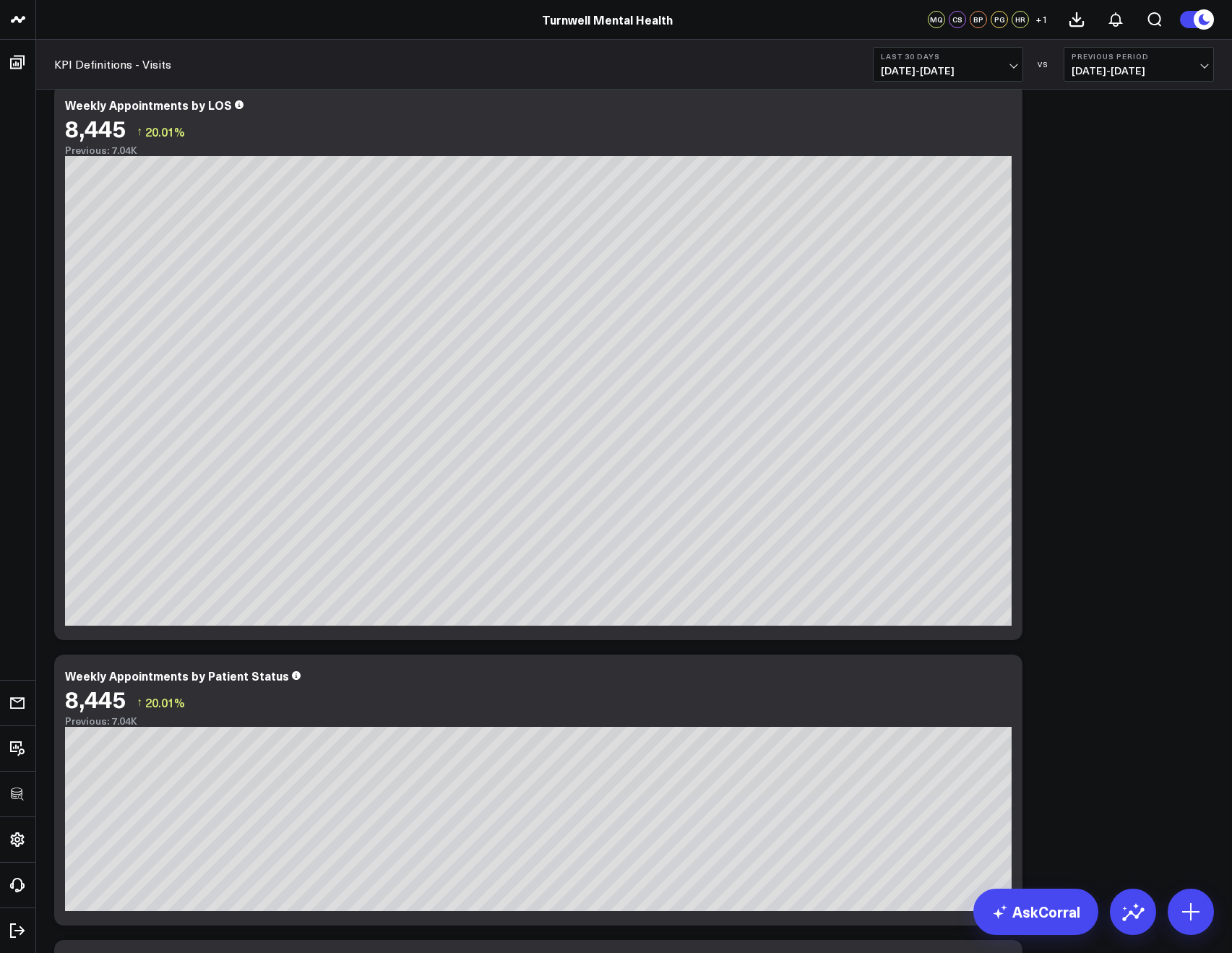
scroll to position [1189, 0]
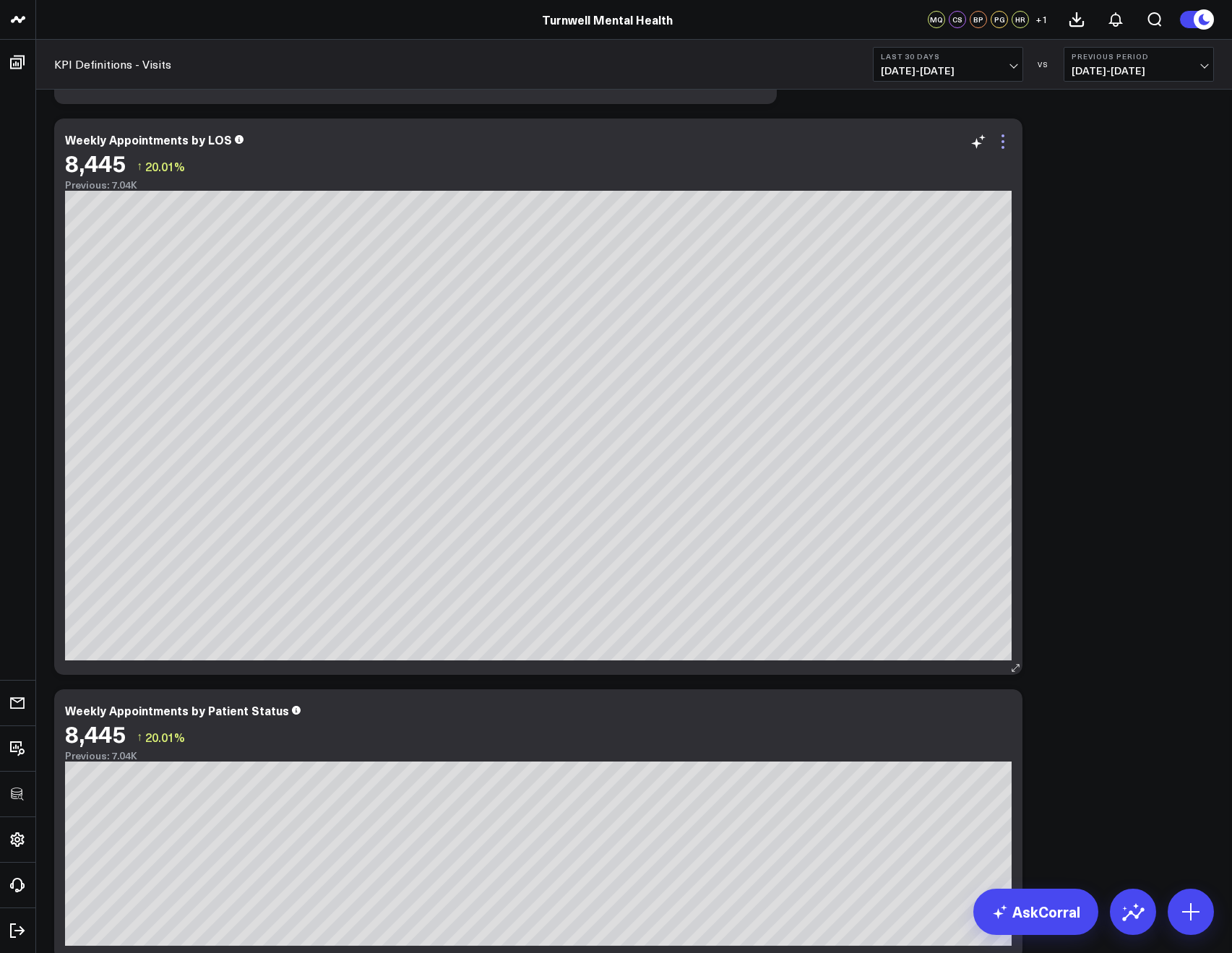
click at [1002, 143] on icon at bounding box center [1002, 141] width 17 height 17
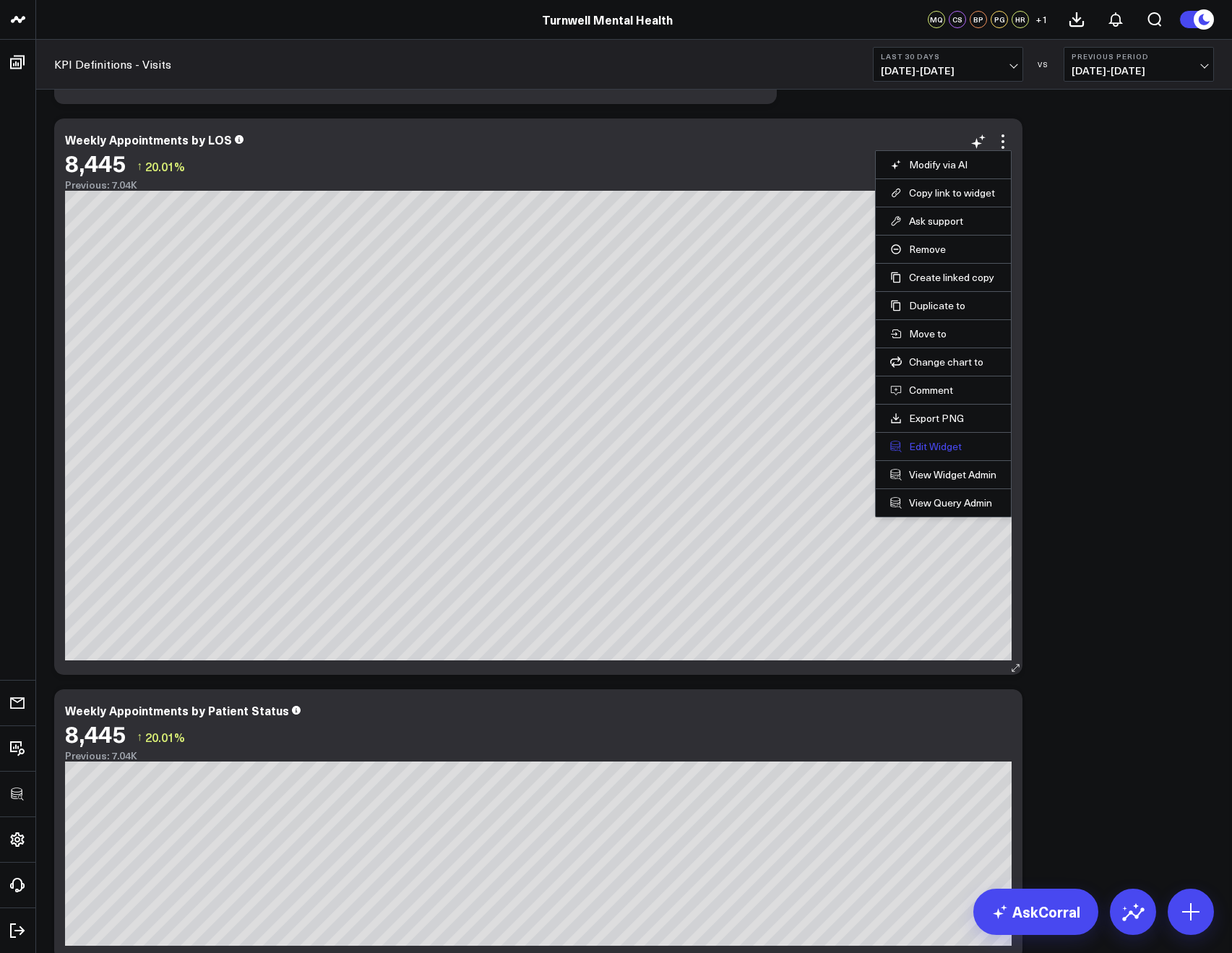
click at [918, 447] on button "Edit Widget" at bounding box center [943, 446] width 107 height 13
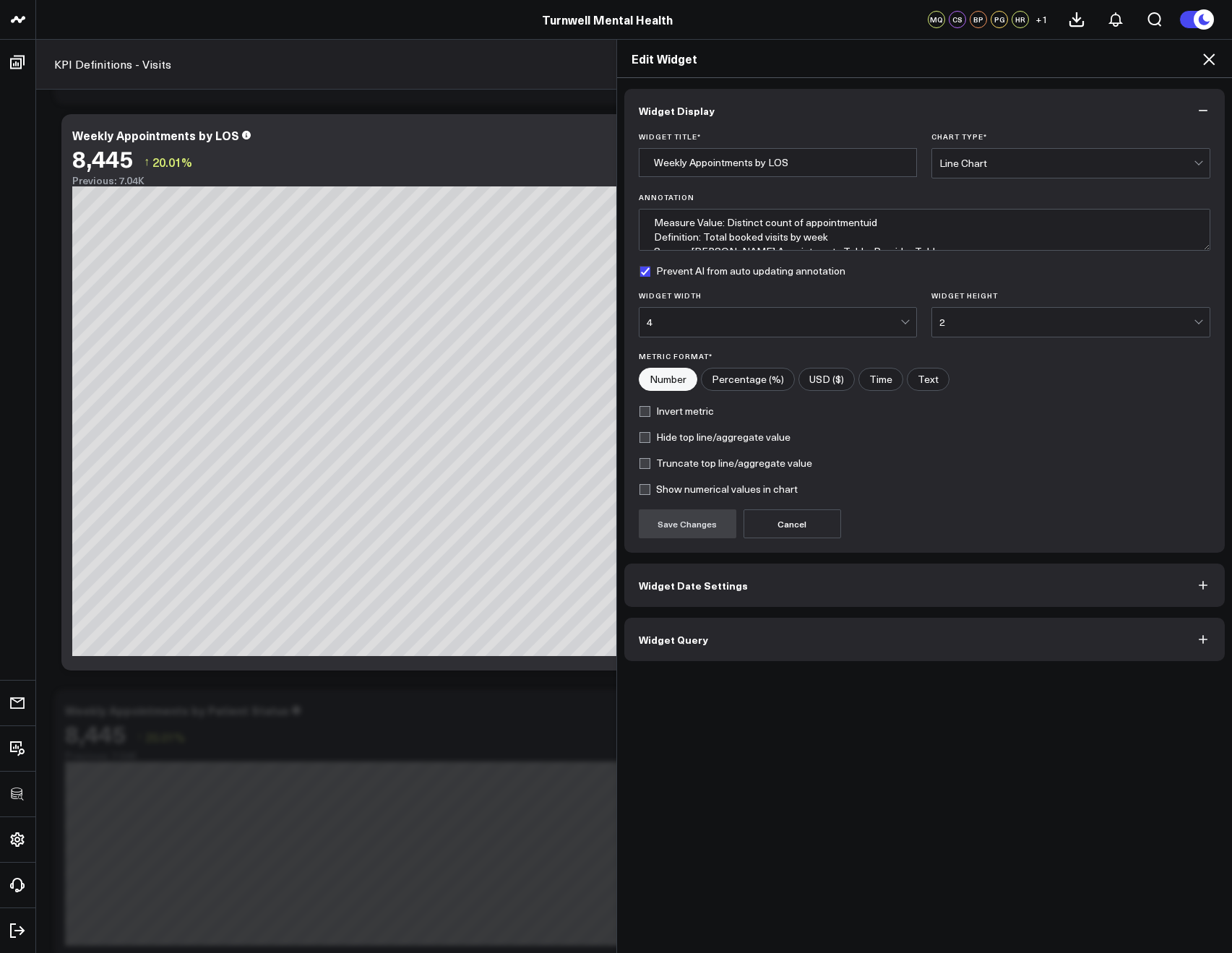
click at [733, 649] on button "Widget Query" at bounding box center [925, 639] width 601 height 43
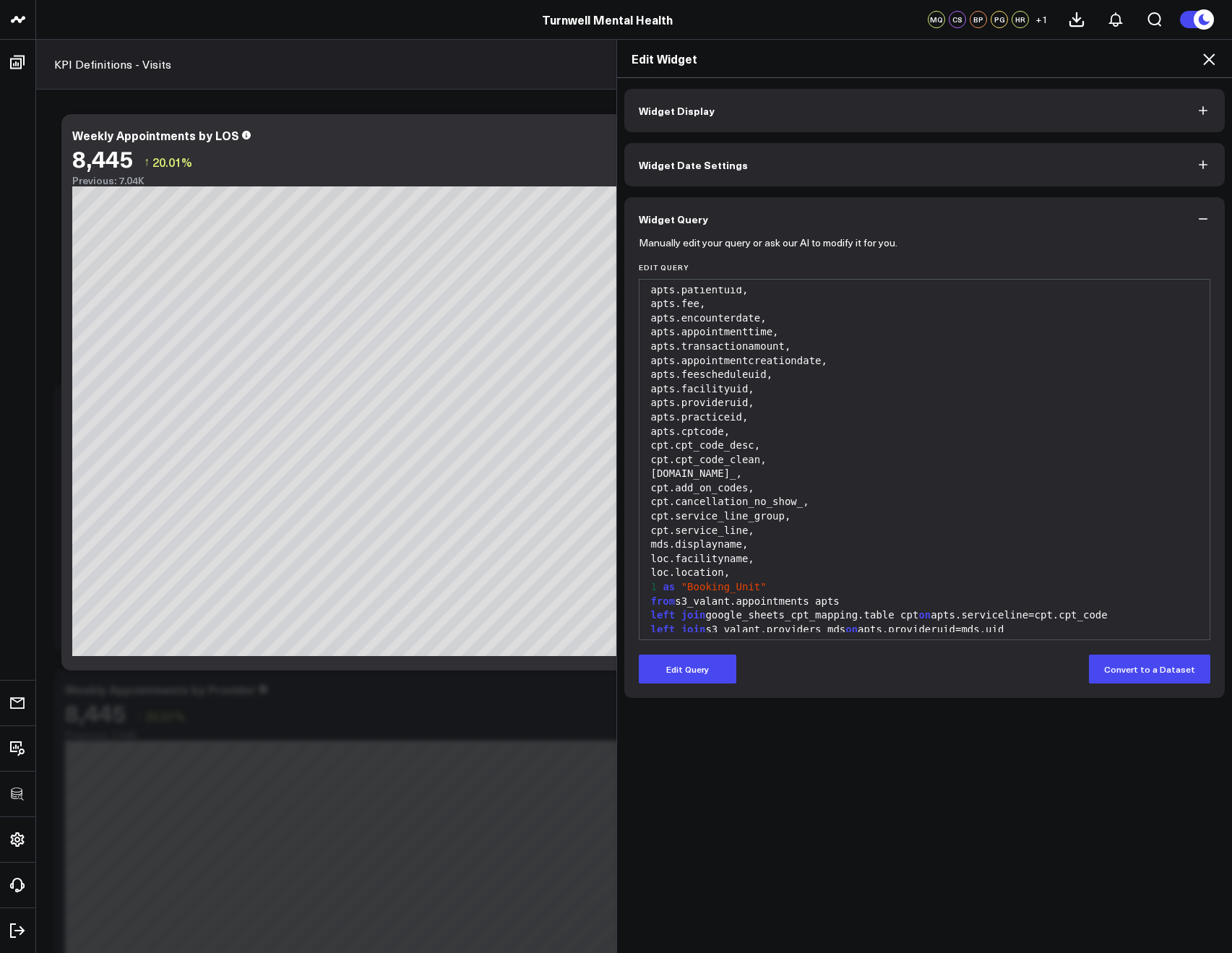
scroll to position [106, 0]
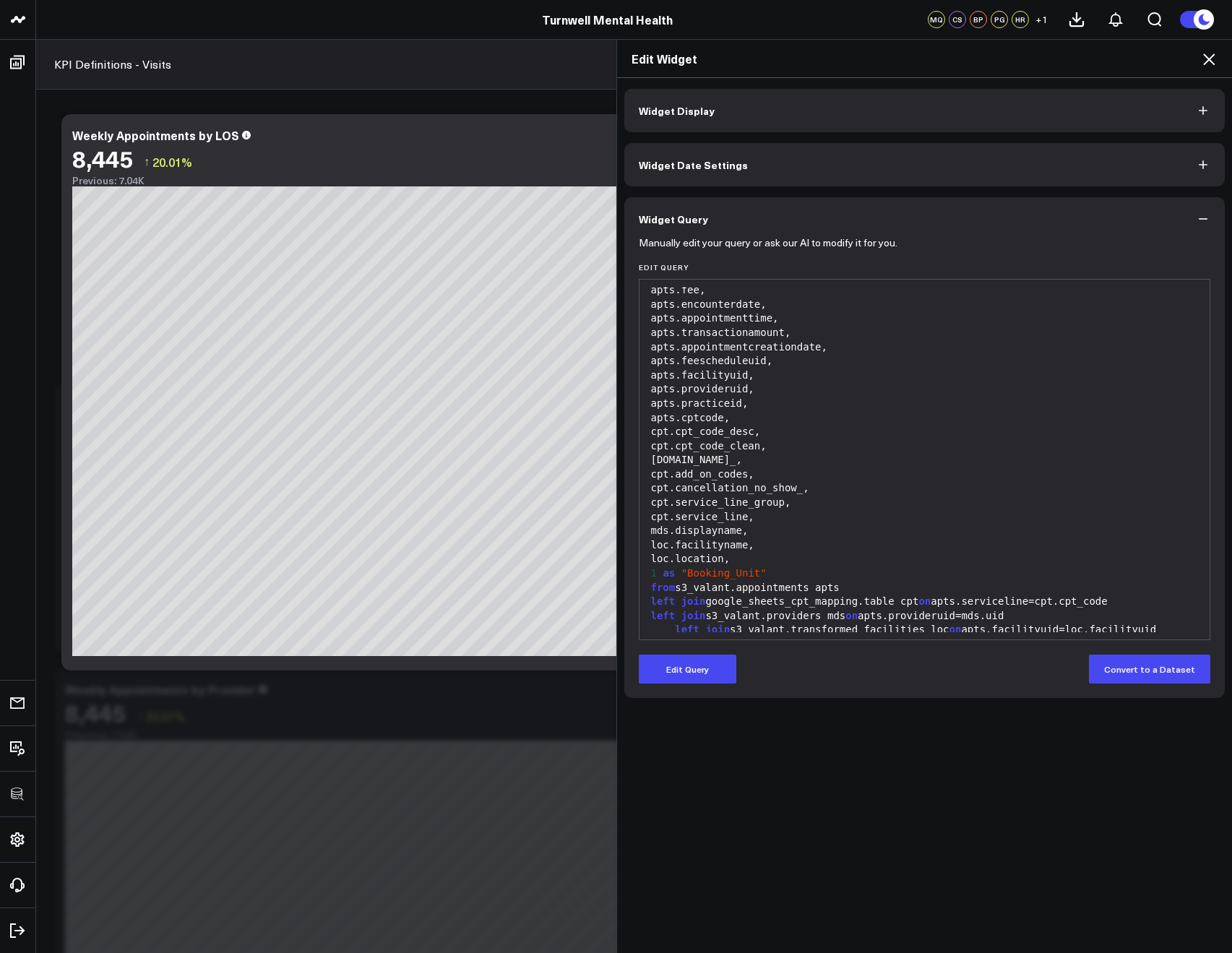
click at [1209, 56] on icon at bounding box center [1208, 59] width 17 height 17
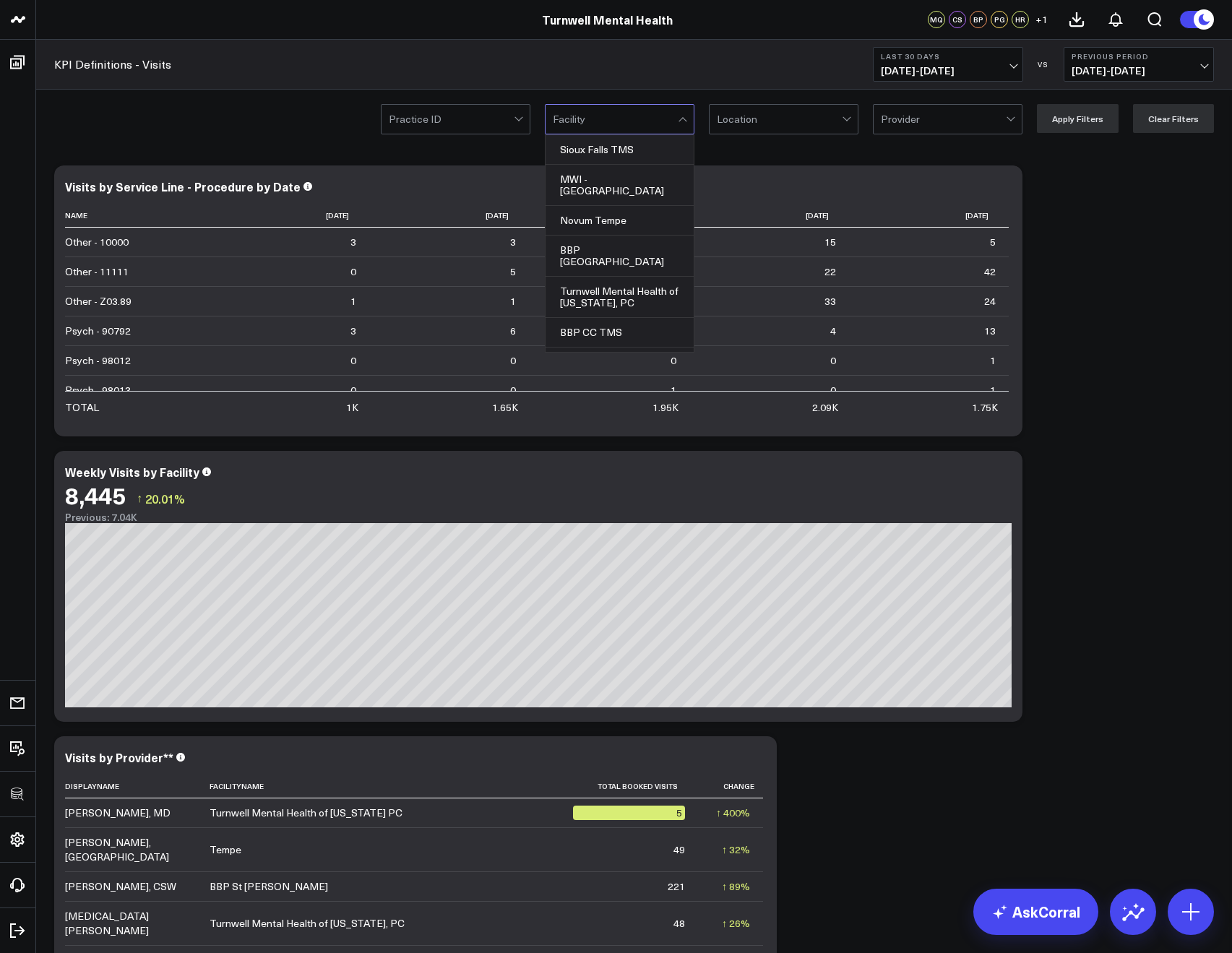
click at [668, 111] on div at bounding box center [615, 119] width 125 height 29
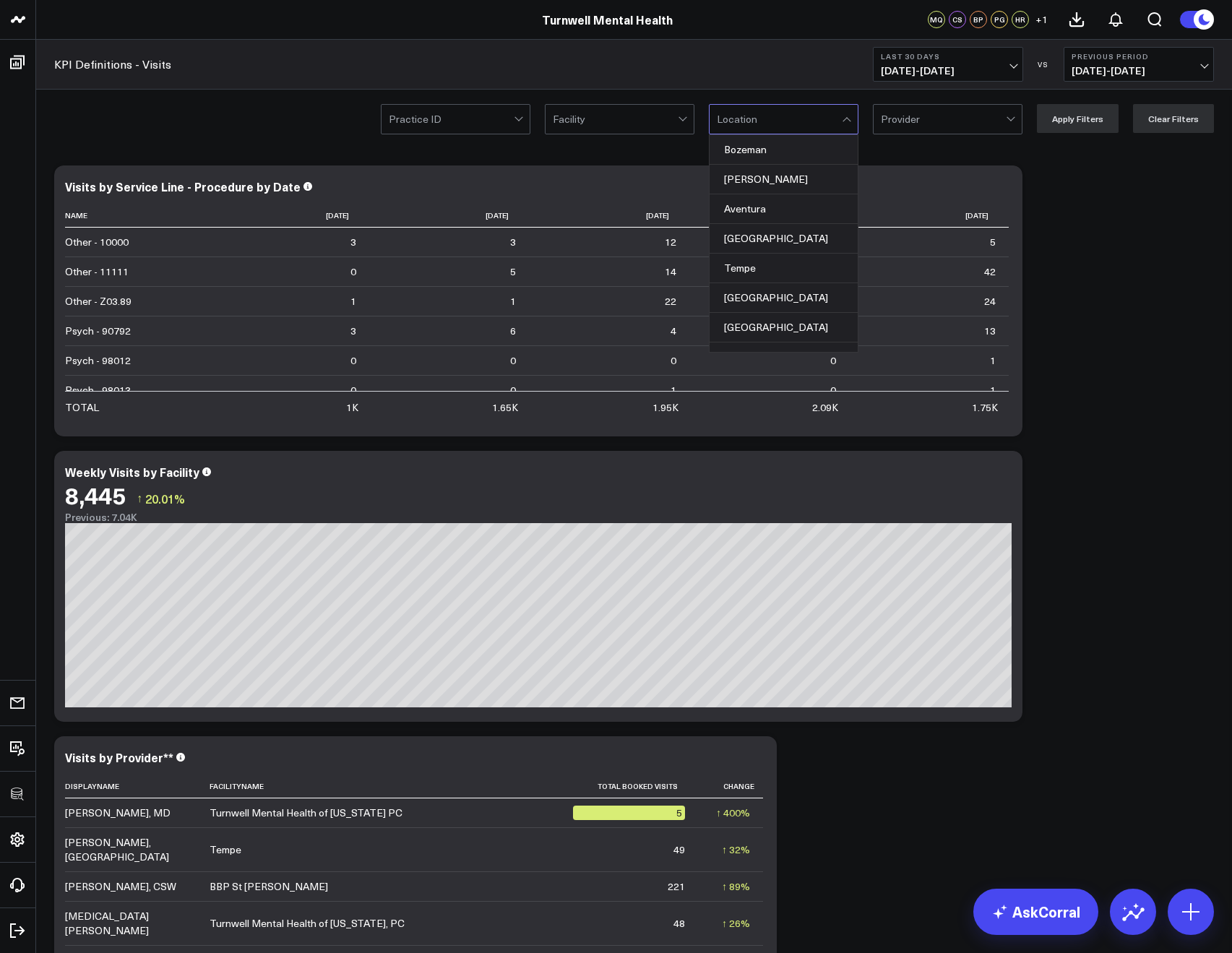
click at [749, 123] on div at bounding box center [779, 119] width 125 height 29
click at [749, 156] on div "Bozeman" at bounding box center [783, 150] width 148 height 29
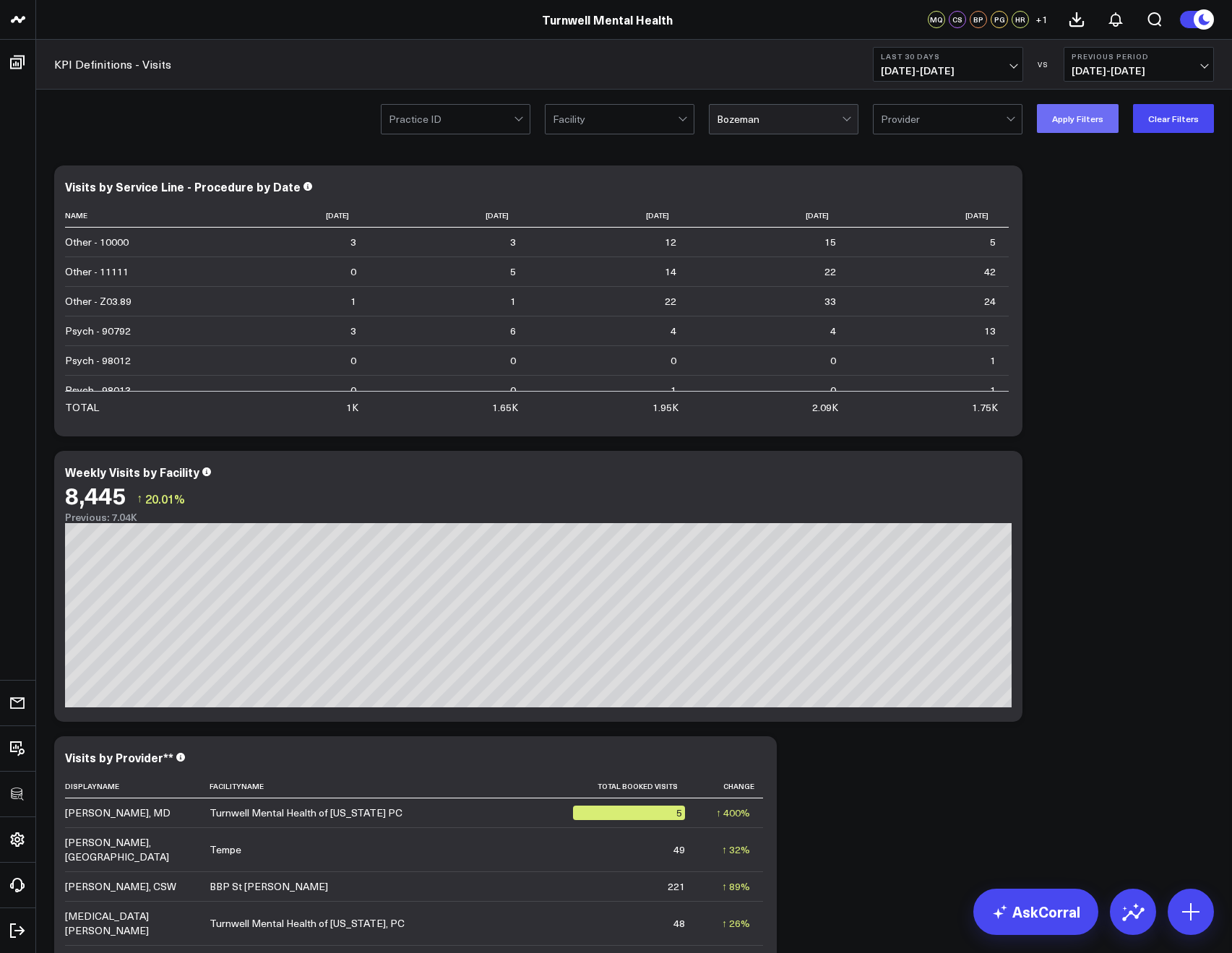
click at [1043, 132] on button "Apply Filters" at bounding box center [1077, 119] width 82 height 29
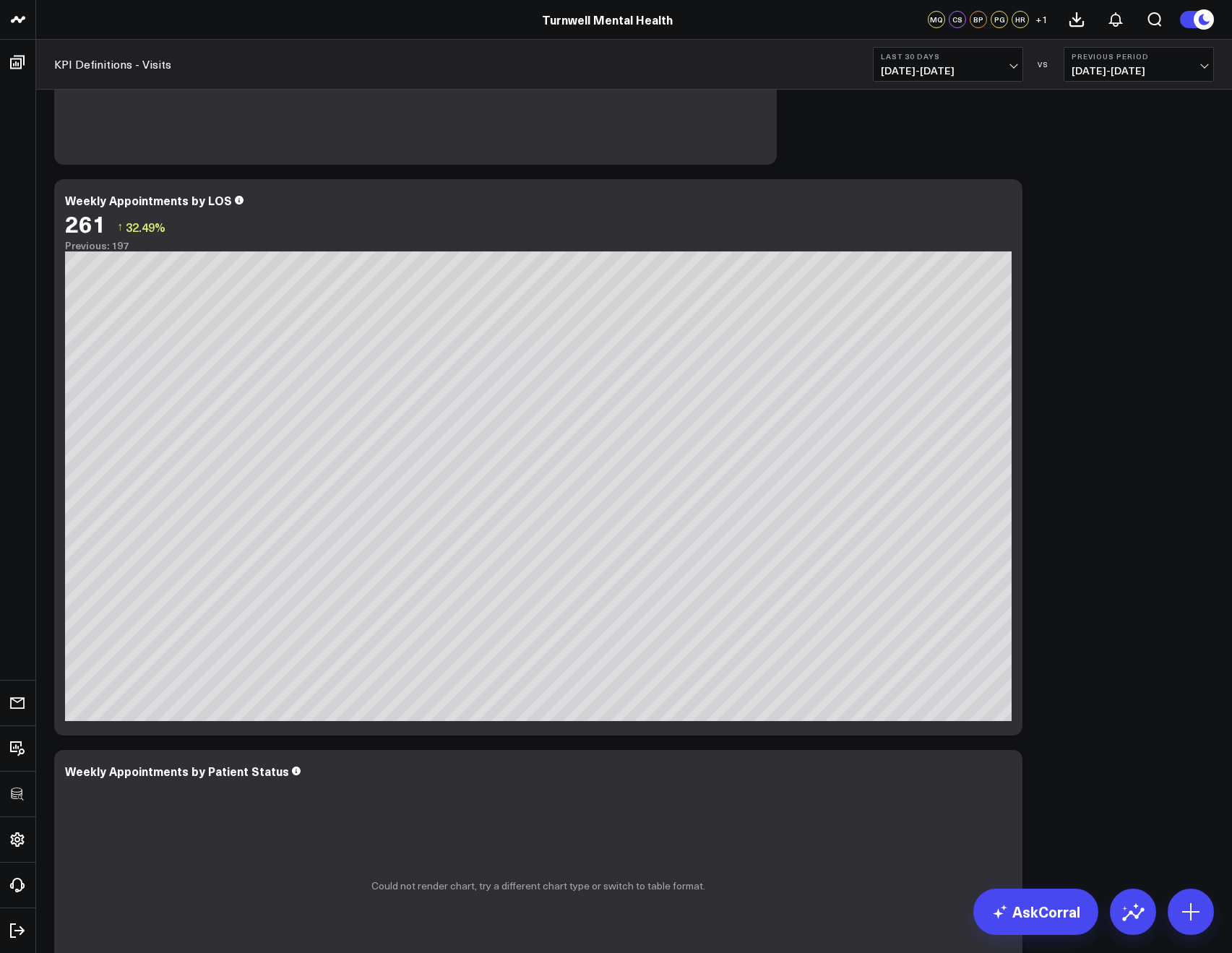
scroll to position [1486, 0]
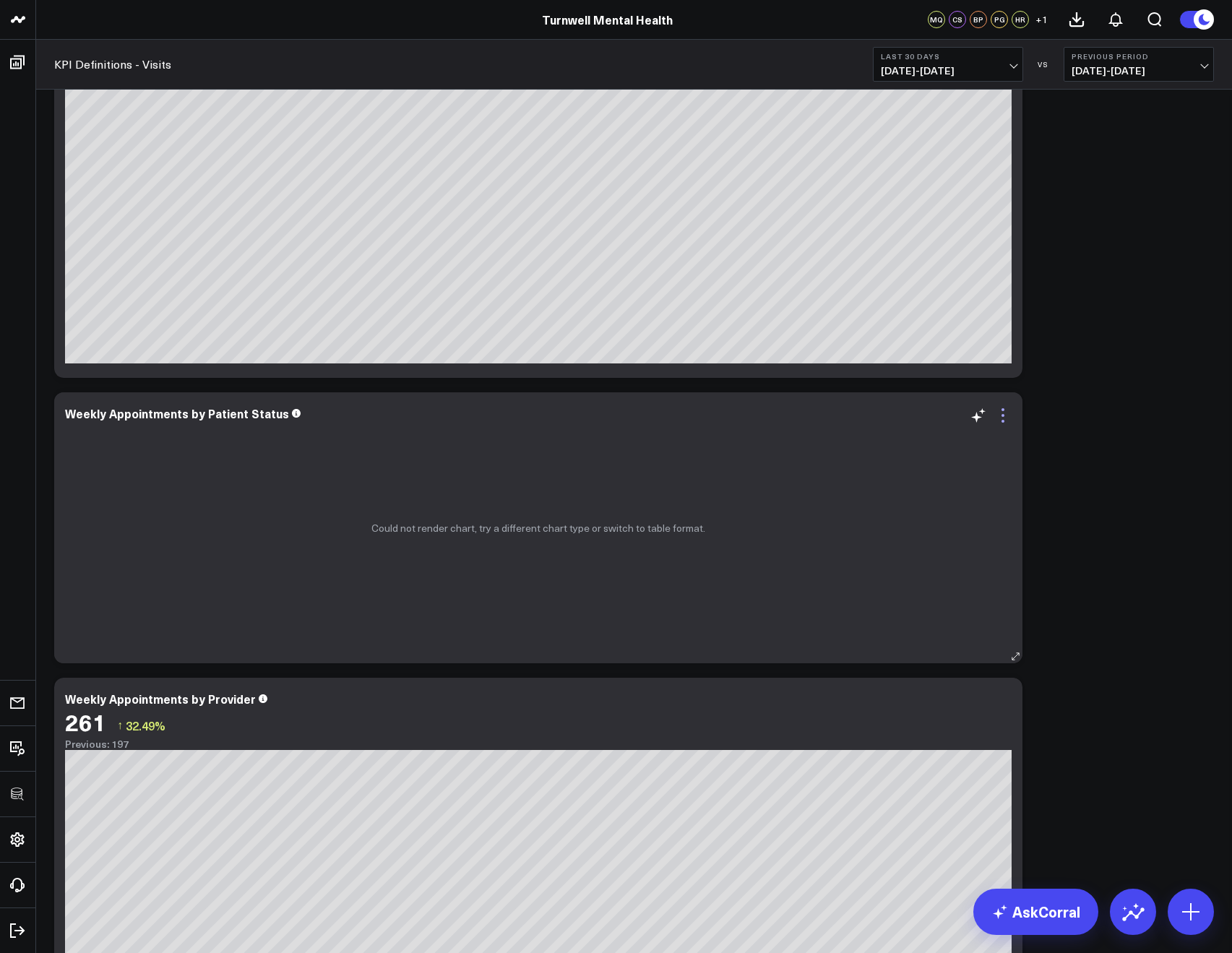
click at [1000, 419] on icon at bounding box center [1002, 415] width 17 height 17
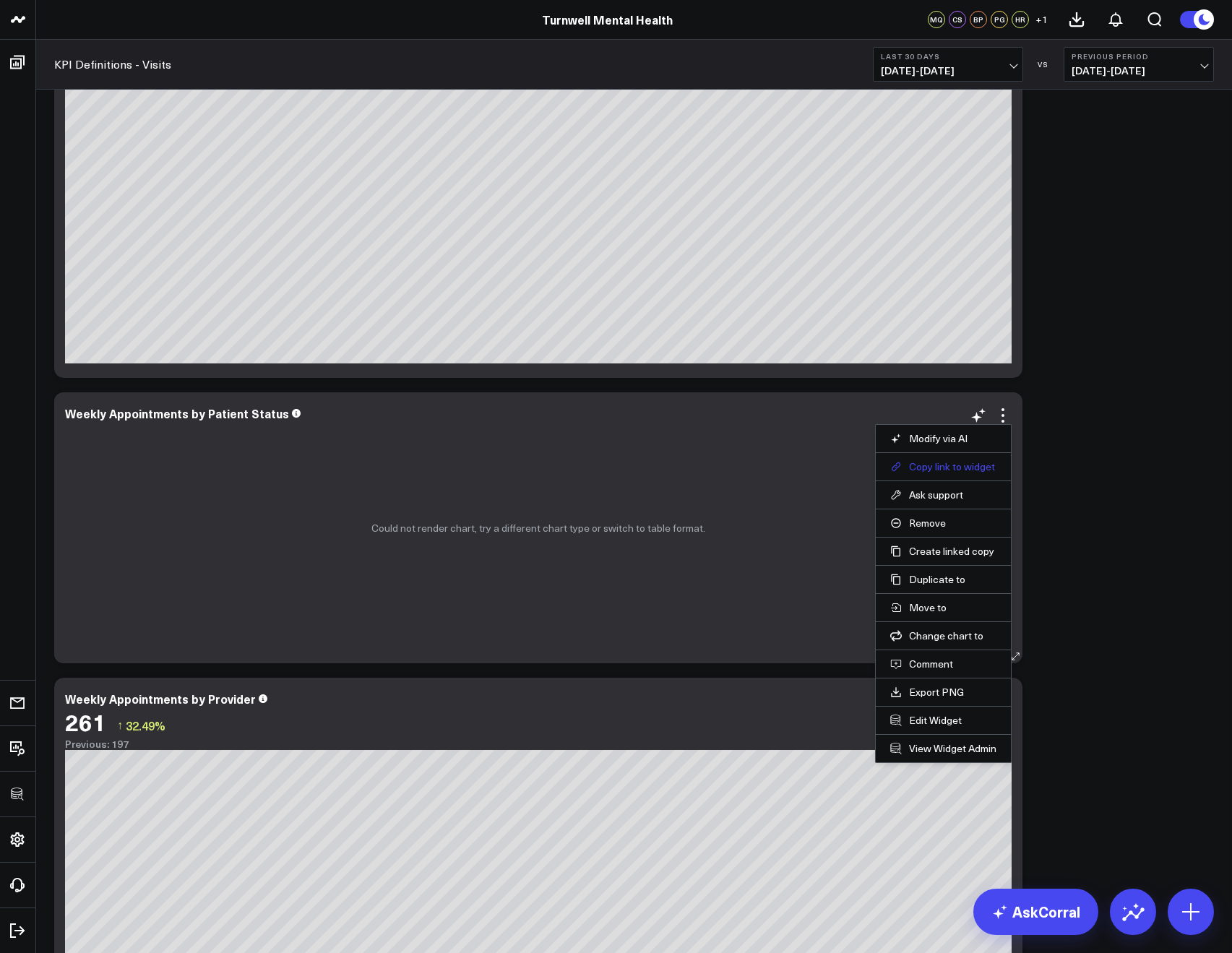
click at [929, 472] on button "Copy link to widget" at bounding box center [943, 466] width 107 height 13
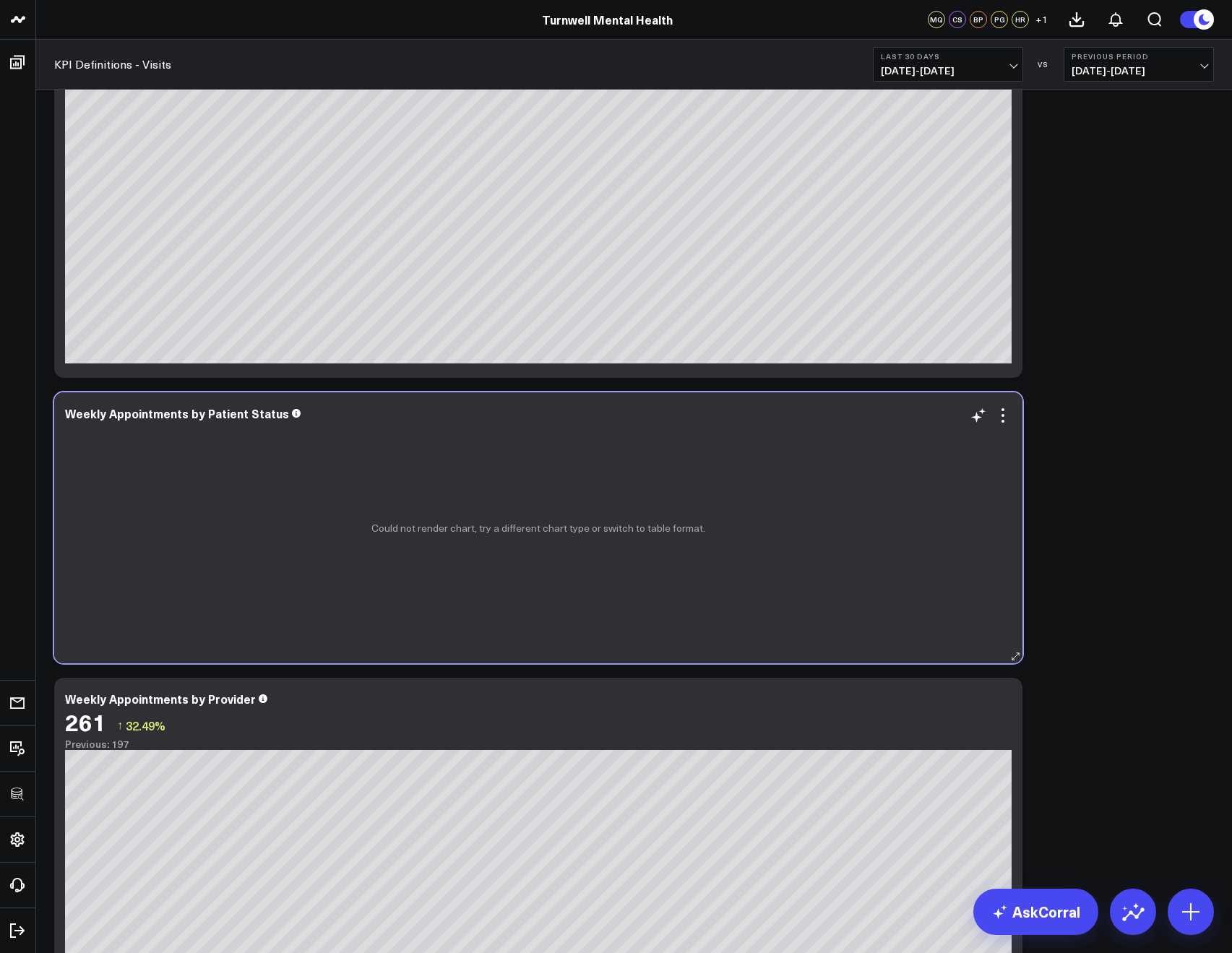
click at [1012, 416] on div "Could not render chart, try a different chart type or switch to table format." at bounding box center [538, 528] width 968 height 271
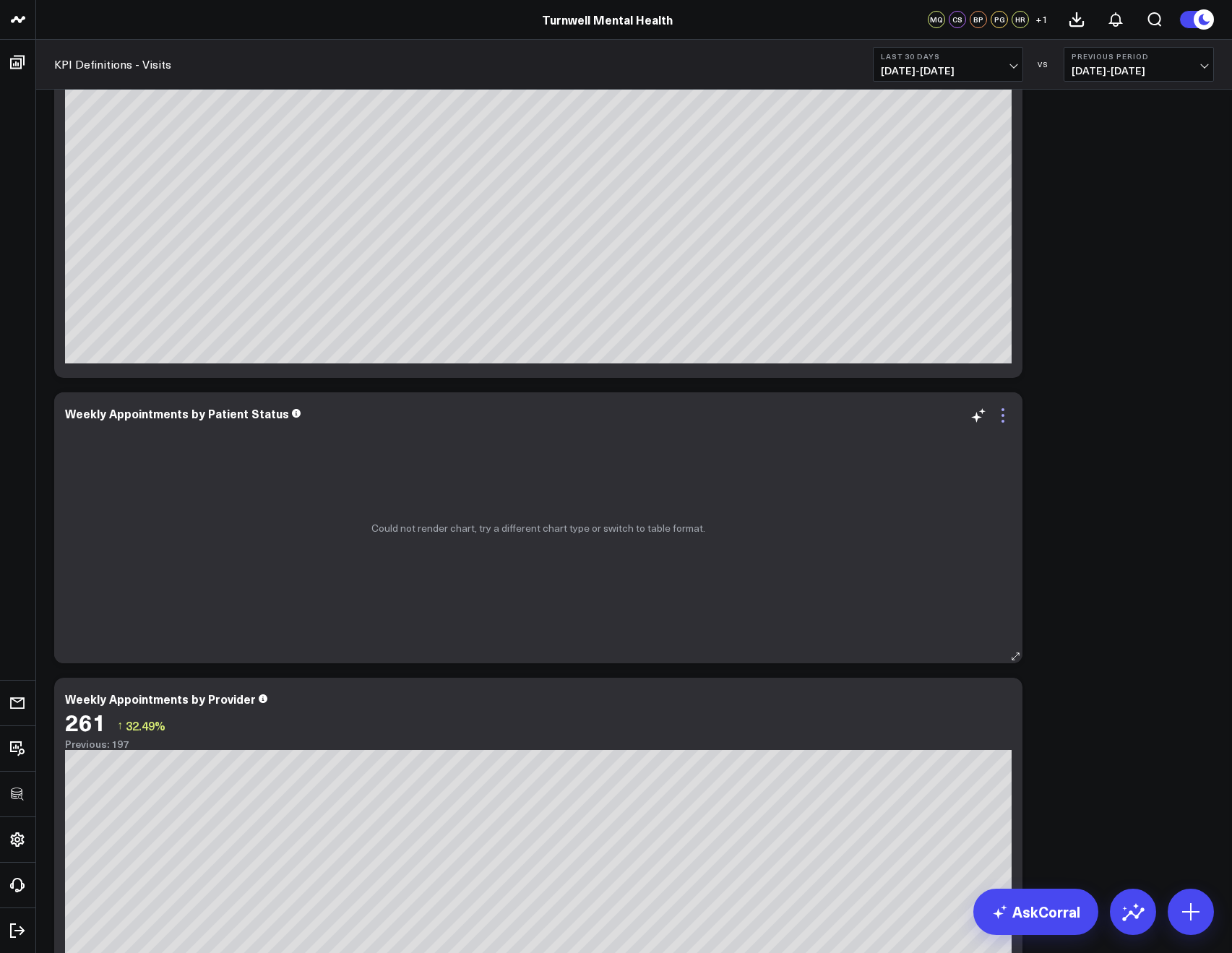
click at [1008, 416] on icon at bounding box center [1002, 415] width 17 height 17
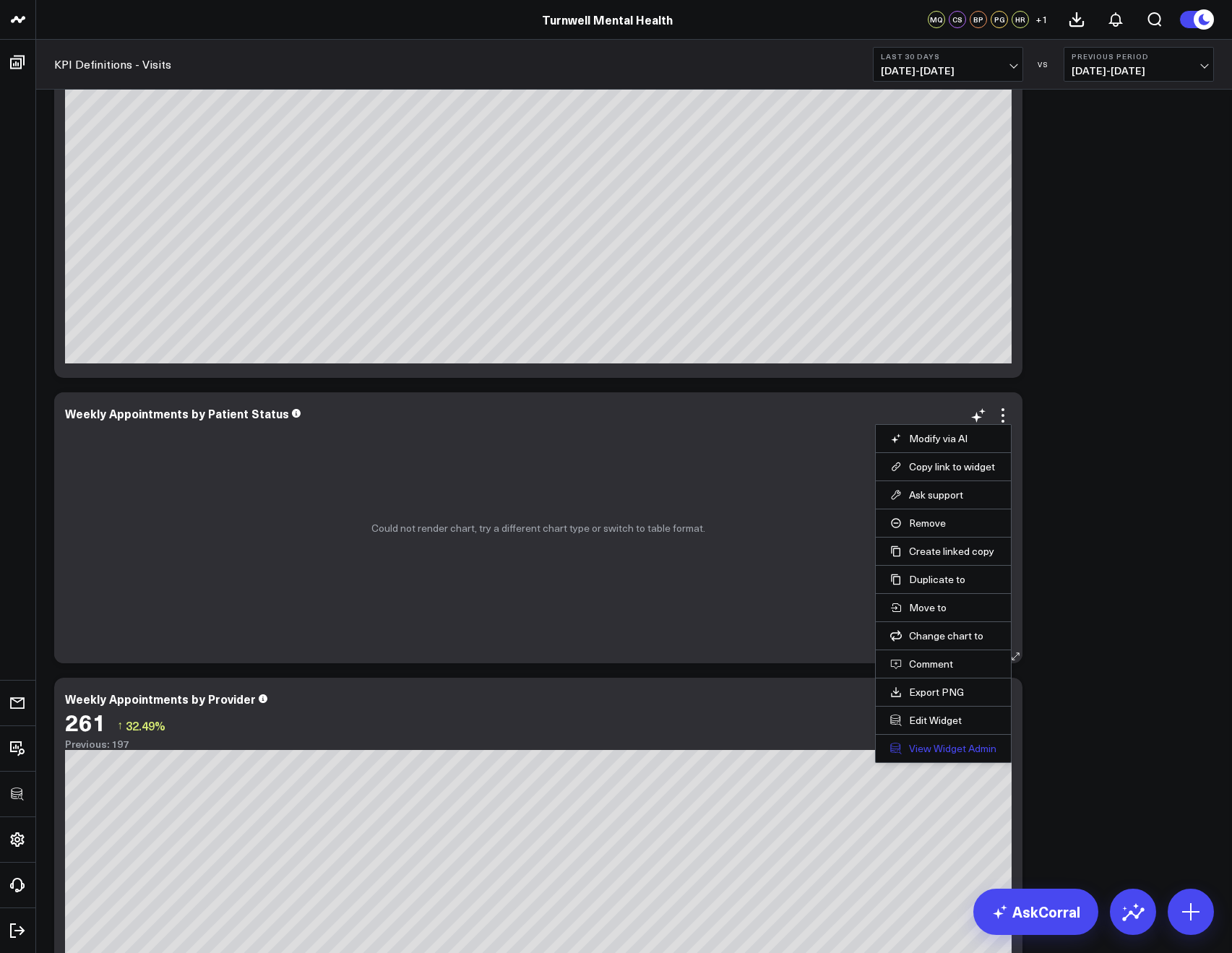
click at [939, 750] on link "View Widget Admin" at bounding box center [943, 748] width 107 height 13
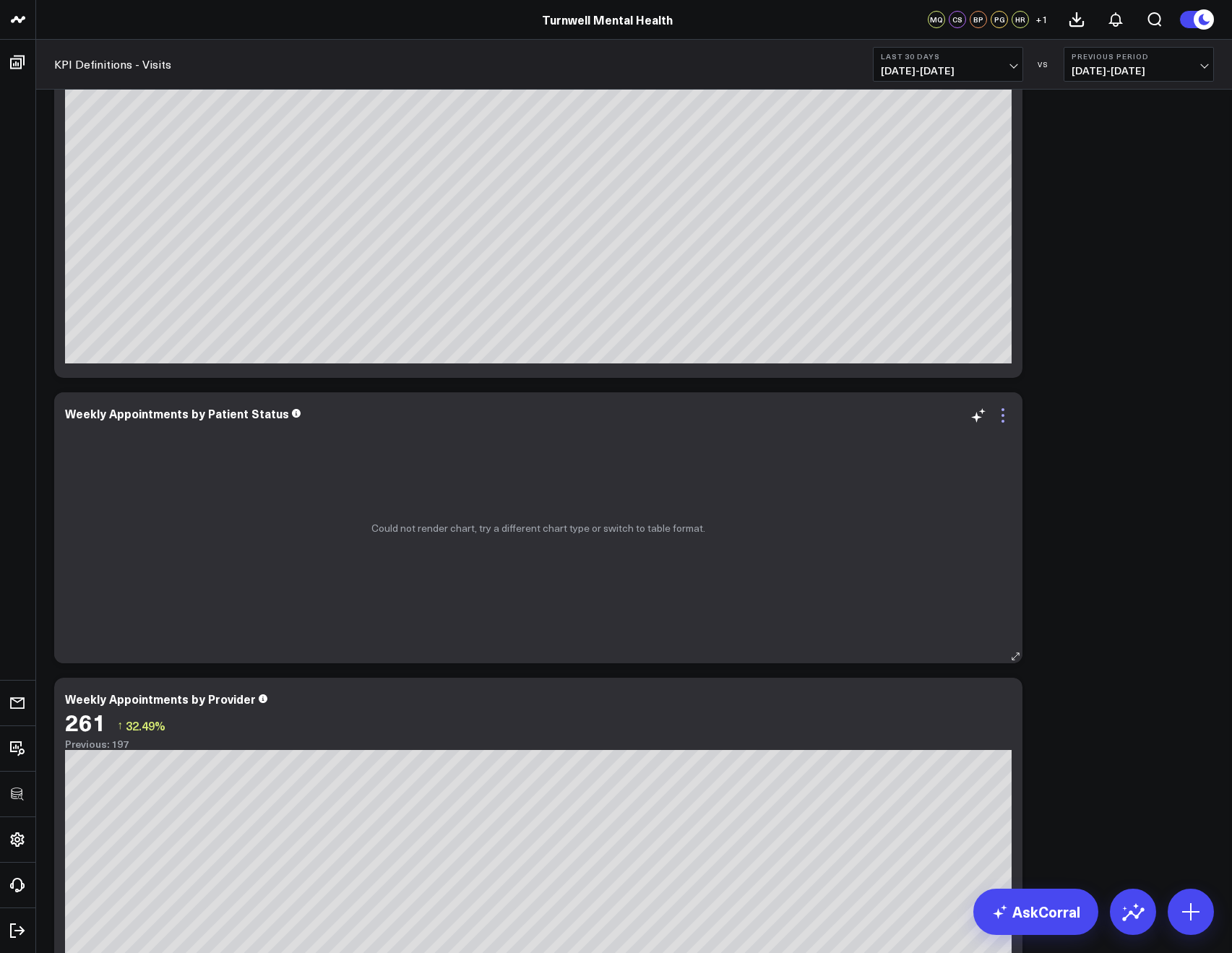
click at [1003, 422] on icon at bounding box center [1002, 422] width 3 height 3
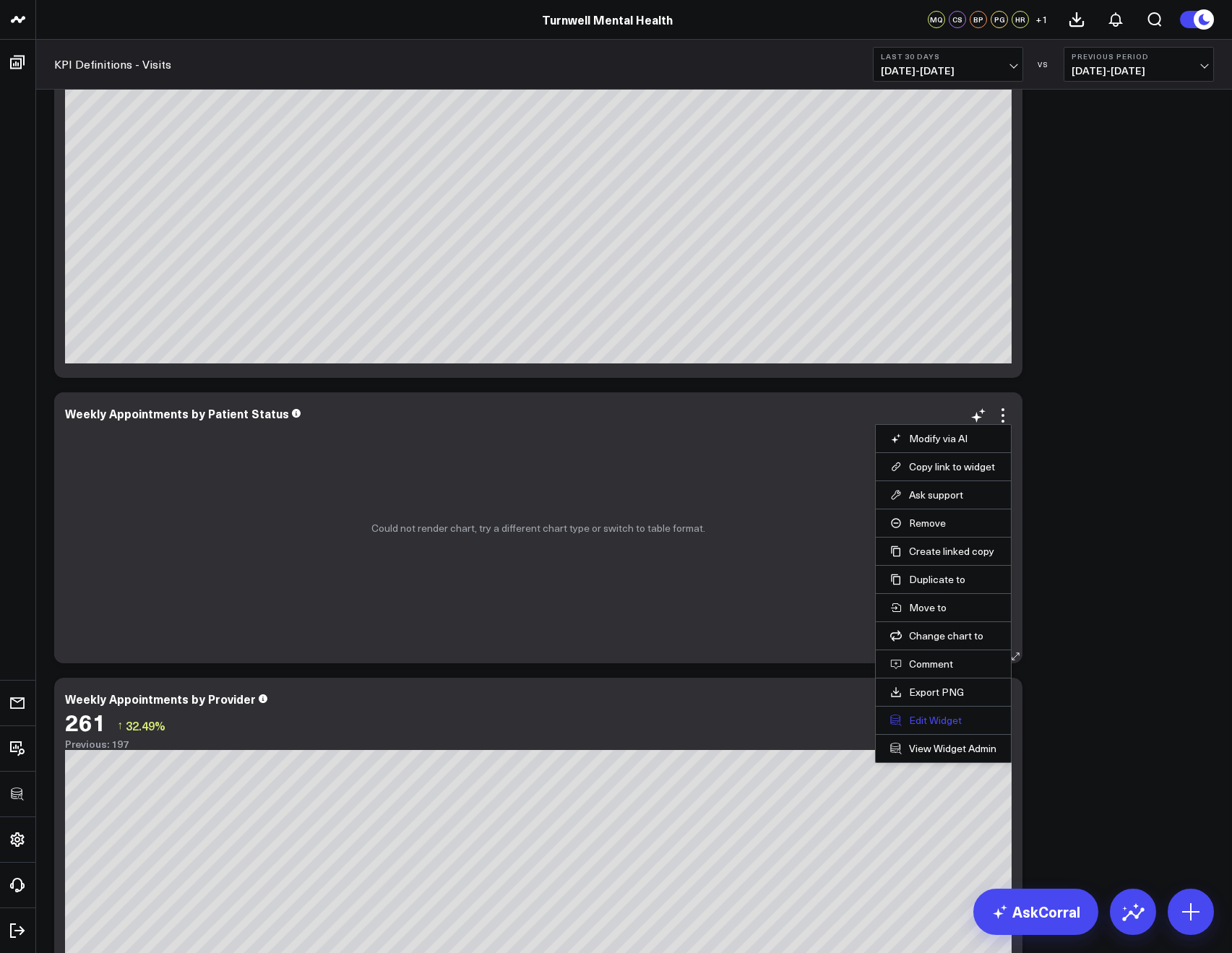
click at [917, 720] on button "Edit Widget" at bounding box center [943, 720] width 107 height 13
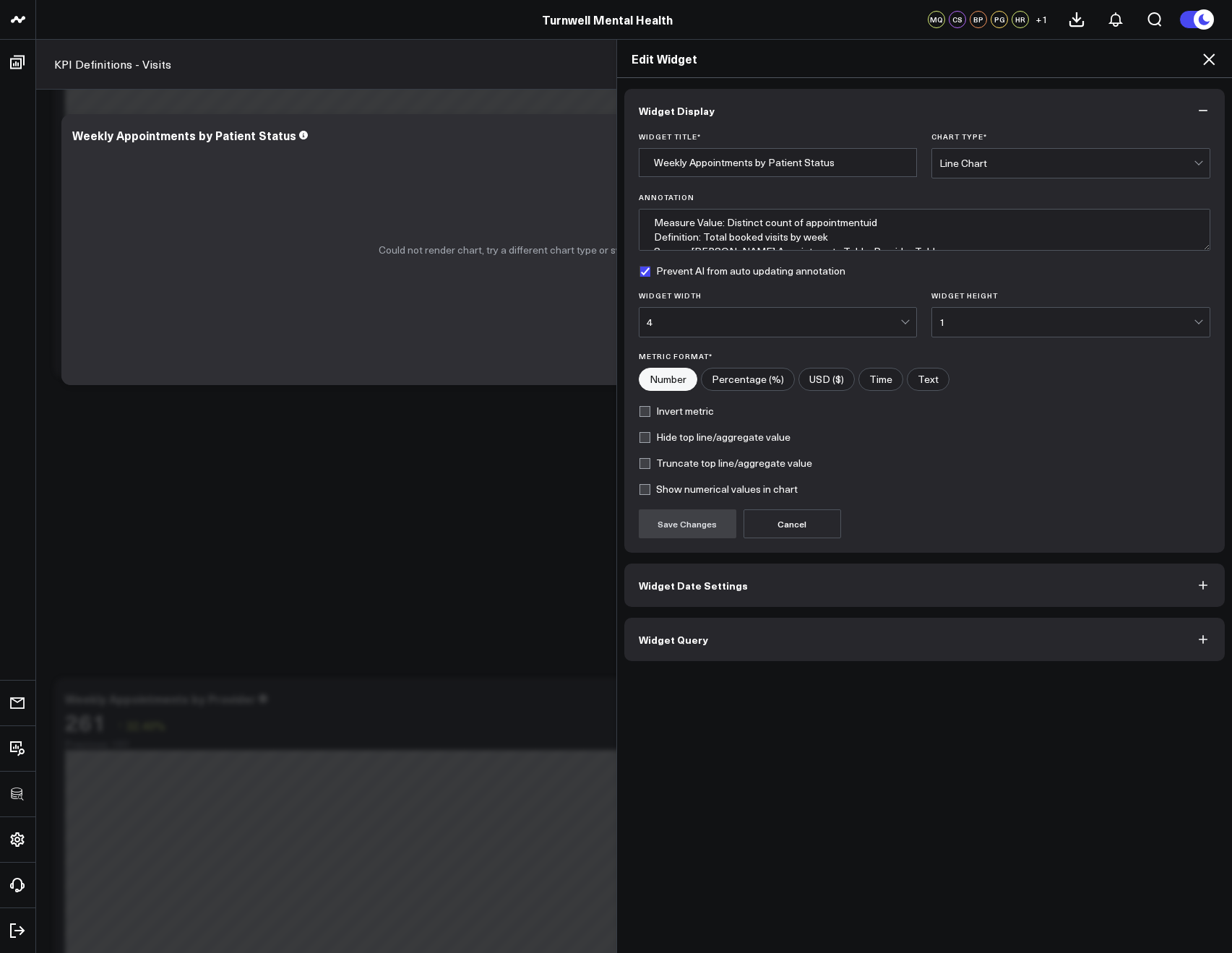
click at [749, 639] on button "Widget Query" at bounding box center [925, 639] width 601 height 43
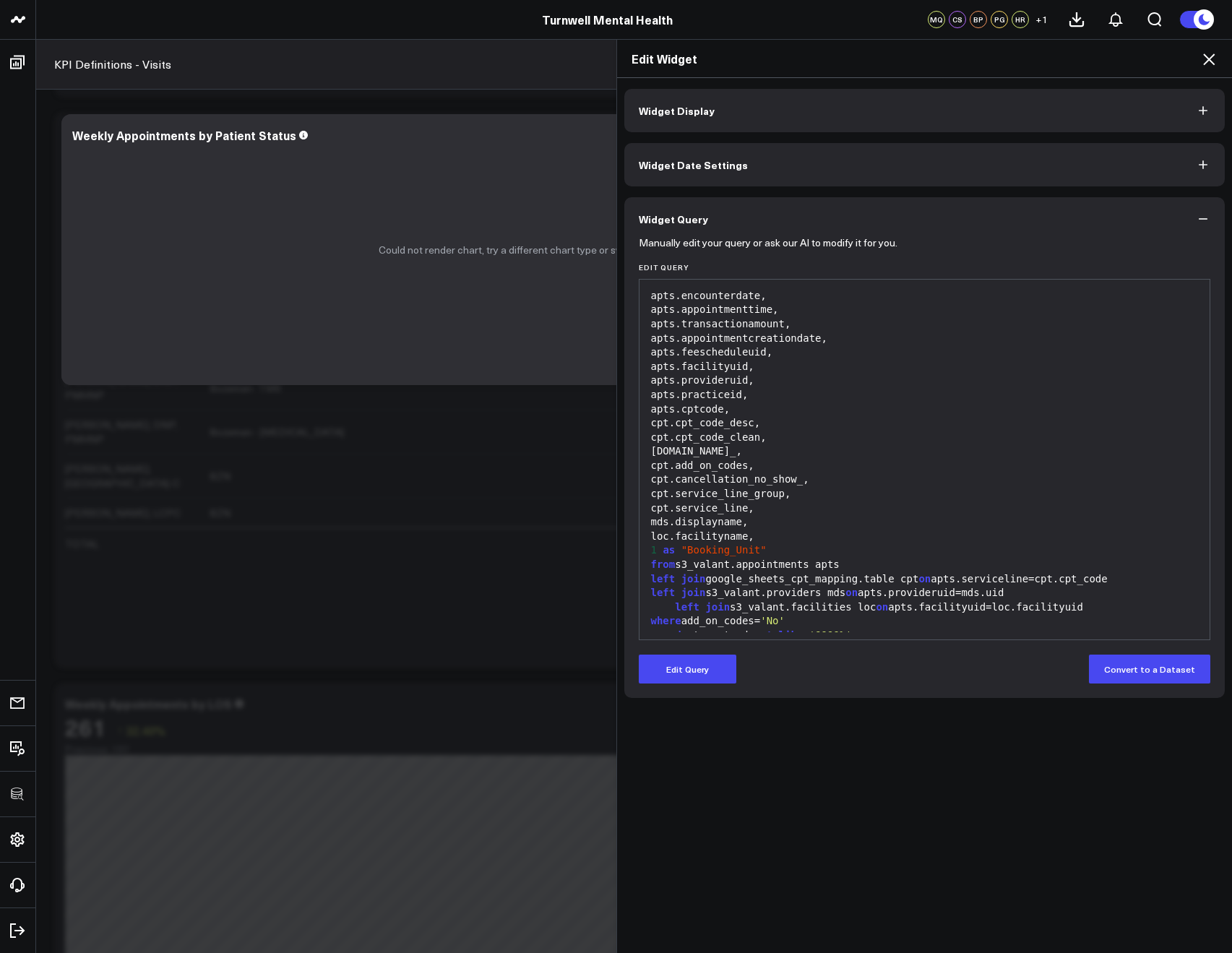
scroll to position [125, 0]
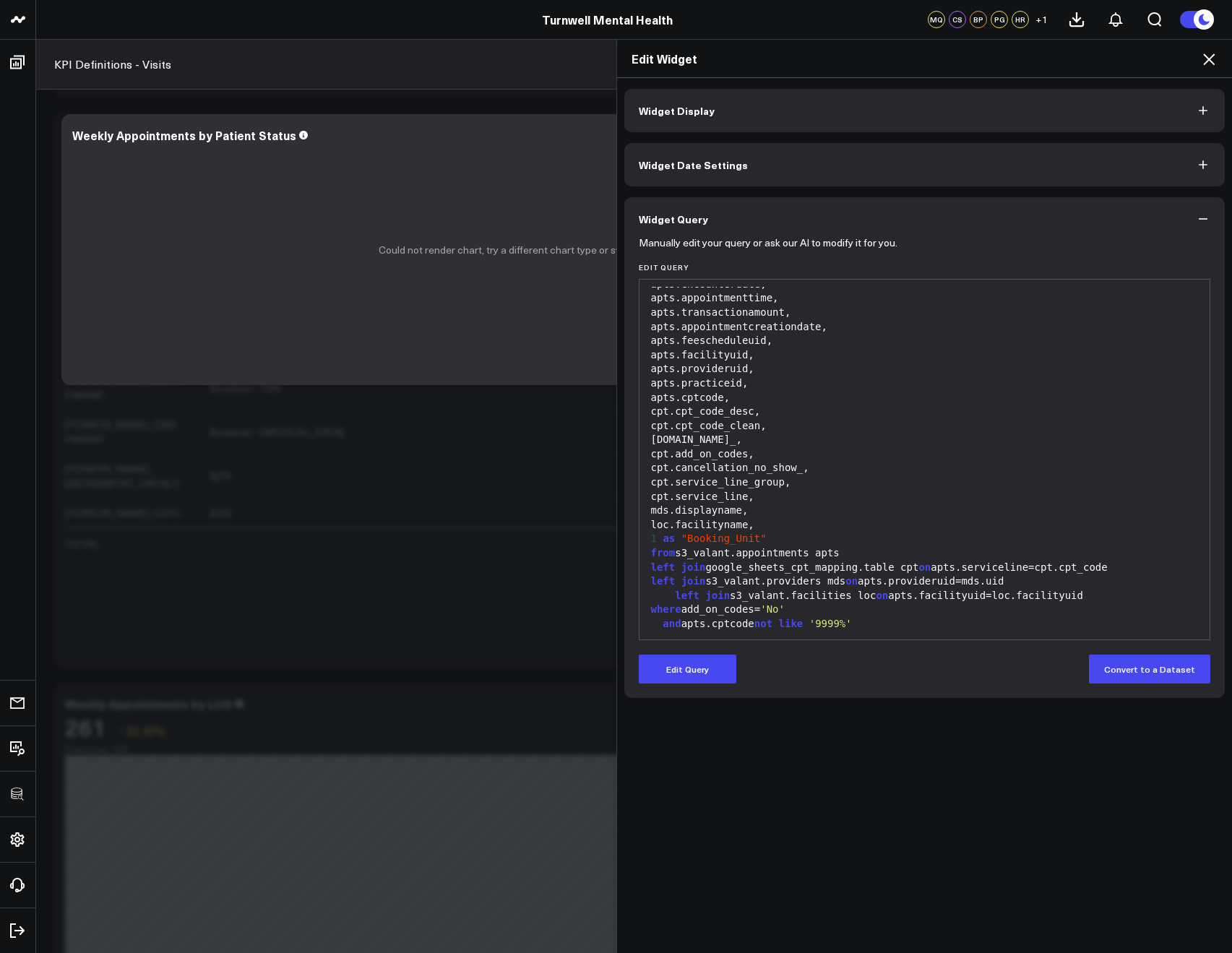
click at [1206, 66] on icon at bounding box center [1208, 59] width 17 height 17
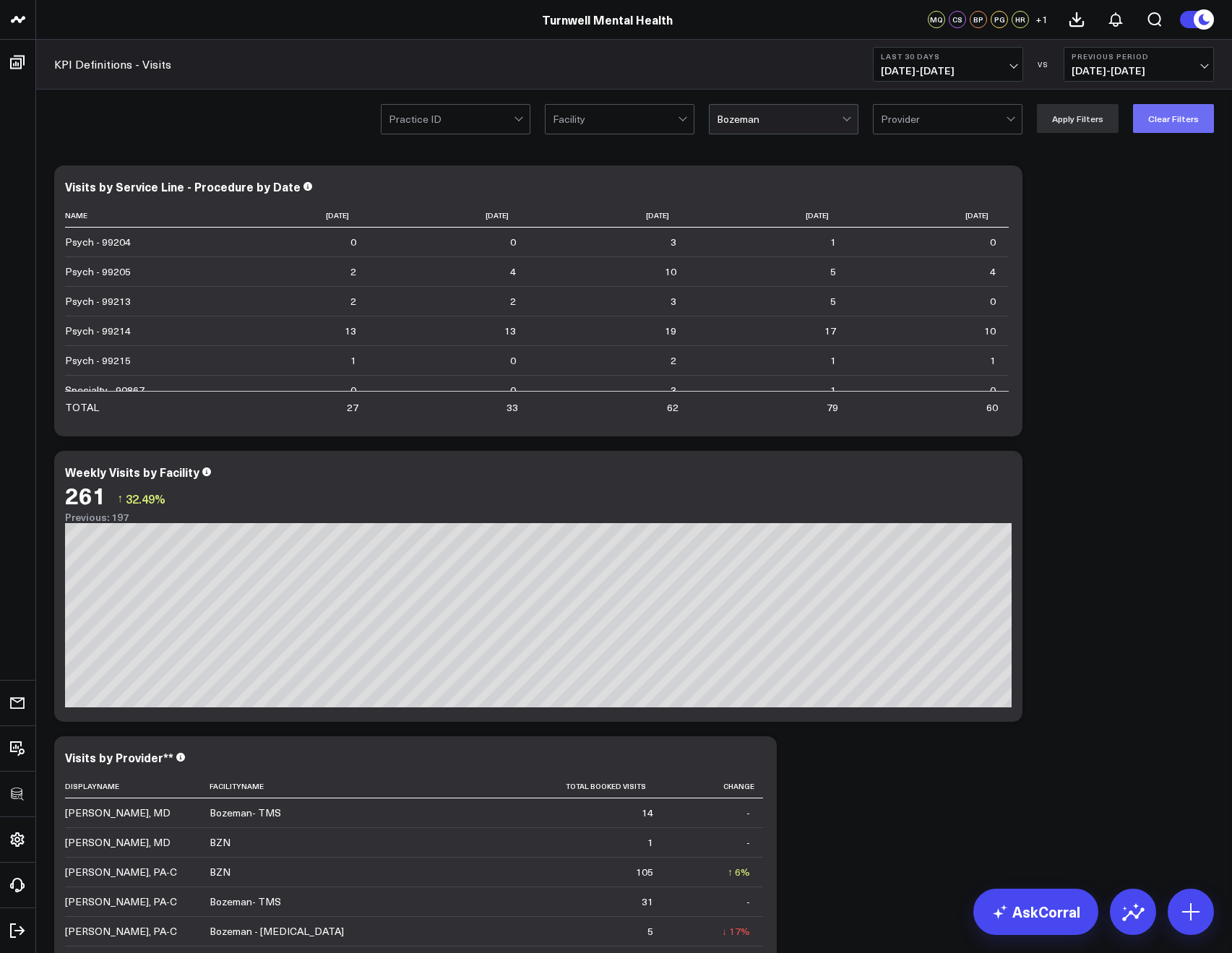
click at [1198, 114] on button "Clear Filters" at bounding box center [1173, 119] width 81 height 29
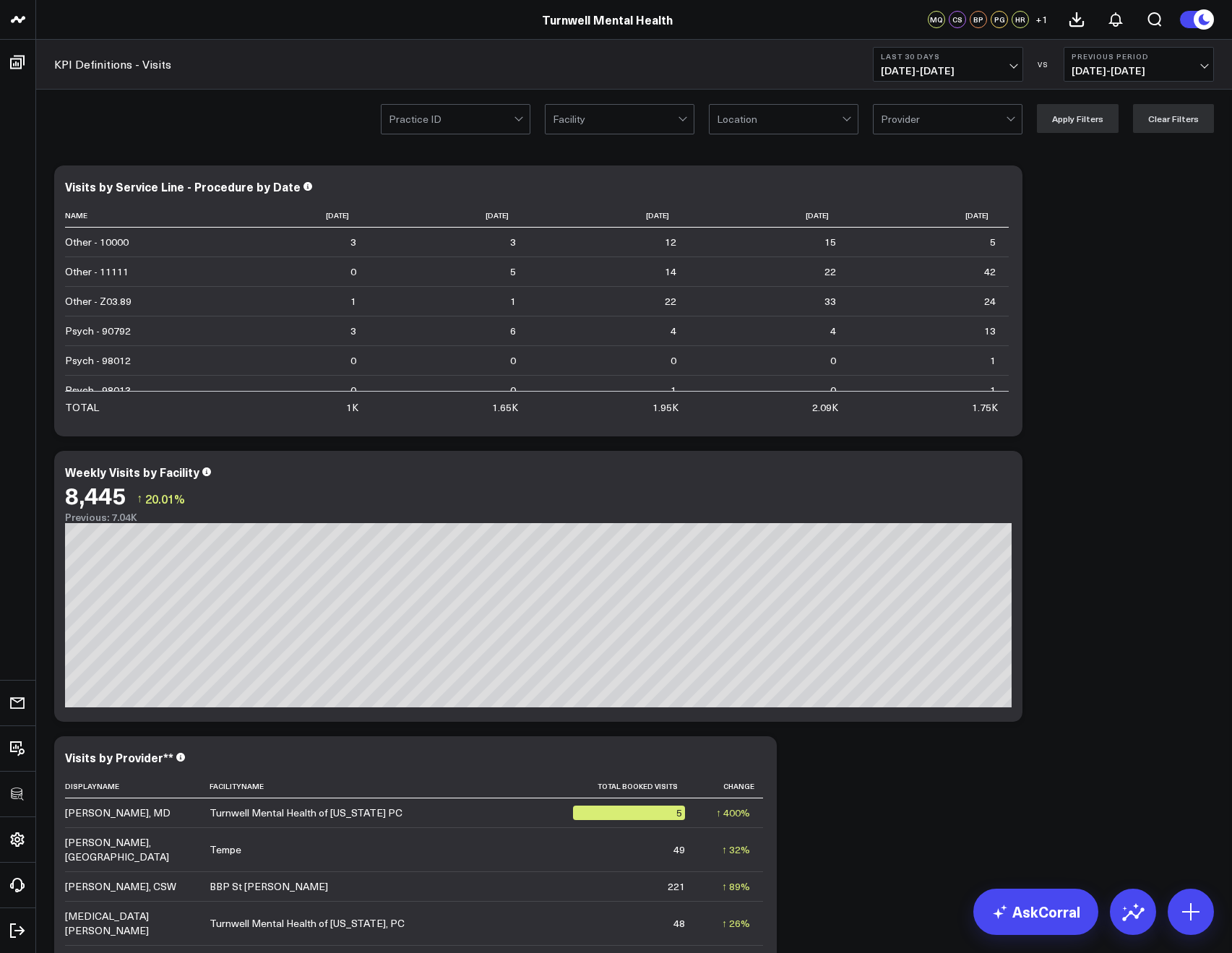
click at [746, 120] on div at bounding box center [779, 119] width 125 height 29
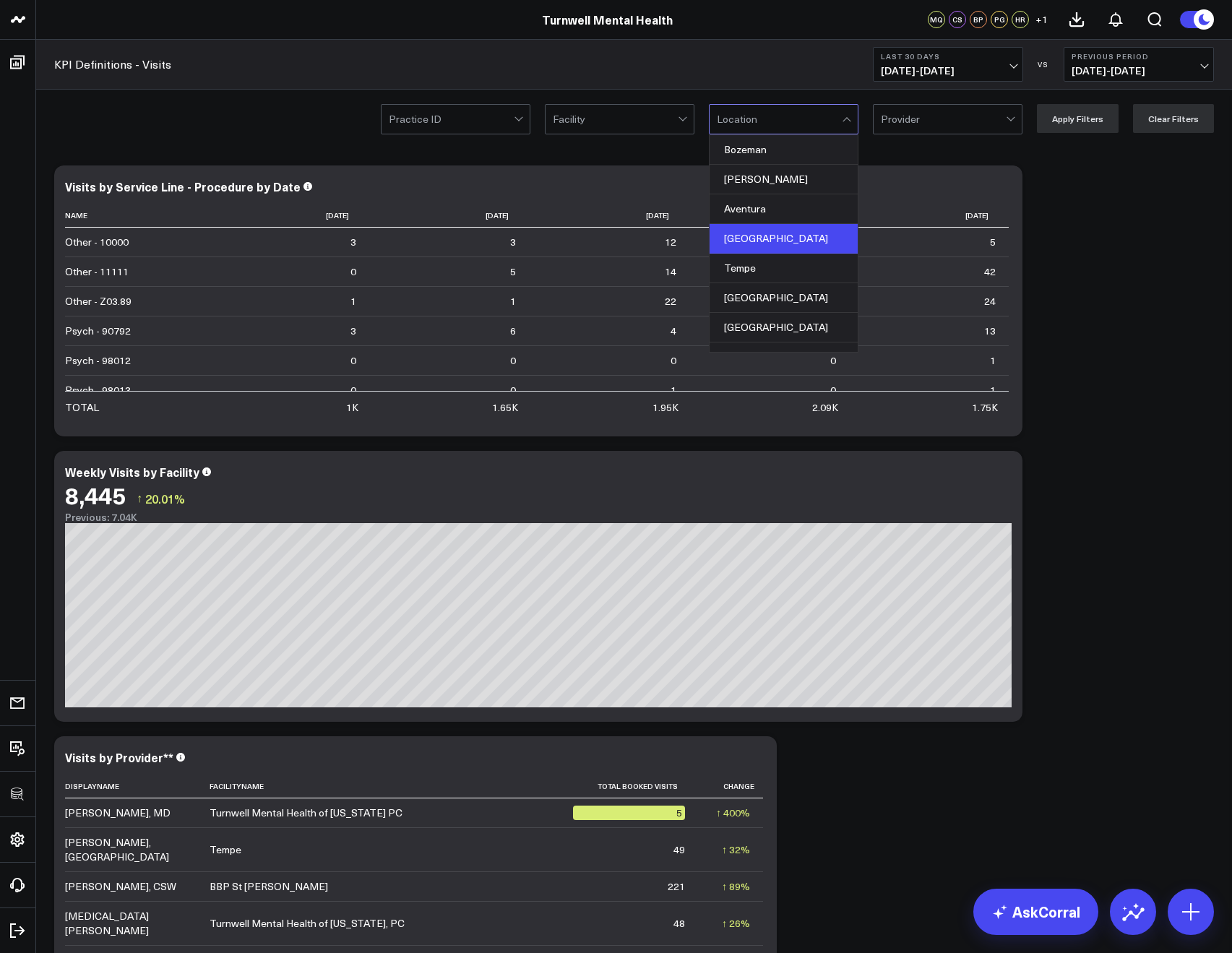
click at [777, 232] on div "[GEOGRAPHIC_DATA]" at bounding box center [783, 238] width 148 height 29
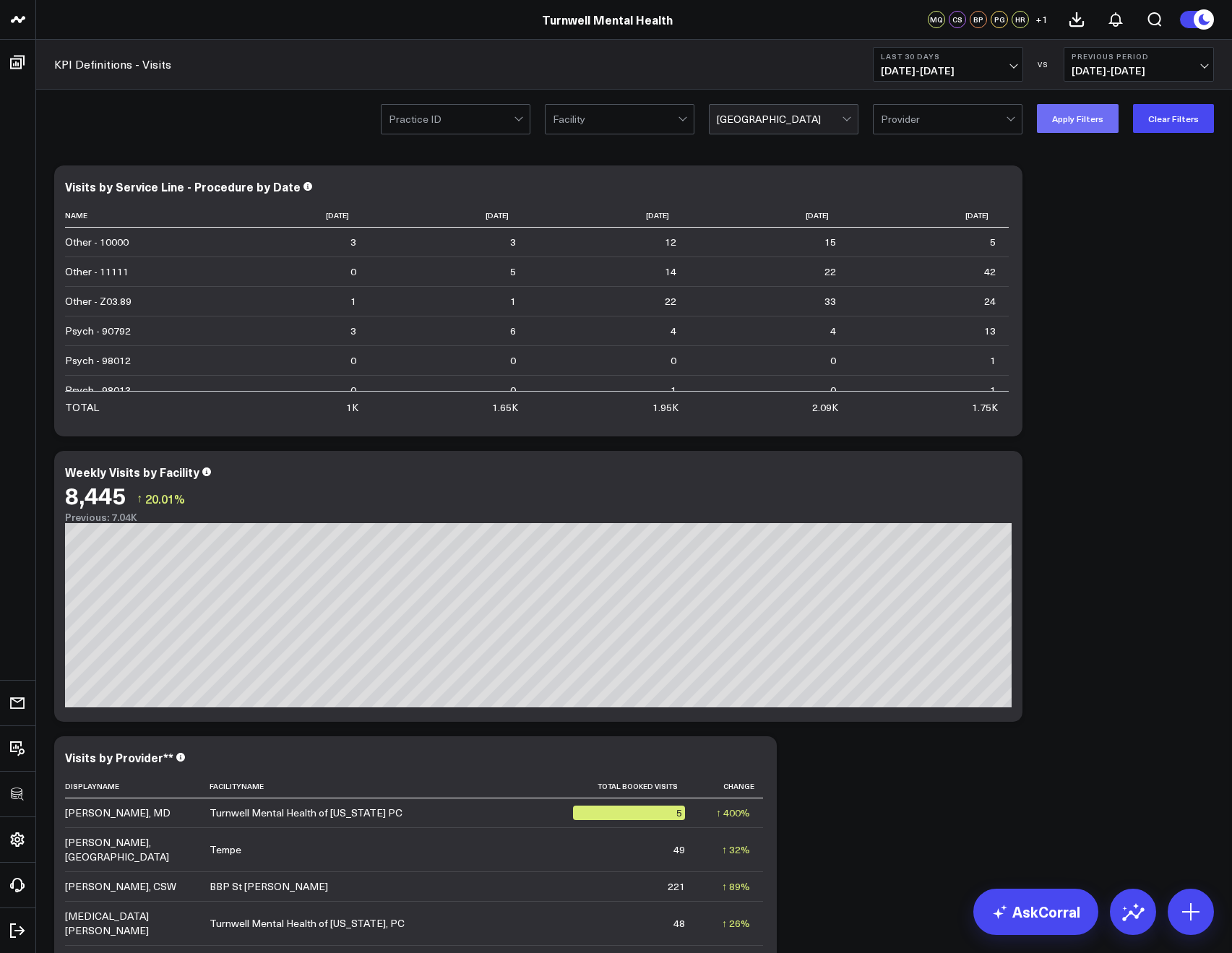
click at [1092, 117] on button "Apply Filters" at bounding box center [1077, 119] width 82 height 29
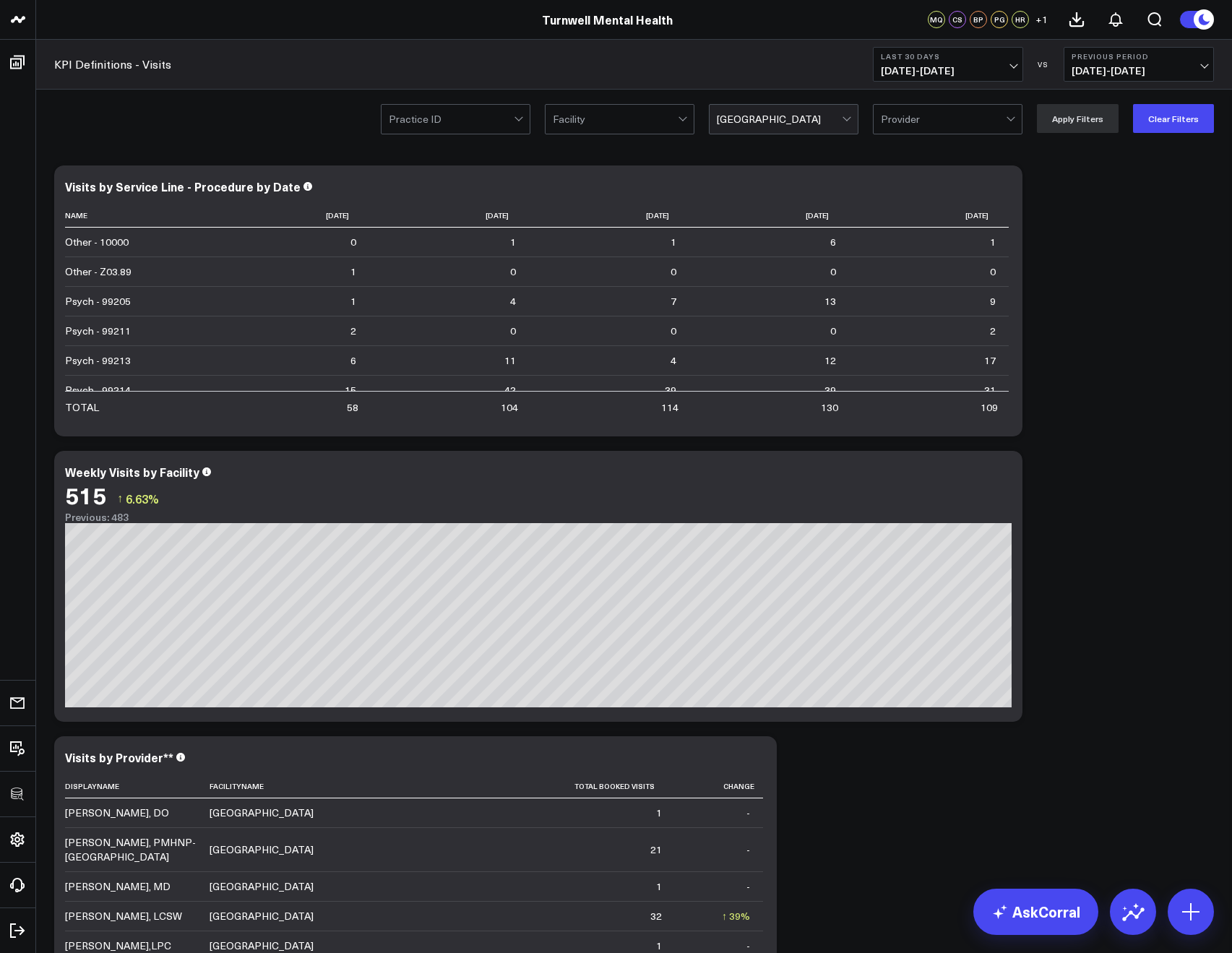
click at [778, 109] on div at bounding box center [779, 119] width 125 height 29
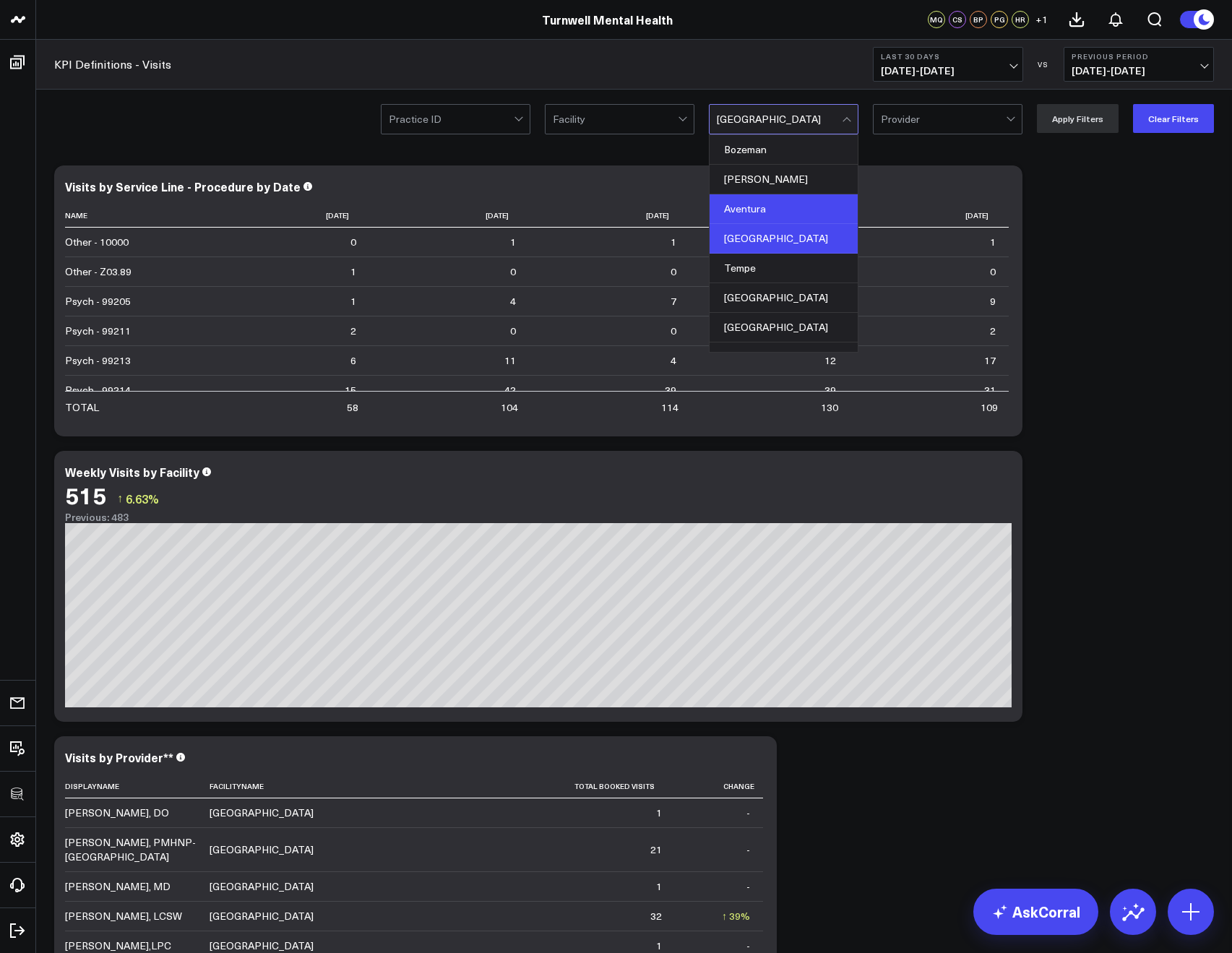
click at [743, 214] on div "Aventura" at bounding box center [783, 209] width 148 height 29
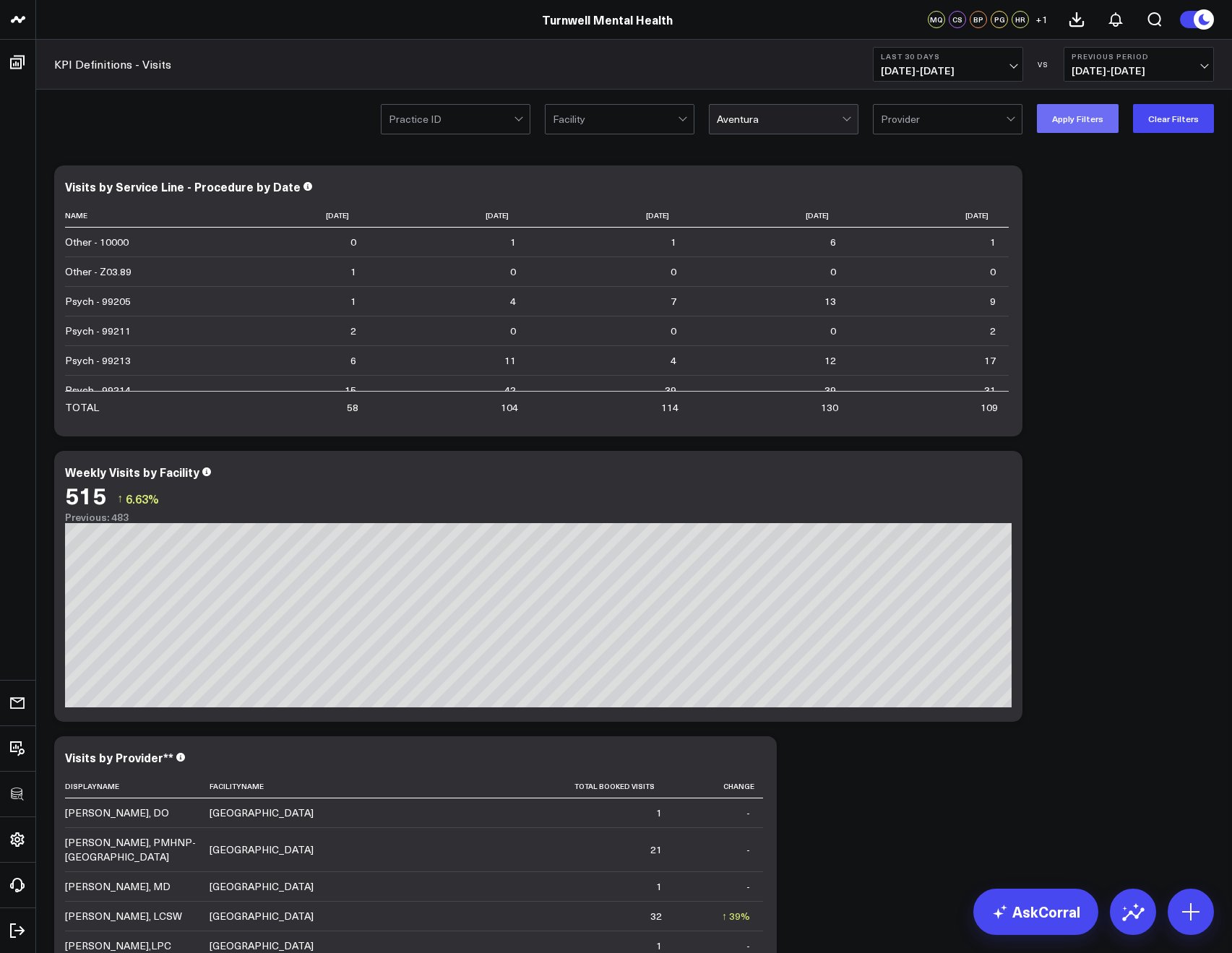
click at [1076, 136] on div "Practice ID Facility Aventura Provider Apply Filters Clear Filters" at bounding box center [634, 119] width 1196 height 58
click at [1073, 131] on button "Apply Filters" at bounding box center [1077, 119] width 82 height 29
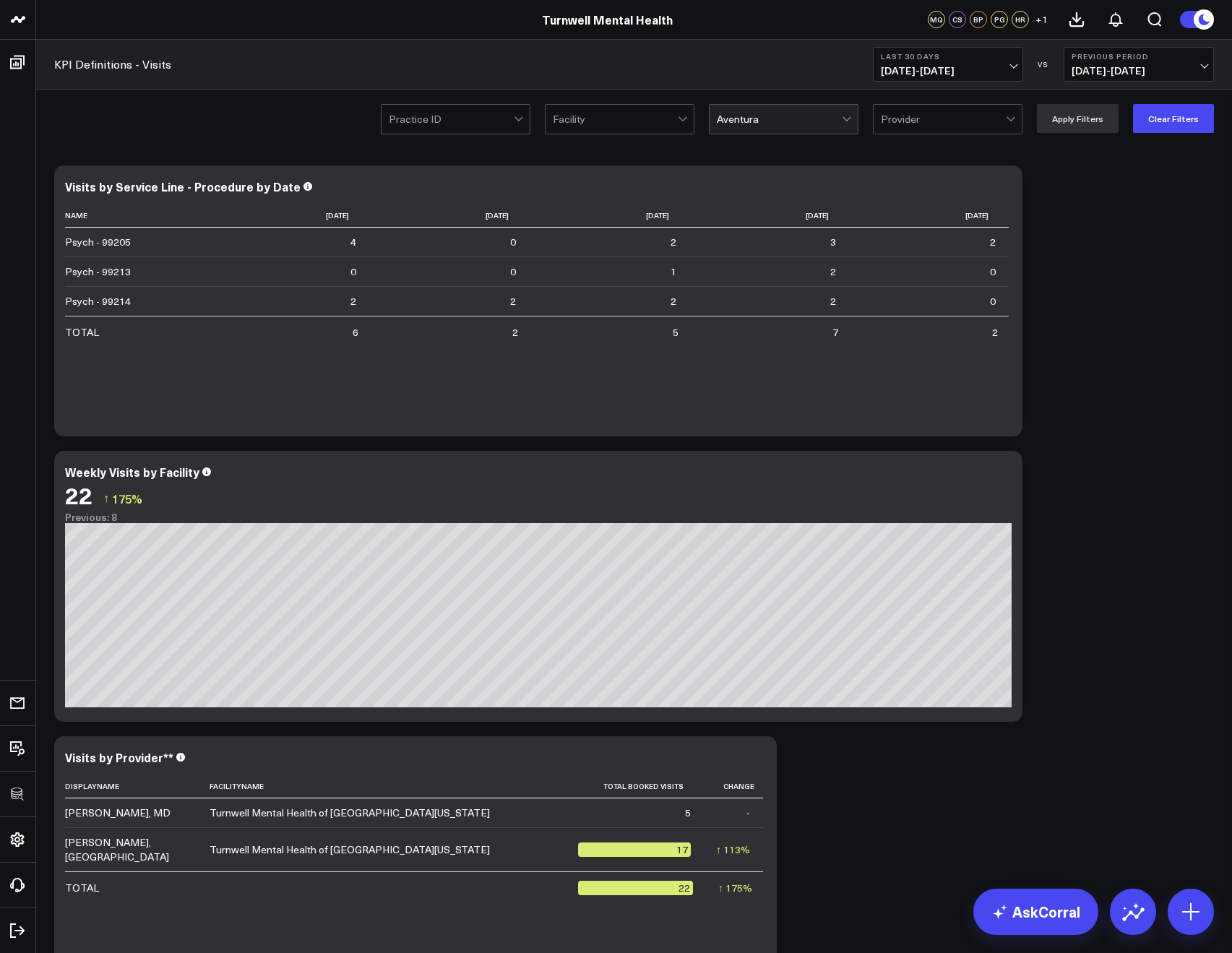
click at [788, 118] on div at bounding box center [779, 119] width 125 height 29
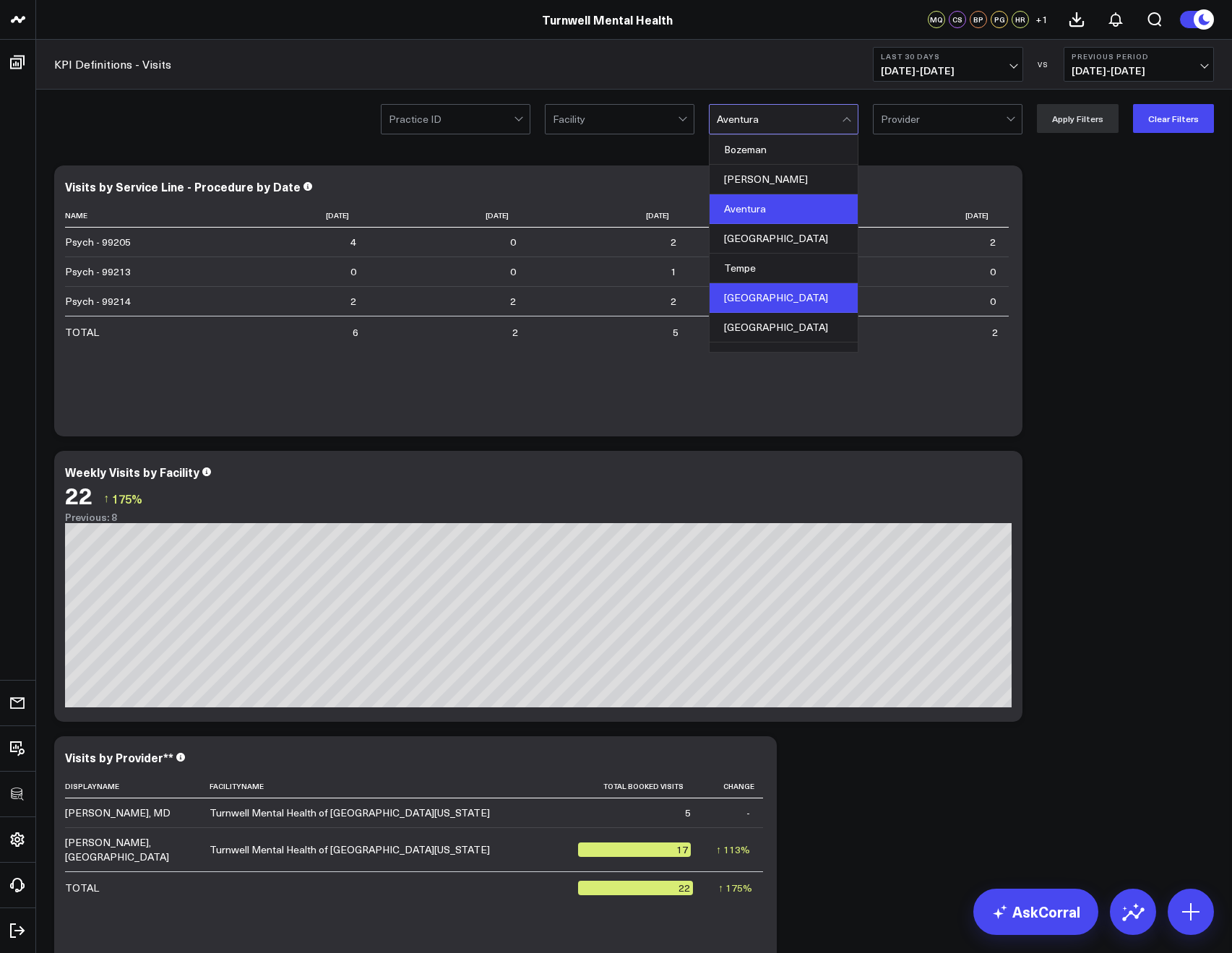
click at [748, 305] on div "Charleston" at bounding box center [783, 298] width 148 height 29
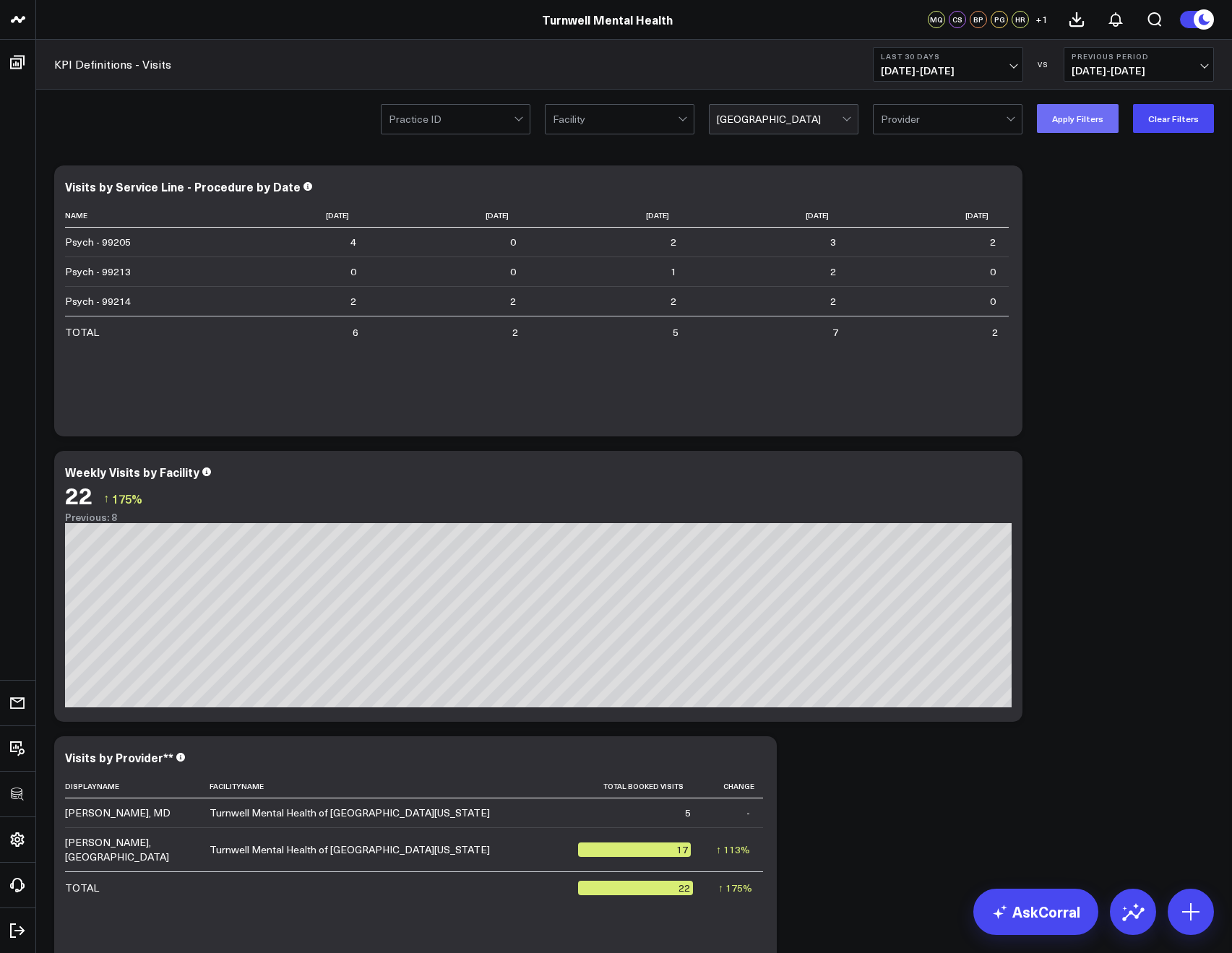
click at [1070, 122] on button "Apply Filters" at bounding box center [1077, 119] width 82 height 29
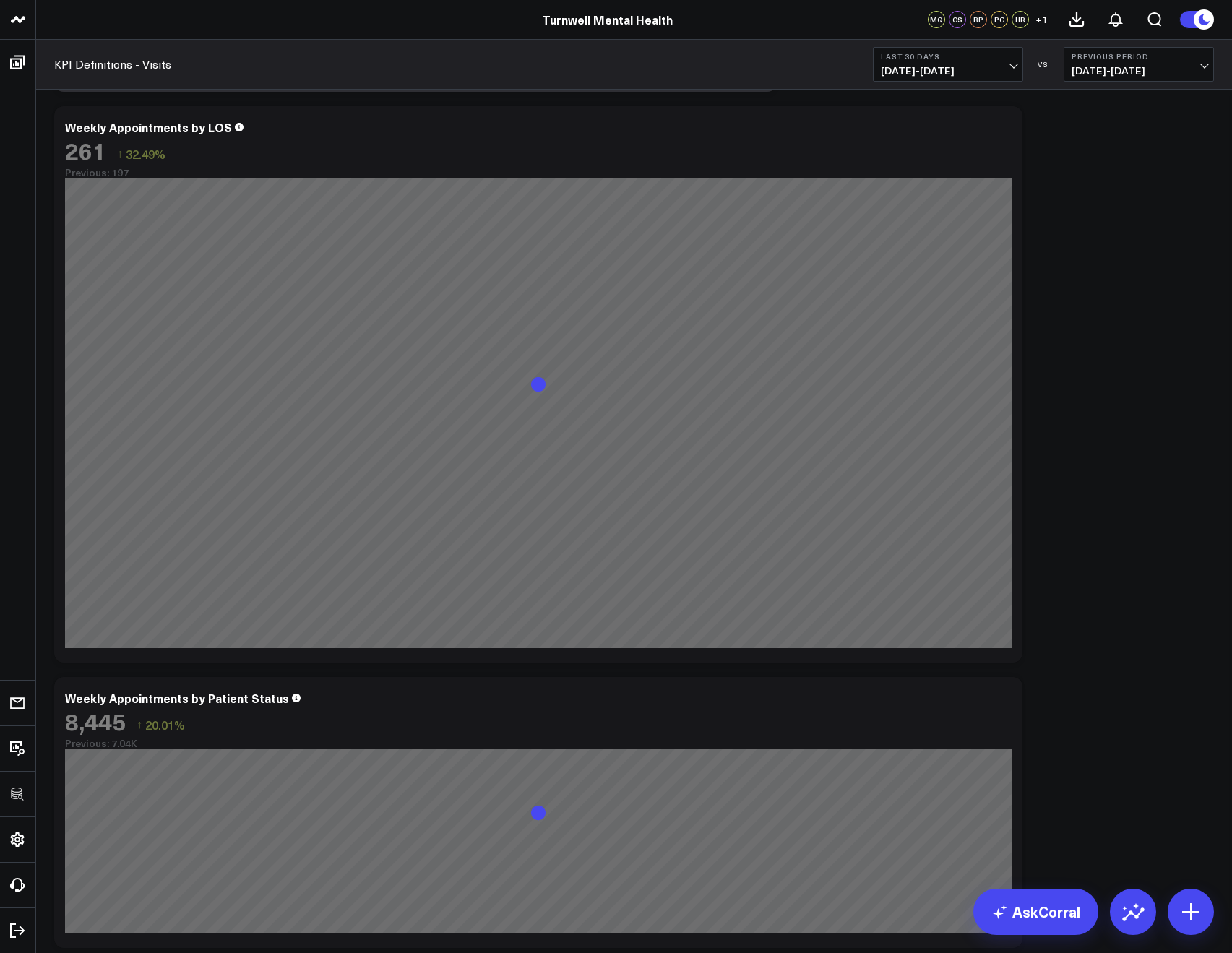
scroll to position [1615, 0]
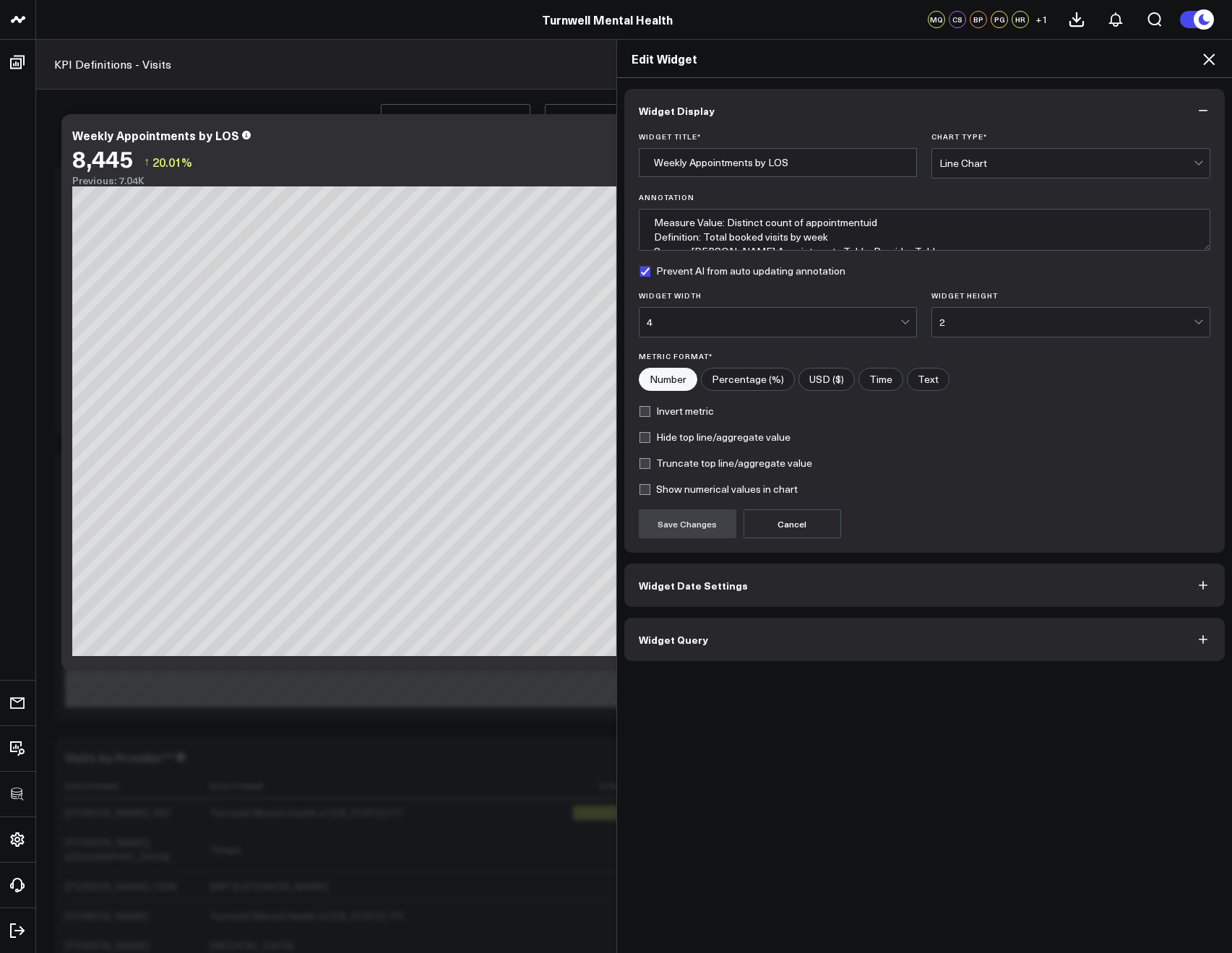
click at [1212, 60] on icon at bounding box center [1208, 59] width 17 height 17
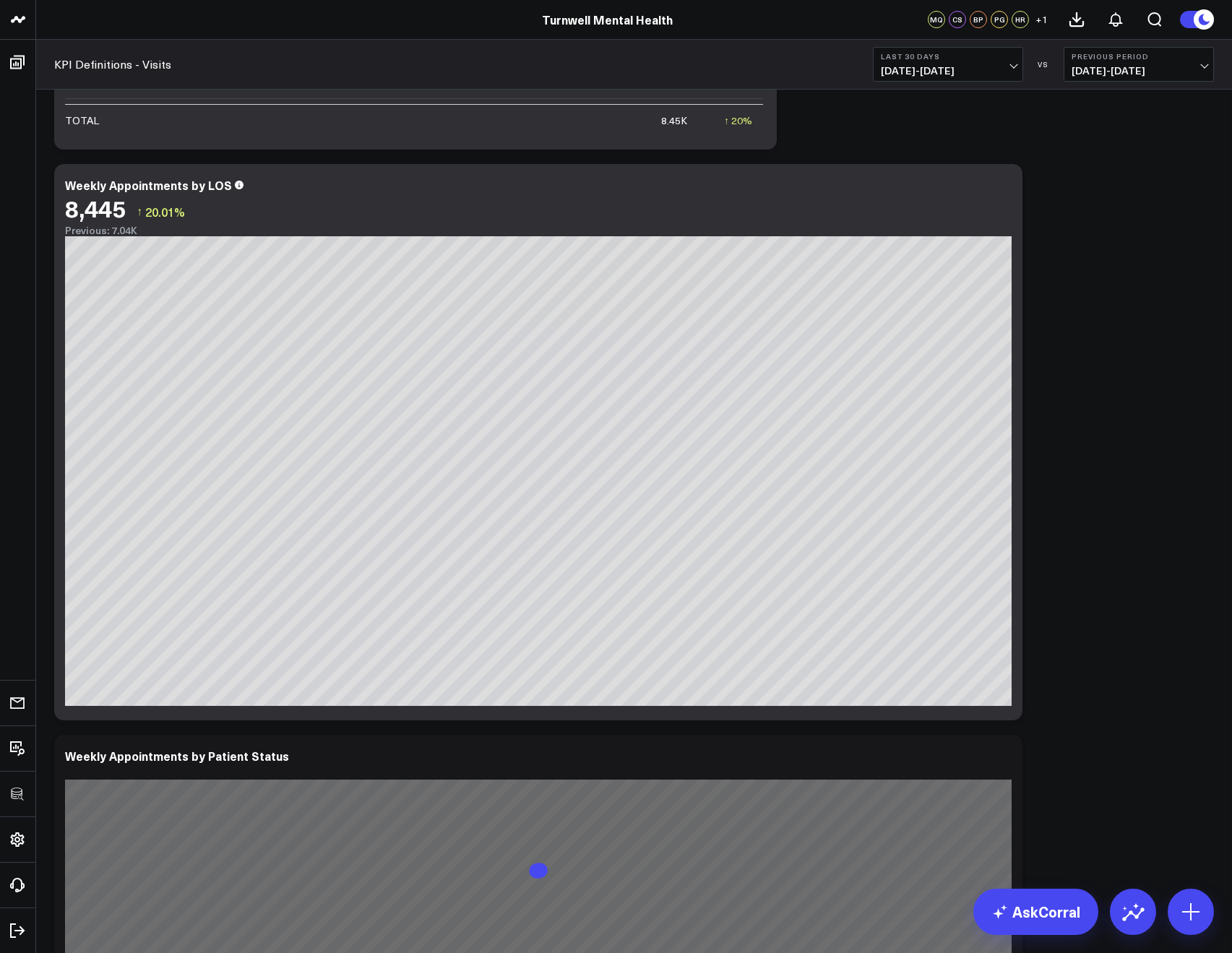
scroll to position [1515, 0]
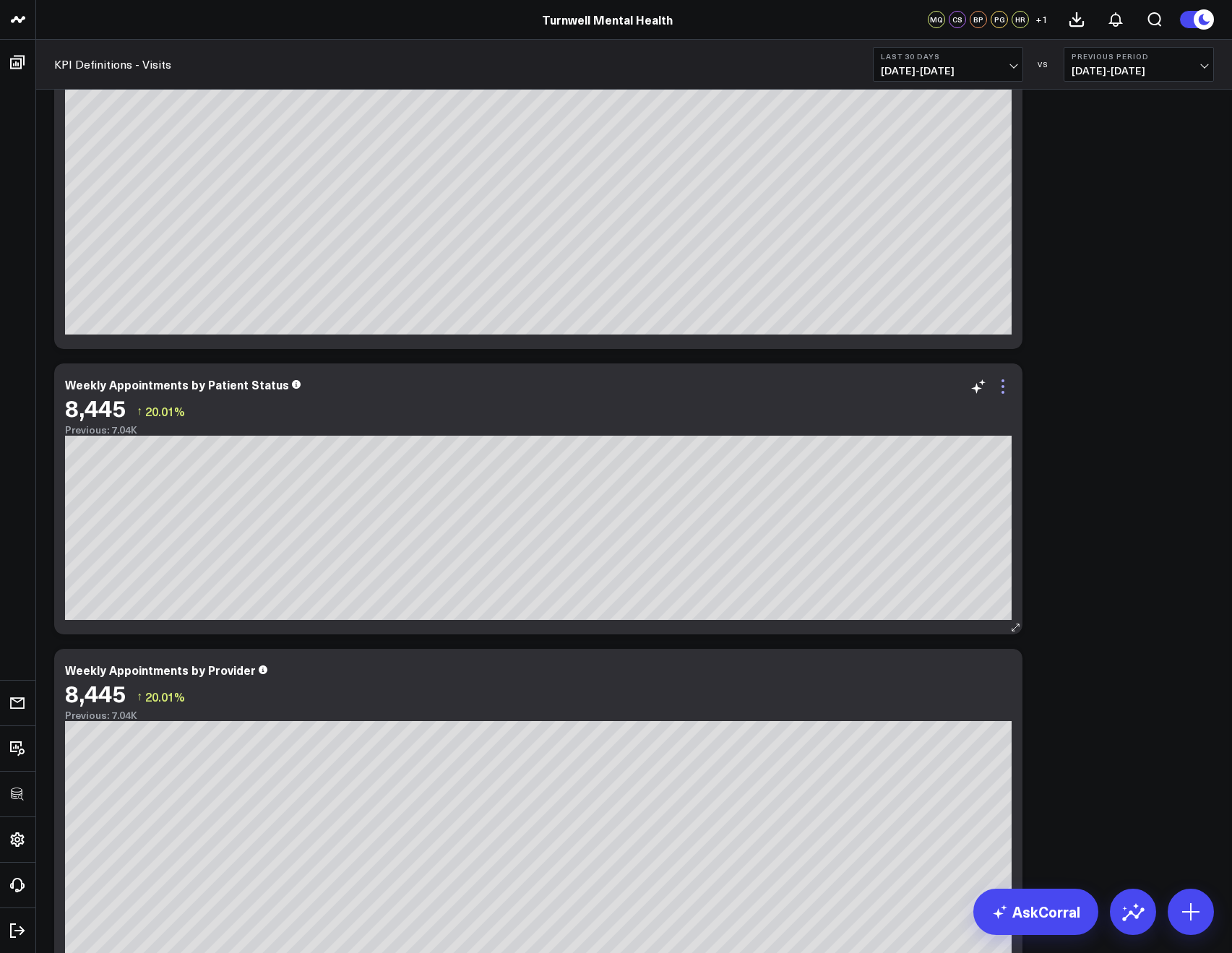
click at [996, 385] on icon at bounding box center [1002, 386] width 17 height 17
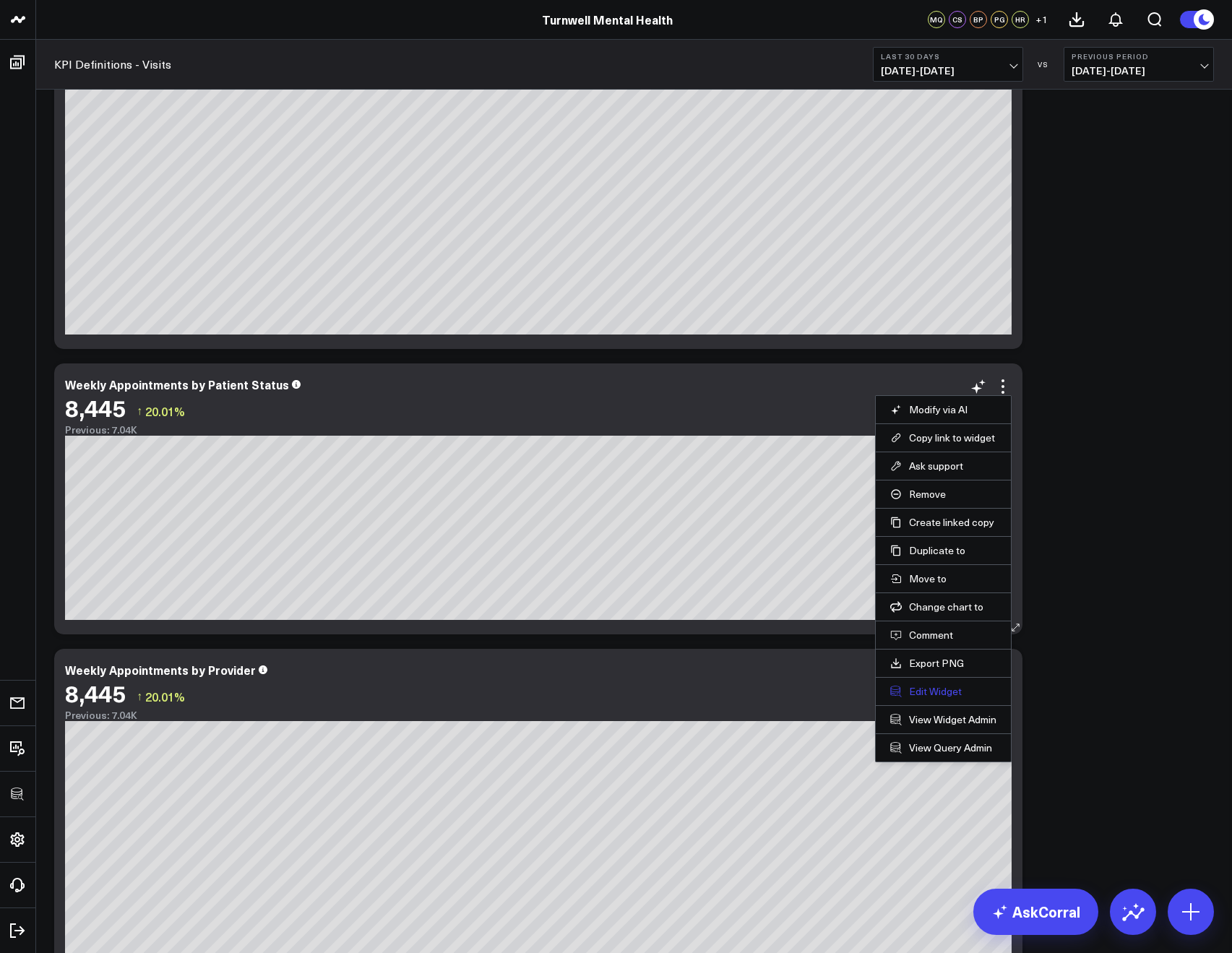
click at [930, 692] on button "Edit Widget" at bounding box center [943, 692] width 107 height 13
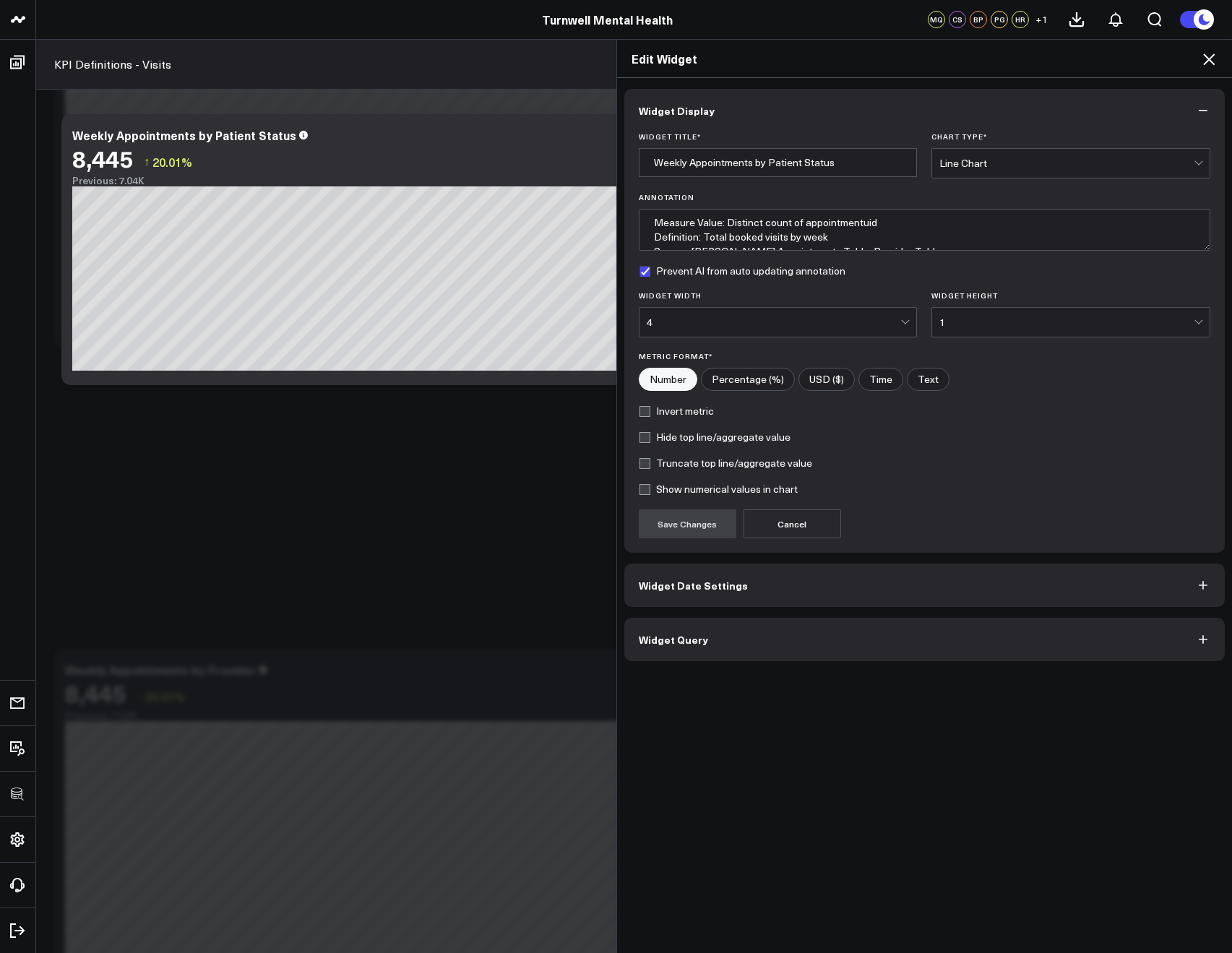
click at [737, 636] on button "Widget Query" at bounding box center [925, 639] width 601 height 43
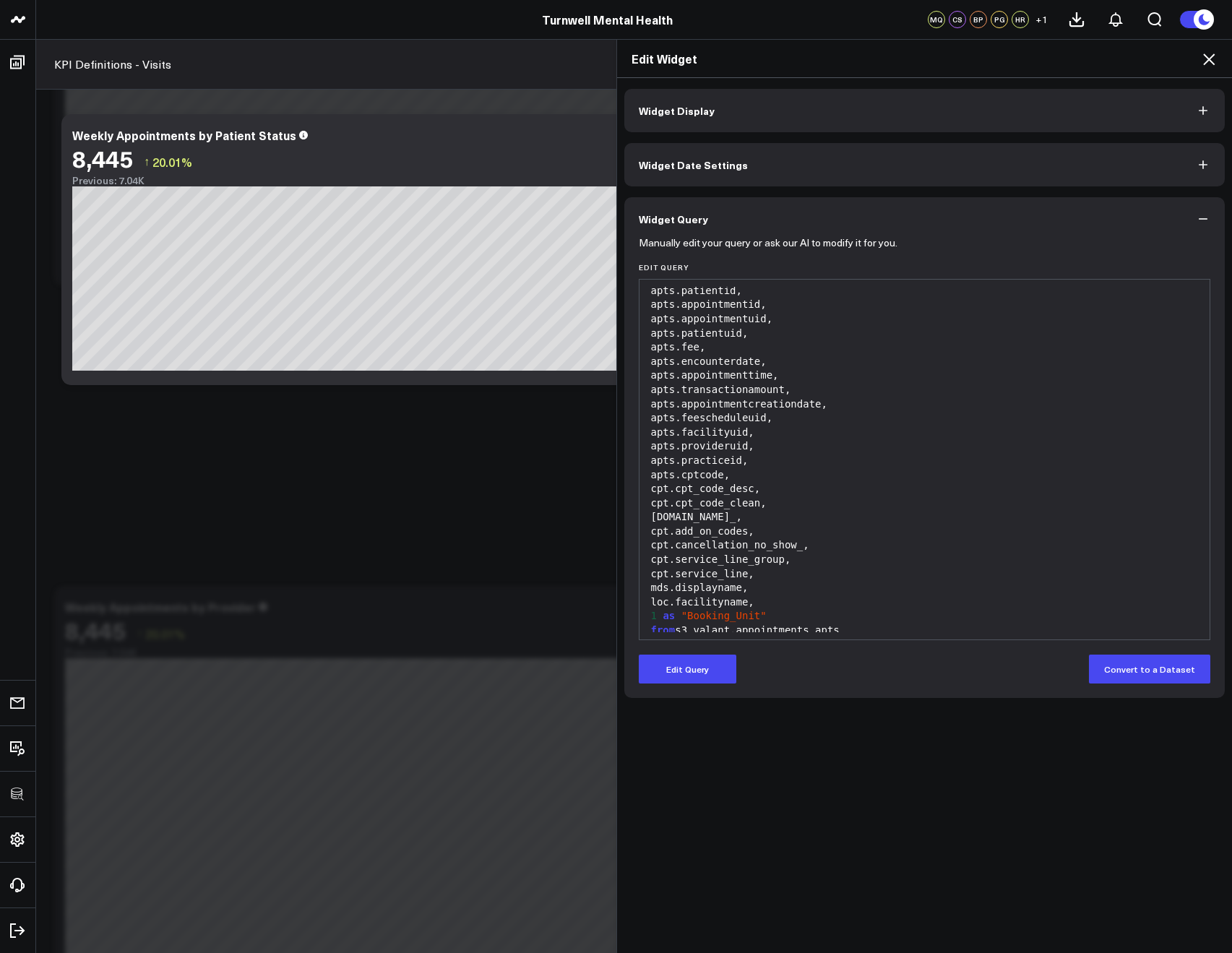
scroll to position [70, 0]
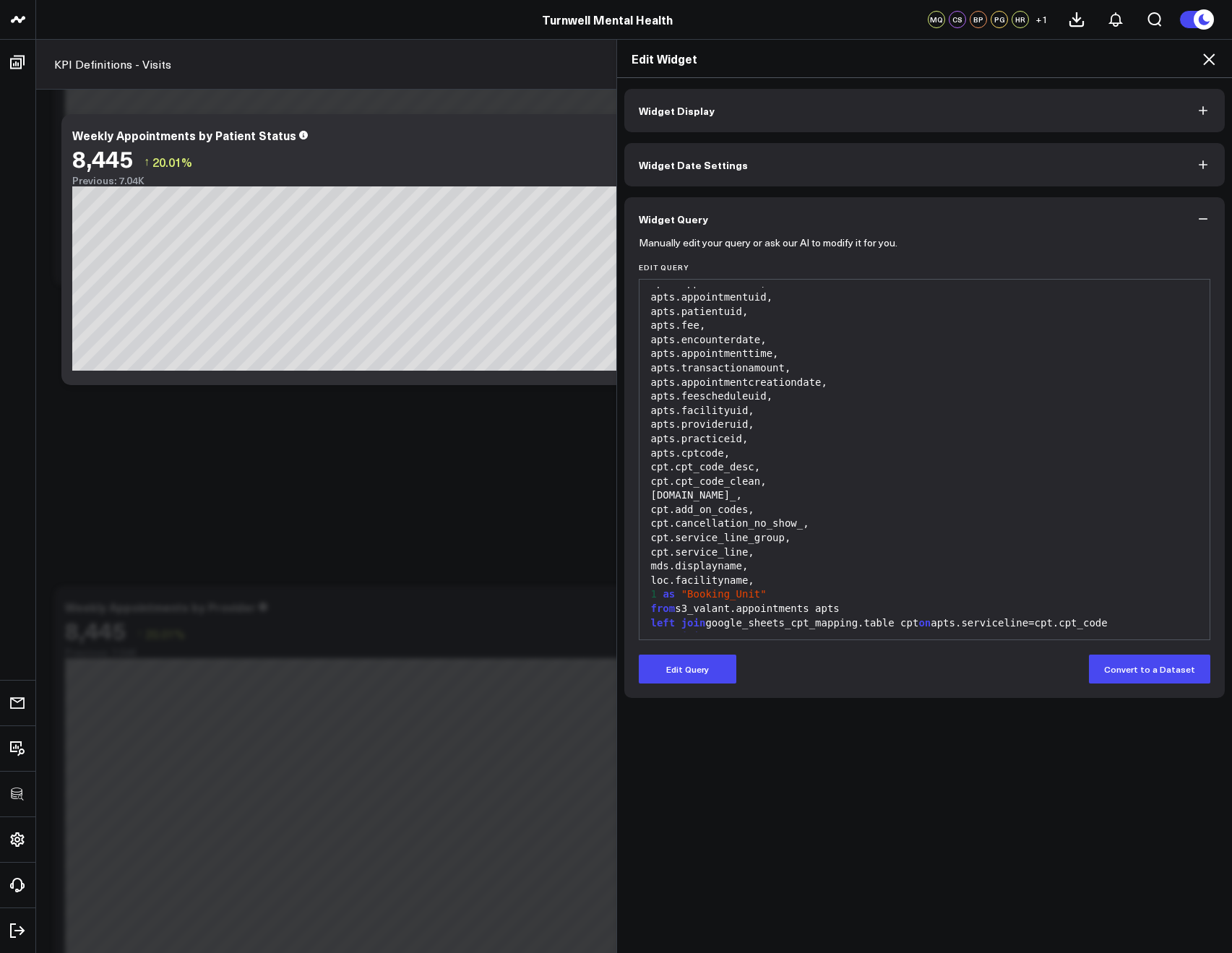
click at [1209, 60] on icon at bounding box center [1208, 59] width 11 height 11
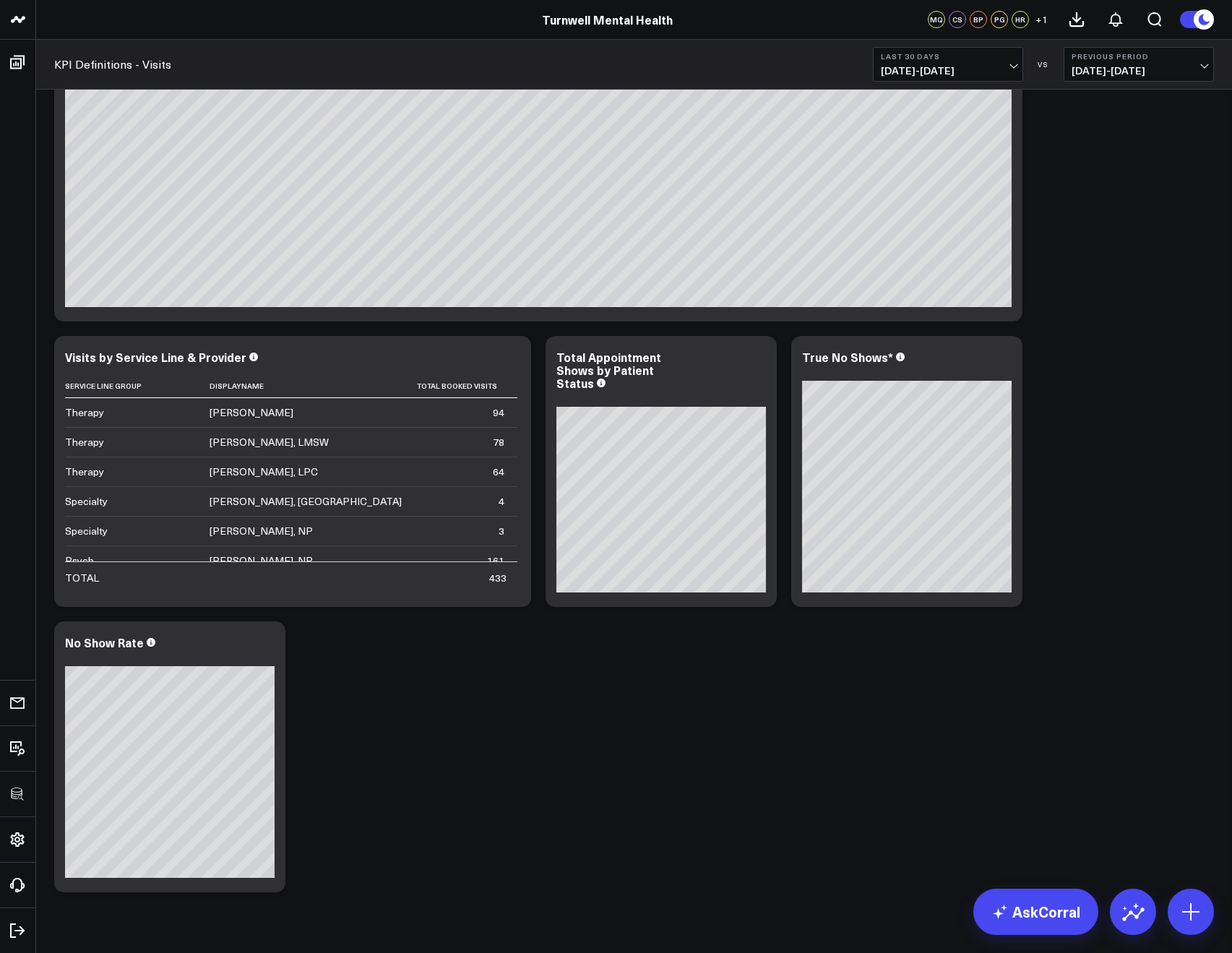
scroll to position [2432, 0]
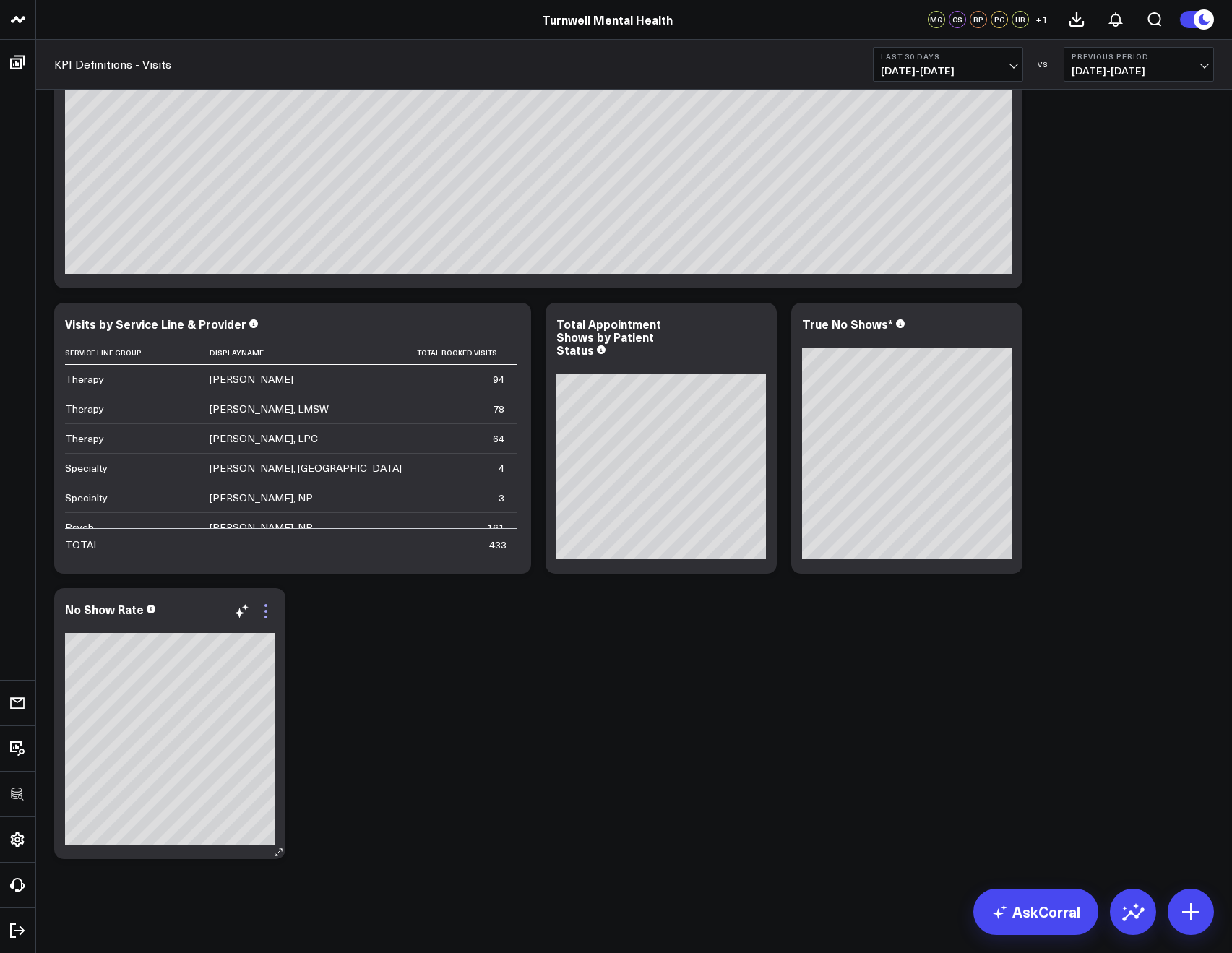
click at [262, 611] on icon at bounding box center [265, 611] width 17 height 17
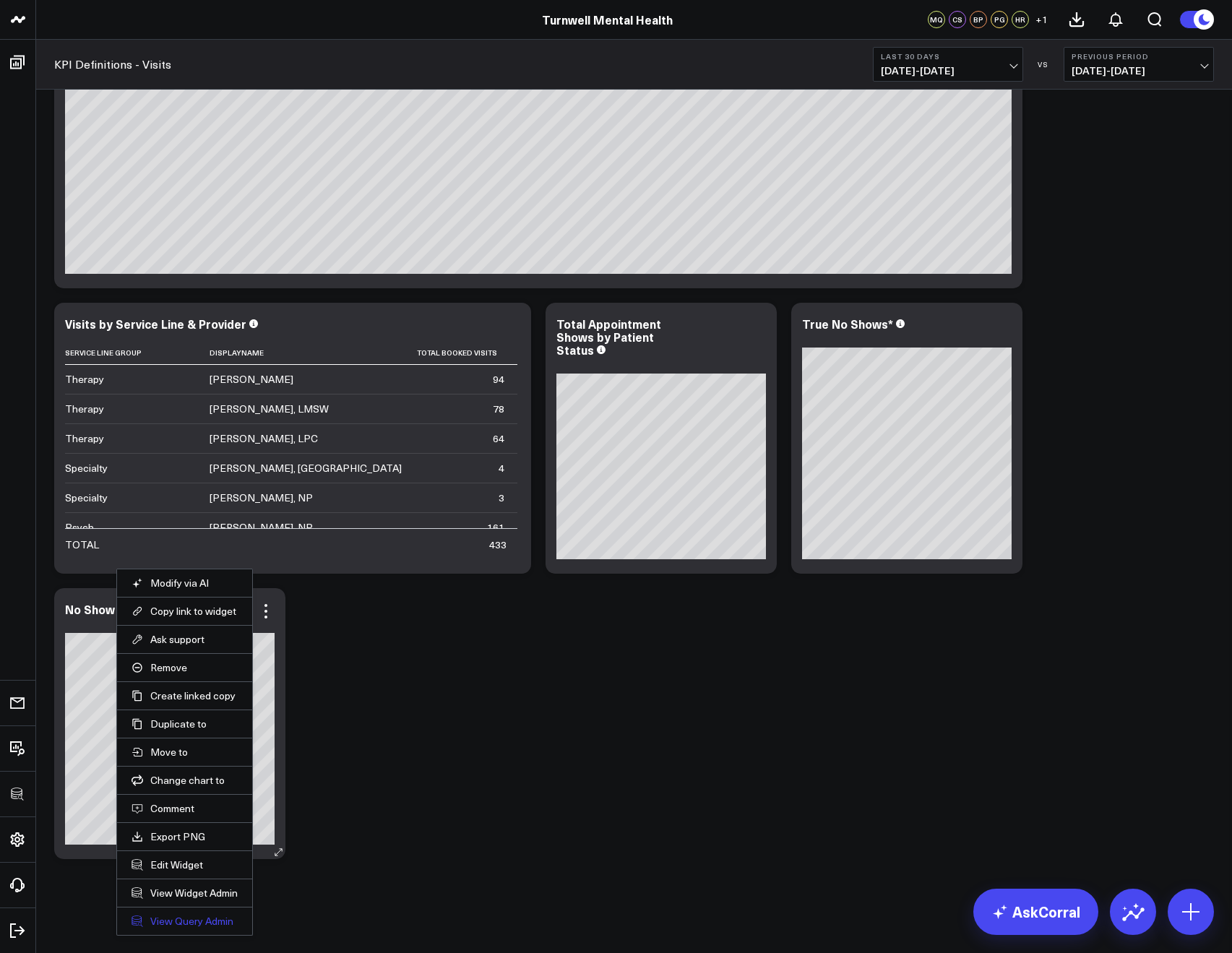
click at [153, 924] on link "View Query Admin" at bounding box center [184, 921] width 107 height 13
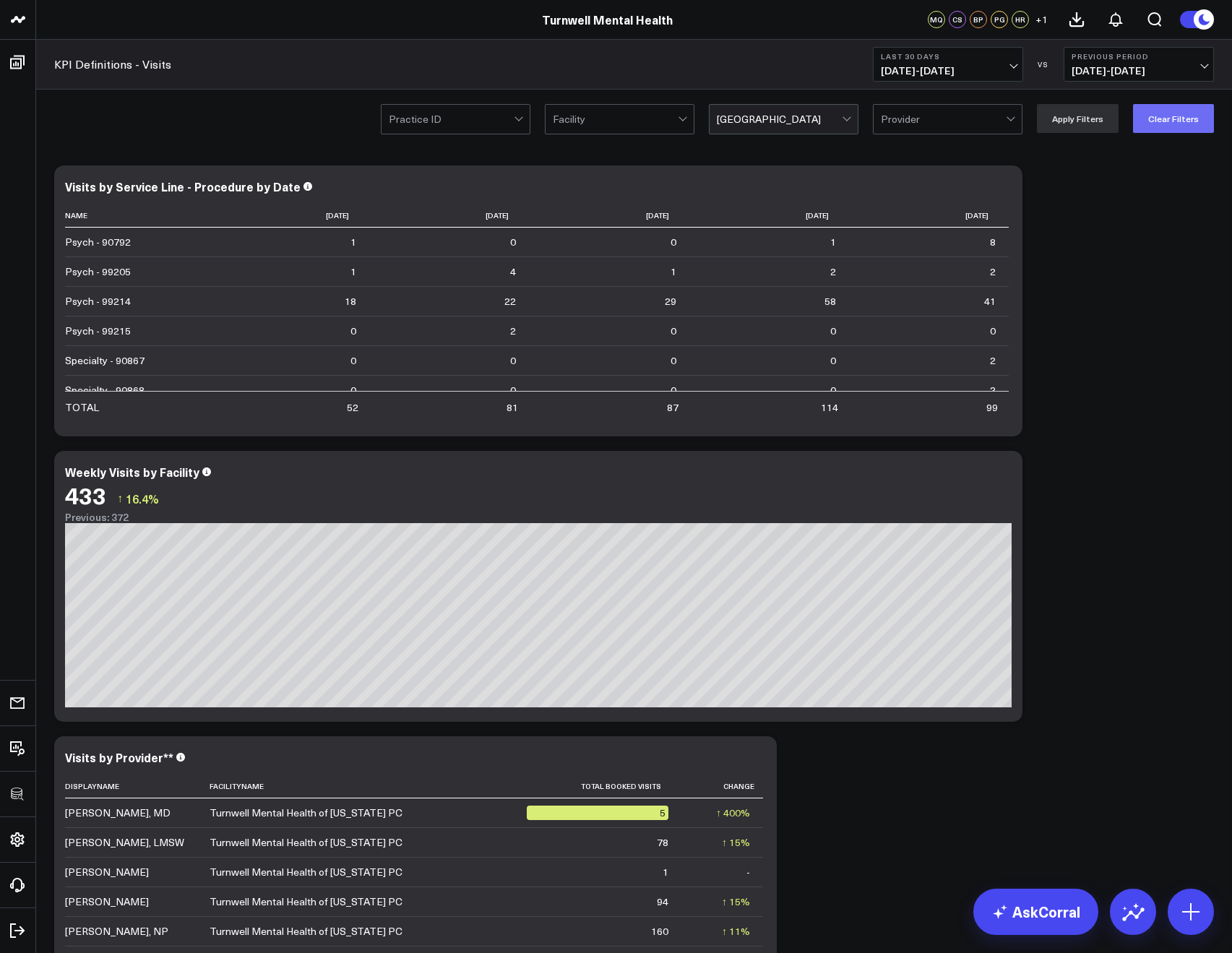
click at [1178, 109] on button "Clear Filters" at bounding box center [1173, 119] width 81 height 29
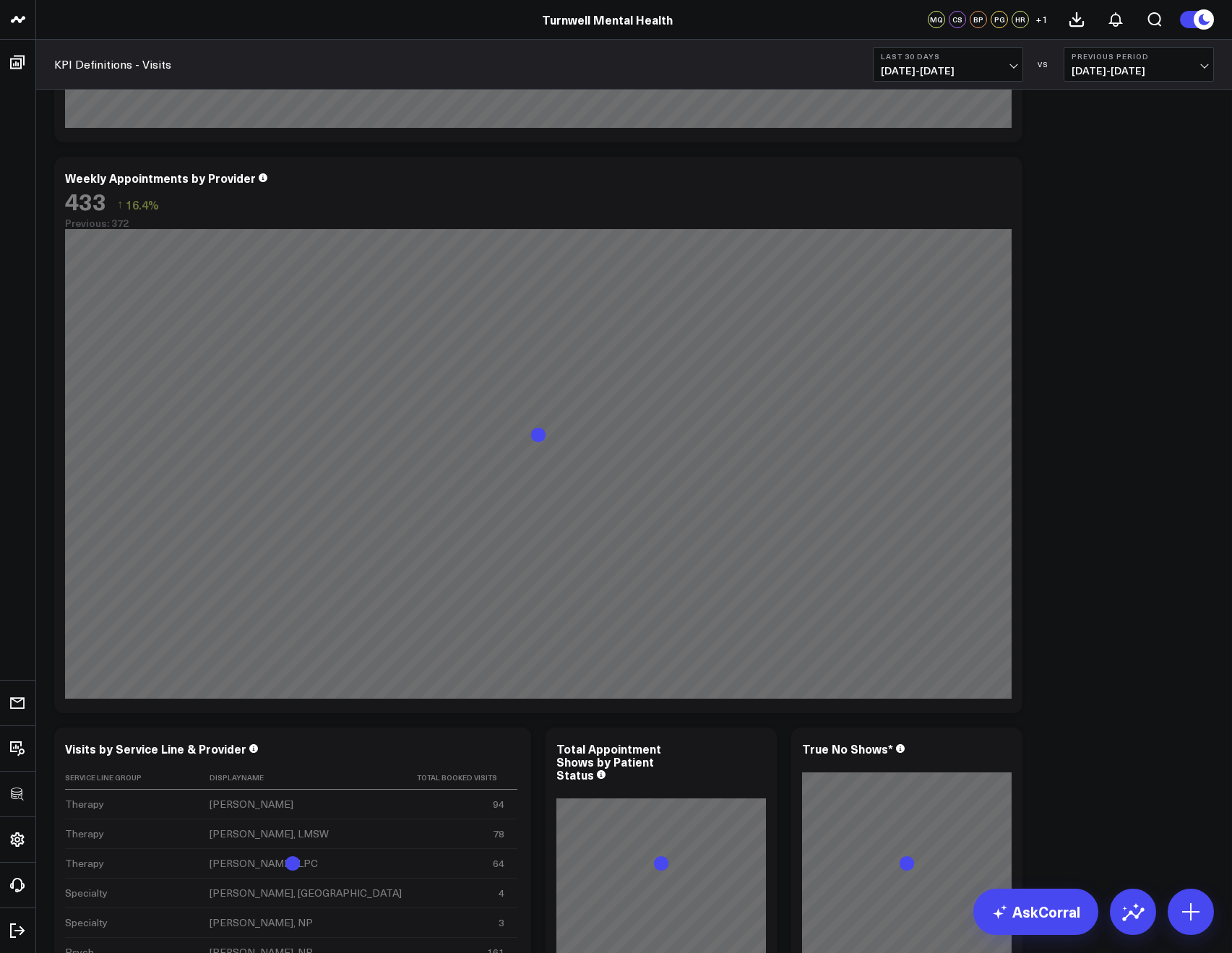
scroll to position [2432, 0]
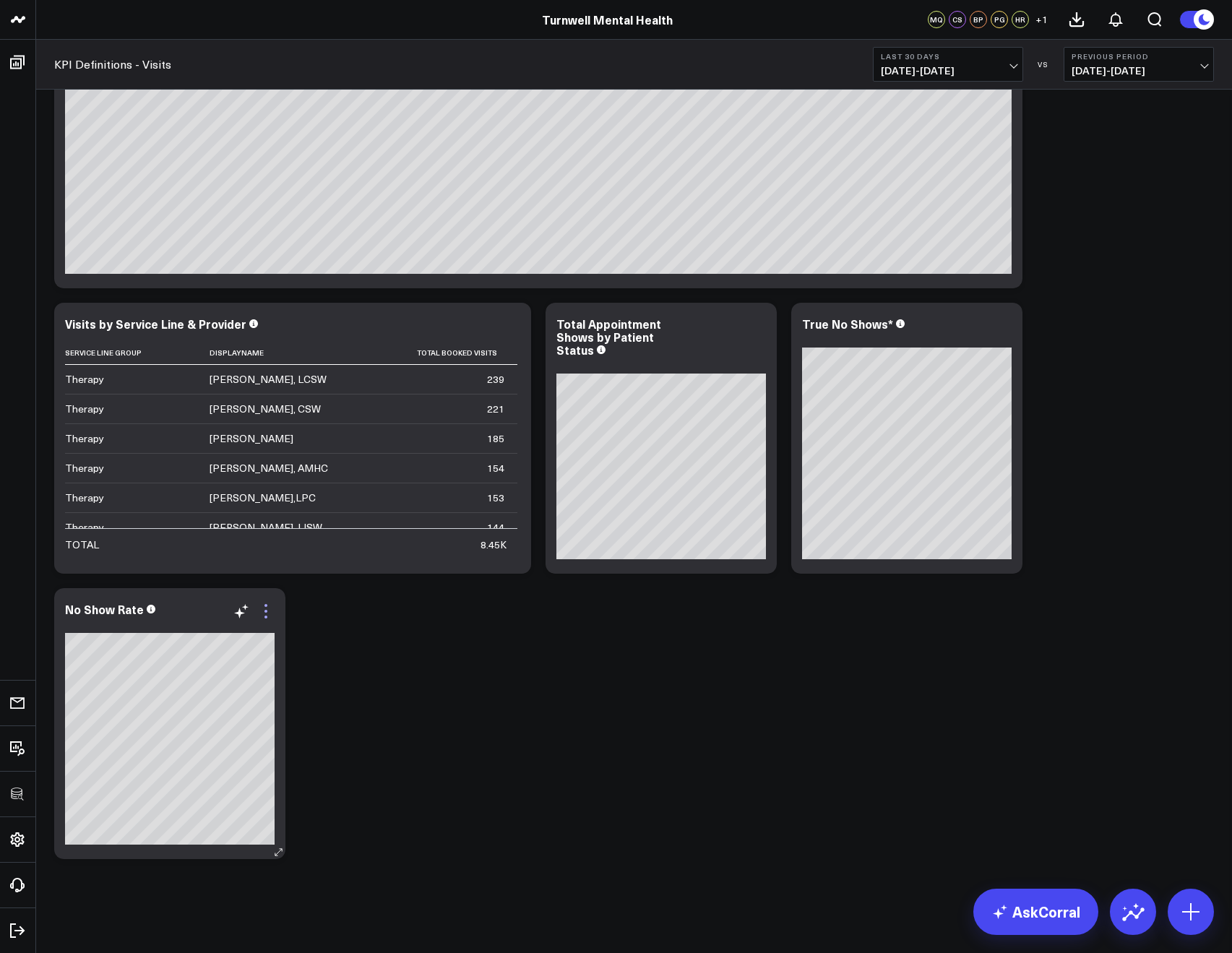
click at [271, 608] on icon at bounding box center [265, 611] width 17 height 17
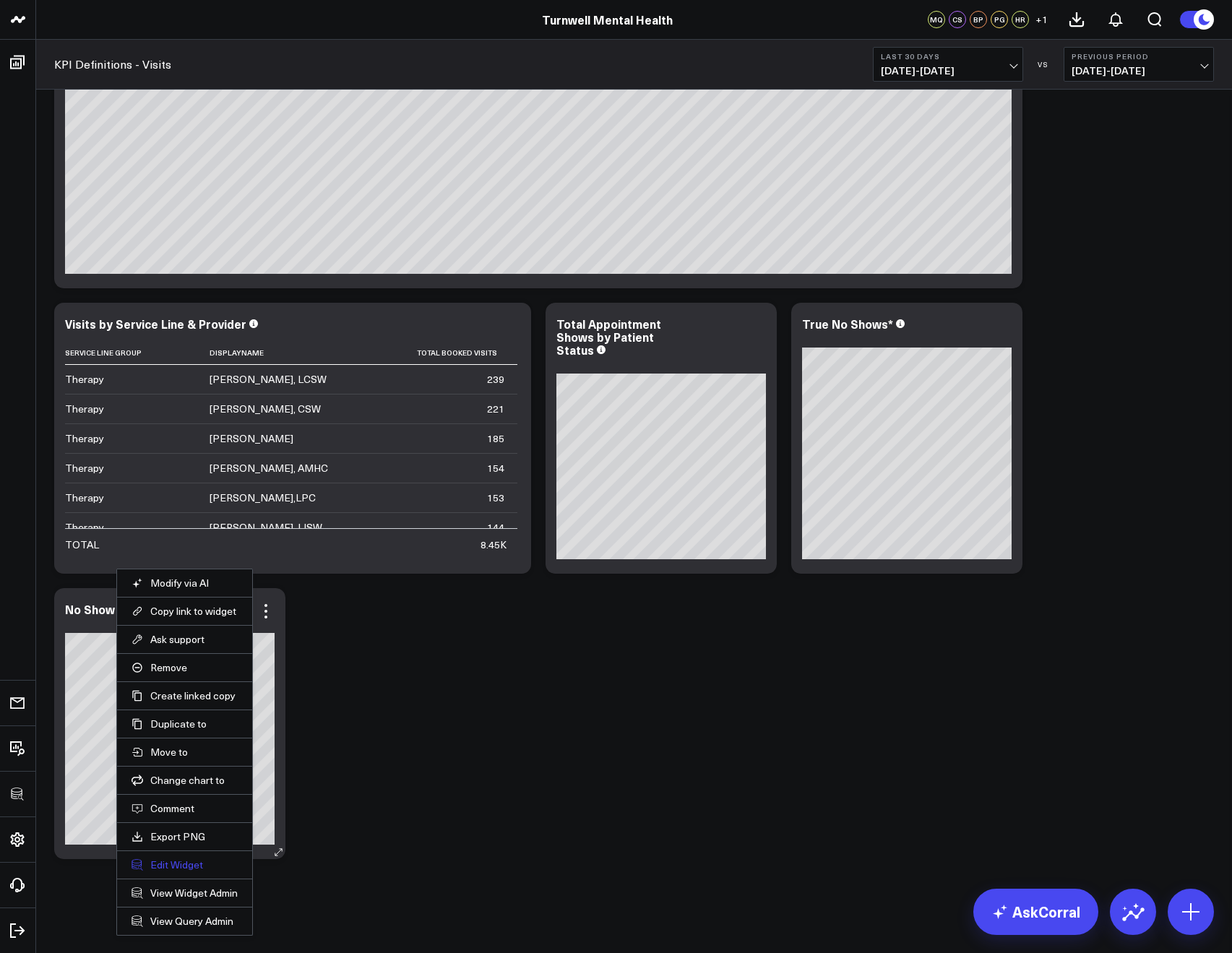
click at [147, 865] on button "Edit Widget" at bounding box center [184, 865] width 107 height 13
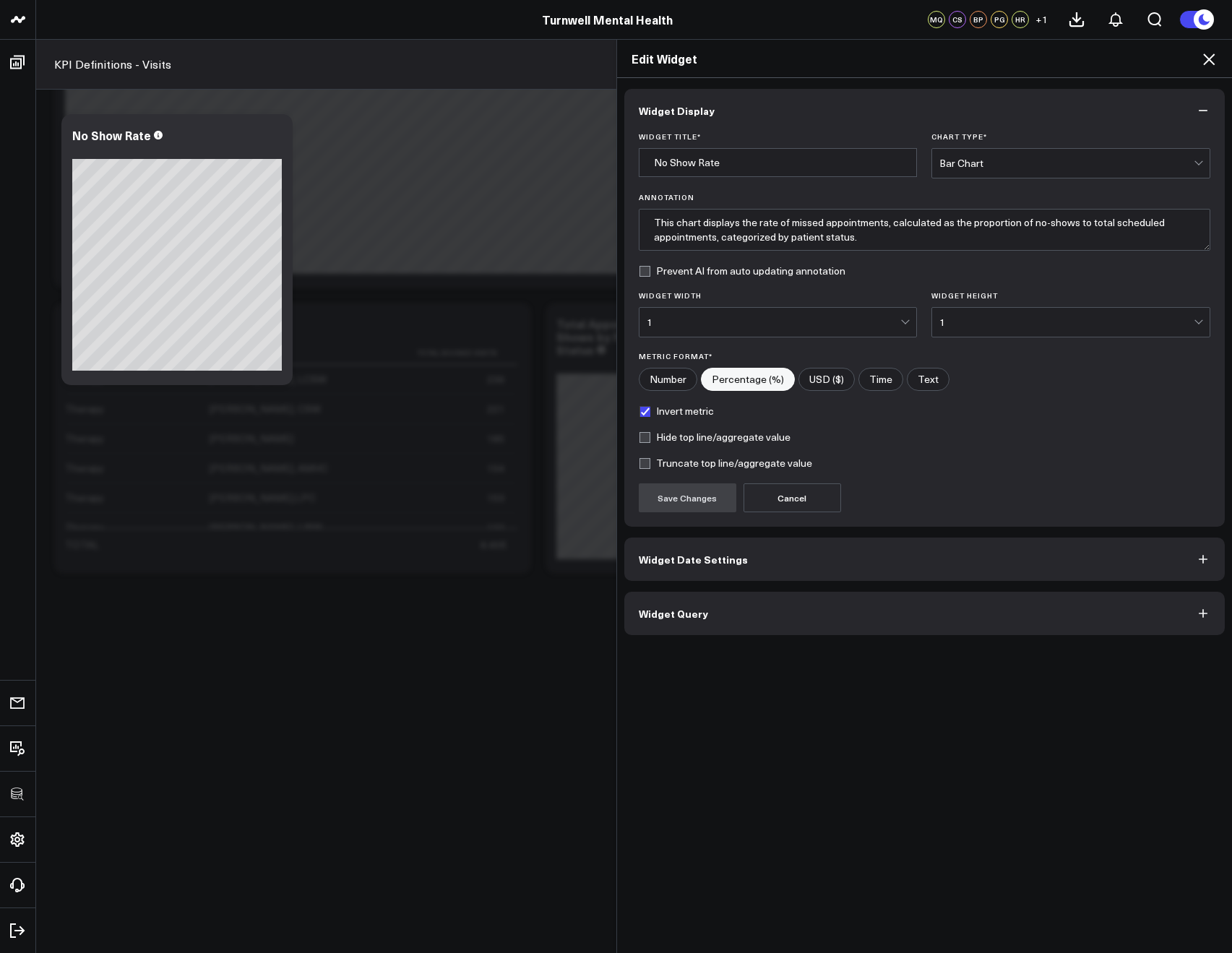
click at [670, 625] on button "Widget Query" at bounding box center [925, 613] width 601 height 43
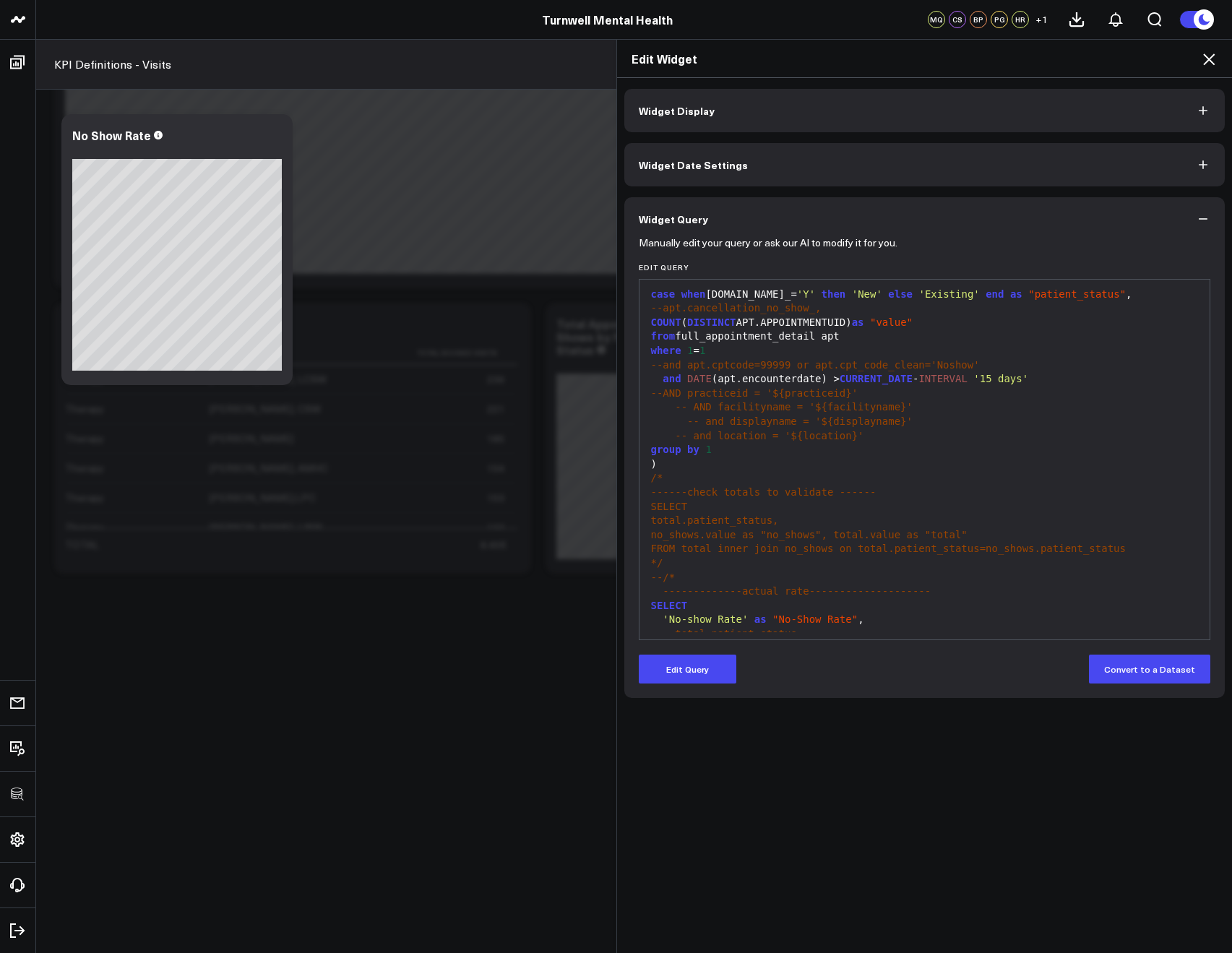
scroll to position [935, 0]
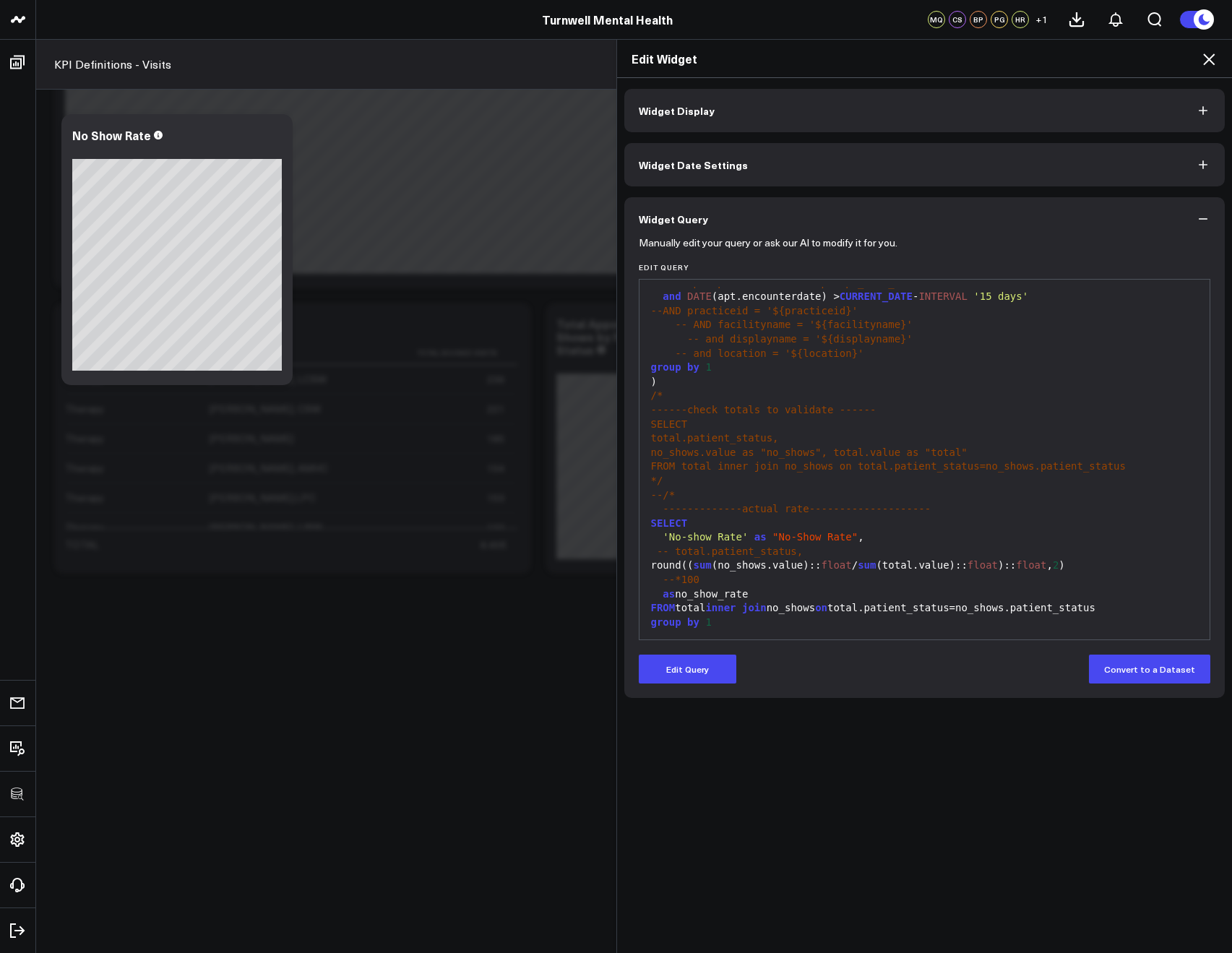
click at [720, 629] on div "group by 1" at bounding box center [925, 623] width 556 height 14
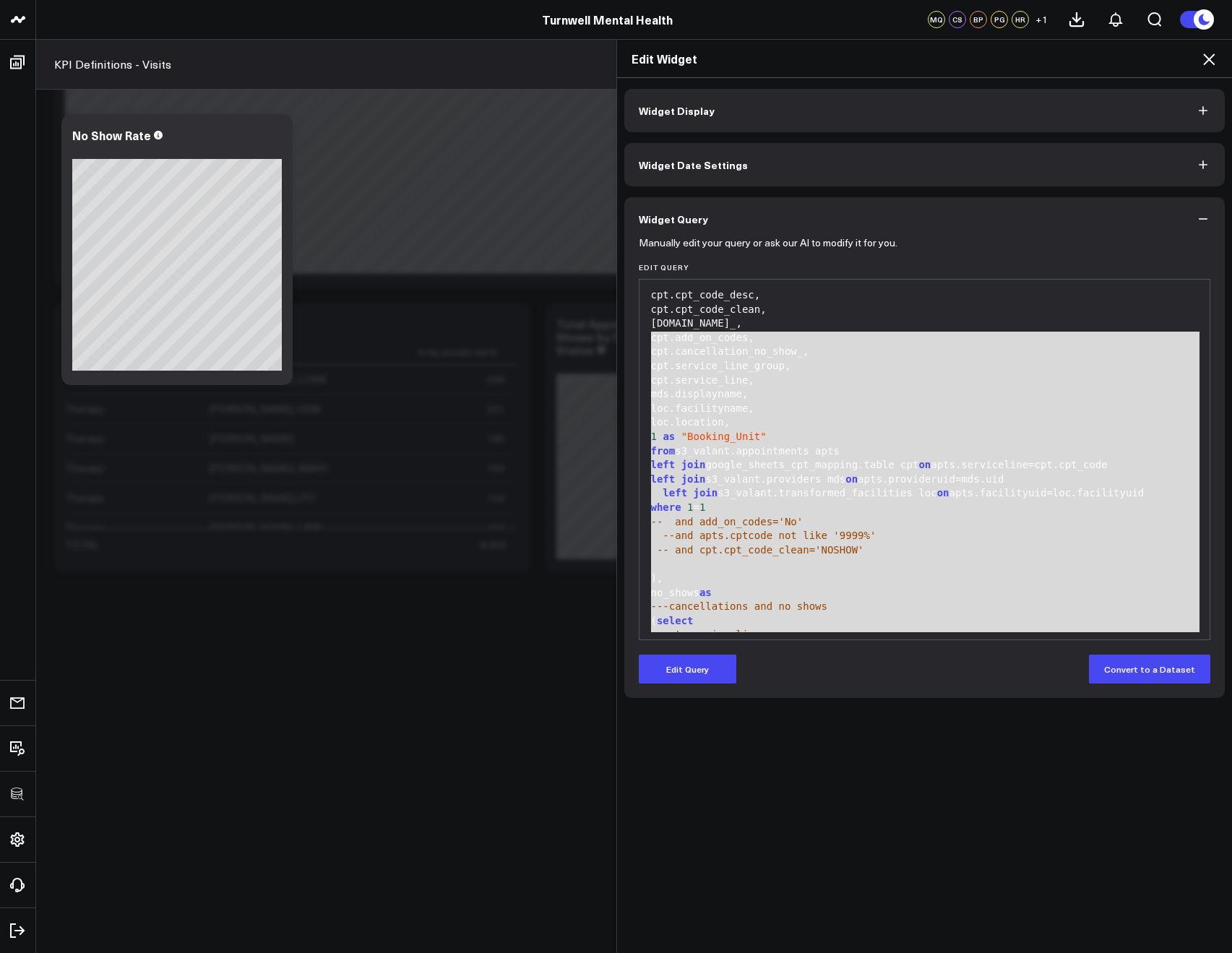
scroll to position [0, 0]
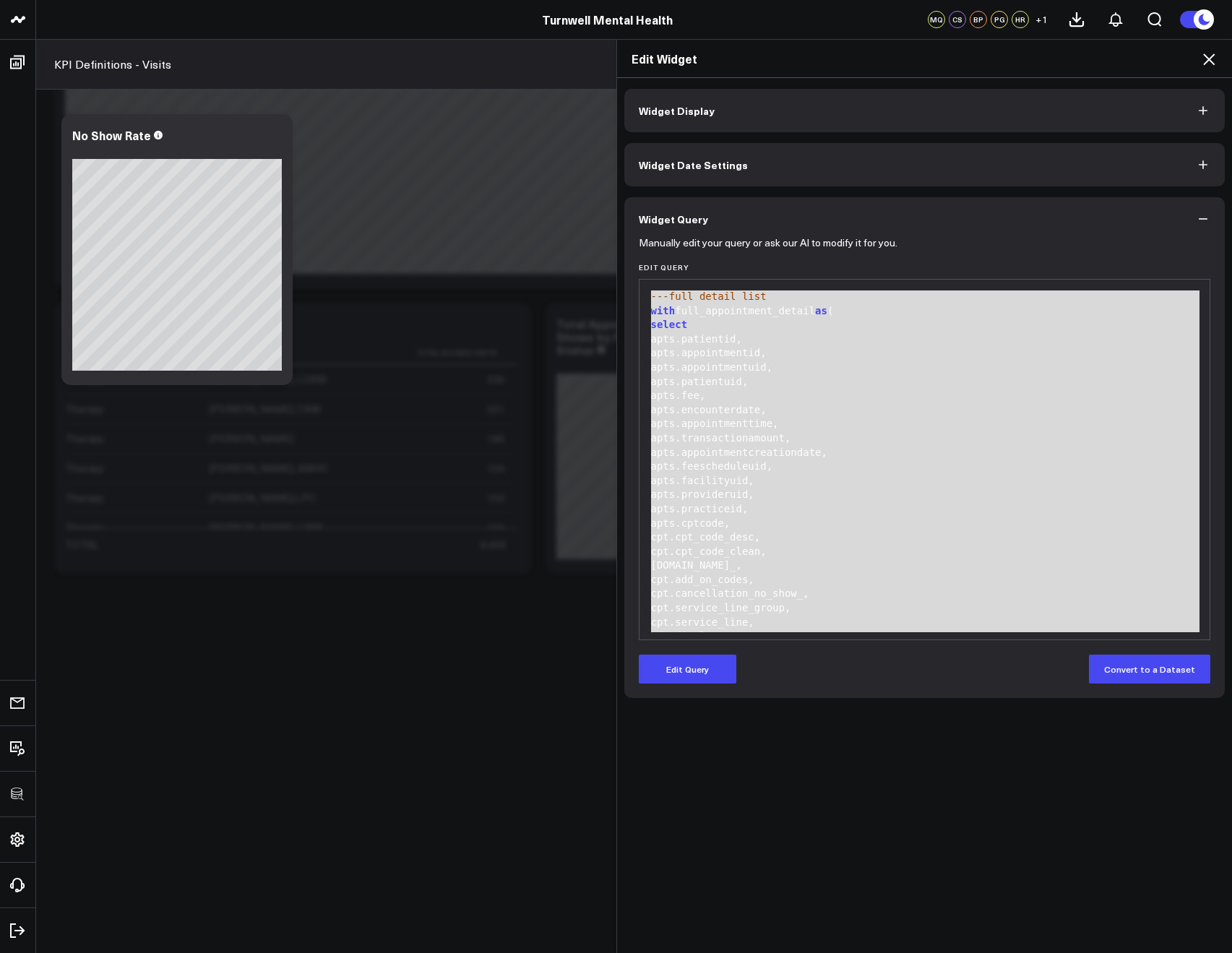
drag, startPoint x: 717, startPoint y: 628, endPoint x: 616, endPoint y: 173, distance: 466.1
click at [617, 173] on div "Widget Display Widget Date Settings Widget Query Manually edit your query or as…" at bounding box center [925, 515] width 616 height 876
copy div "---full detail list with full_appointment_detail as ( select apts.patientid, ap…"
click at [1200, 64] on div "Edit Widget" at bounding box center [925, 59] width 616 height 39
click at [1206, 62] on icon at bounding box center [1208, 59] width 17 height 17
